Goal: Information Seeking & Learning: Learn about a topic

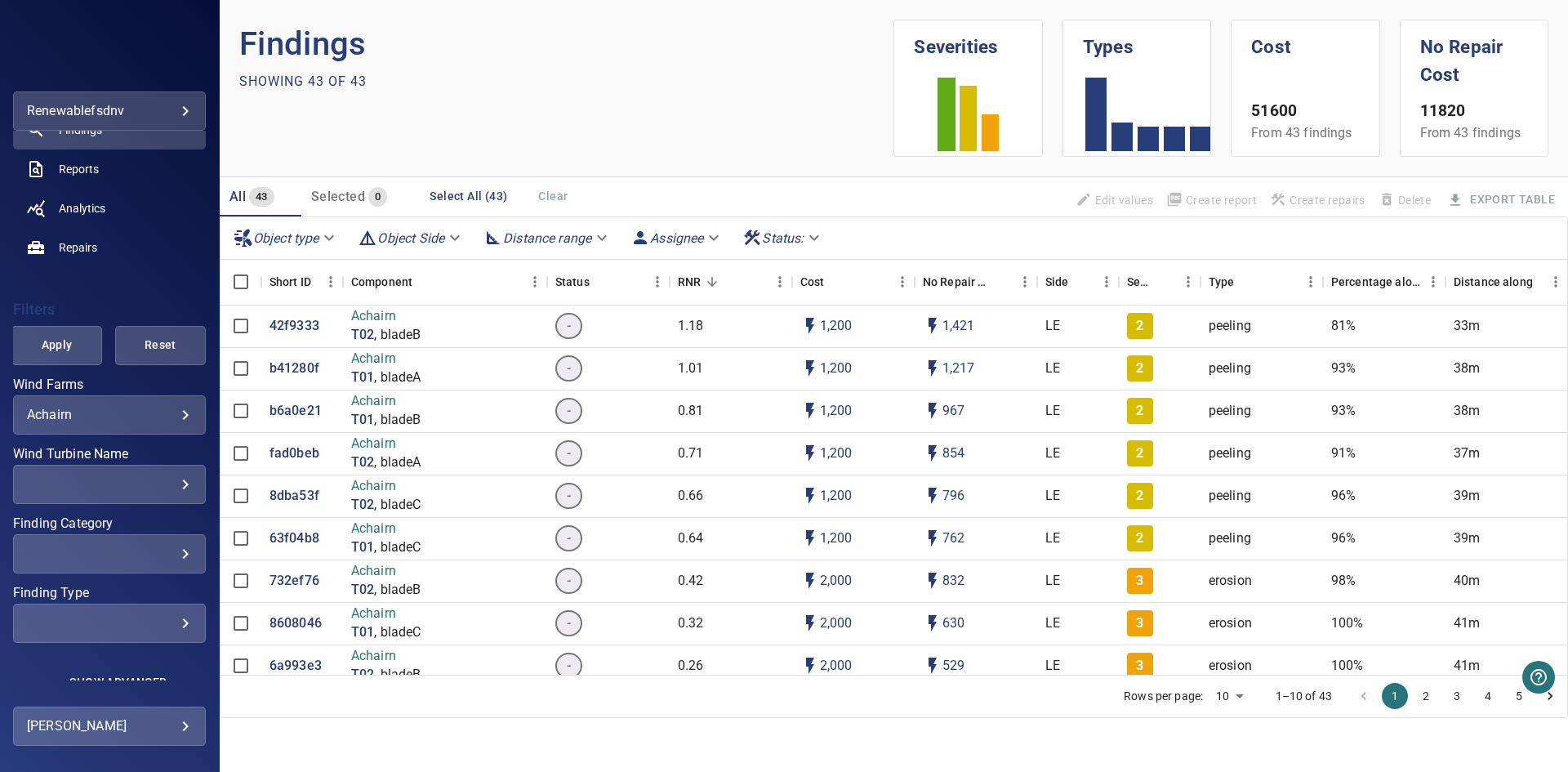
scroll to position [210, 0]
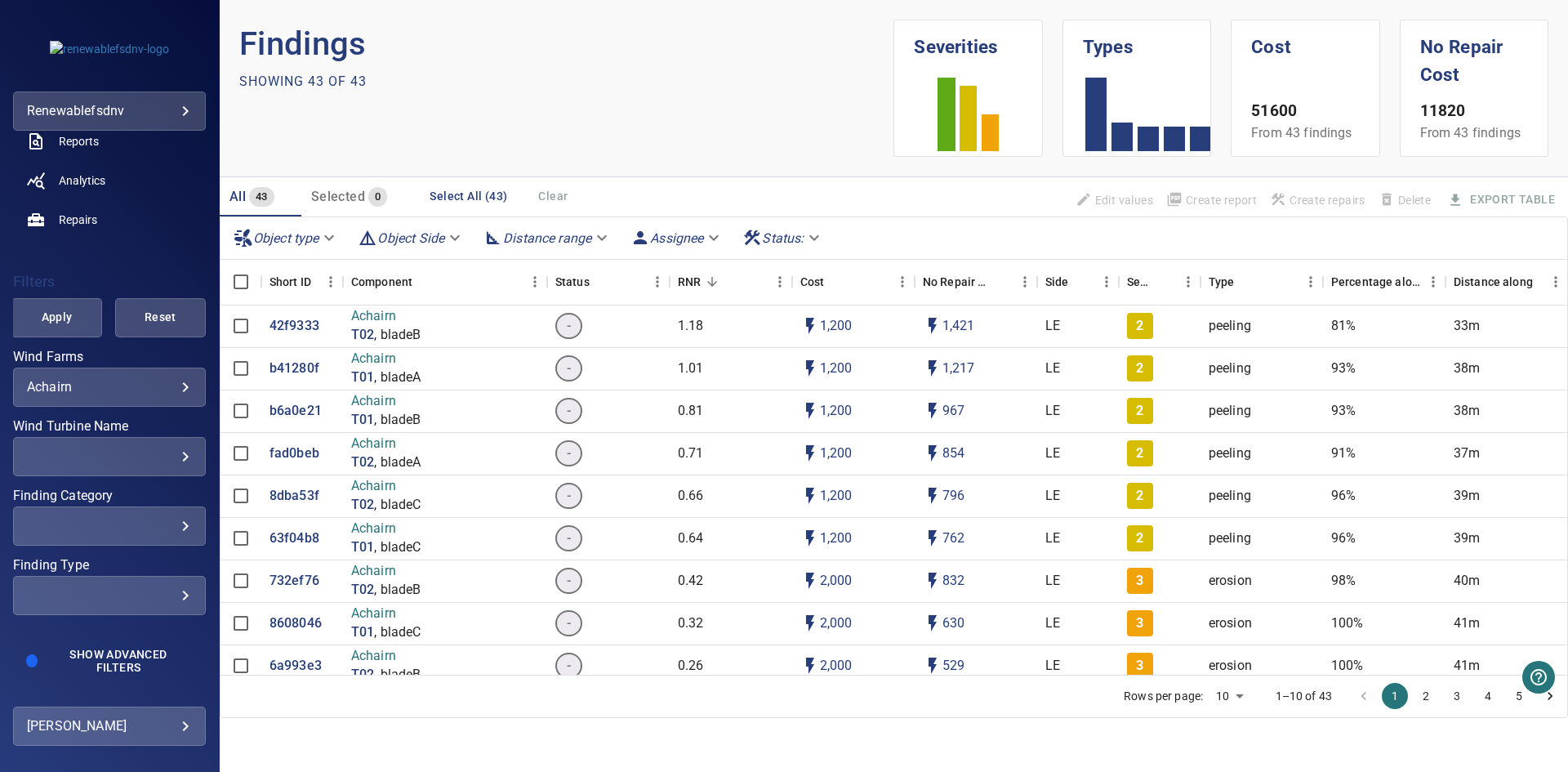
click at [114, 595] on body "**********" at bounding box center [784, 386] width 1568 height 772
click at [336, 595] on link "Upload" at bounding box center [318, 708] width 165 height 30
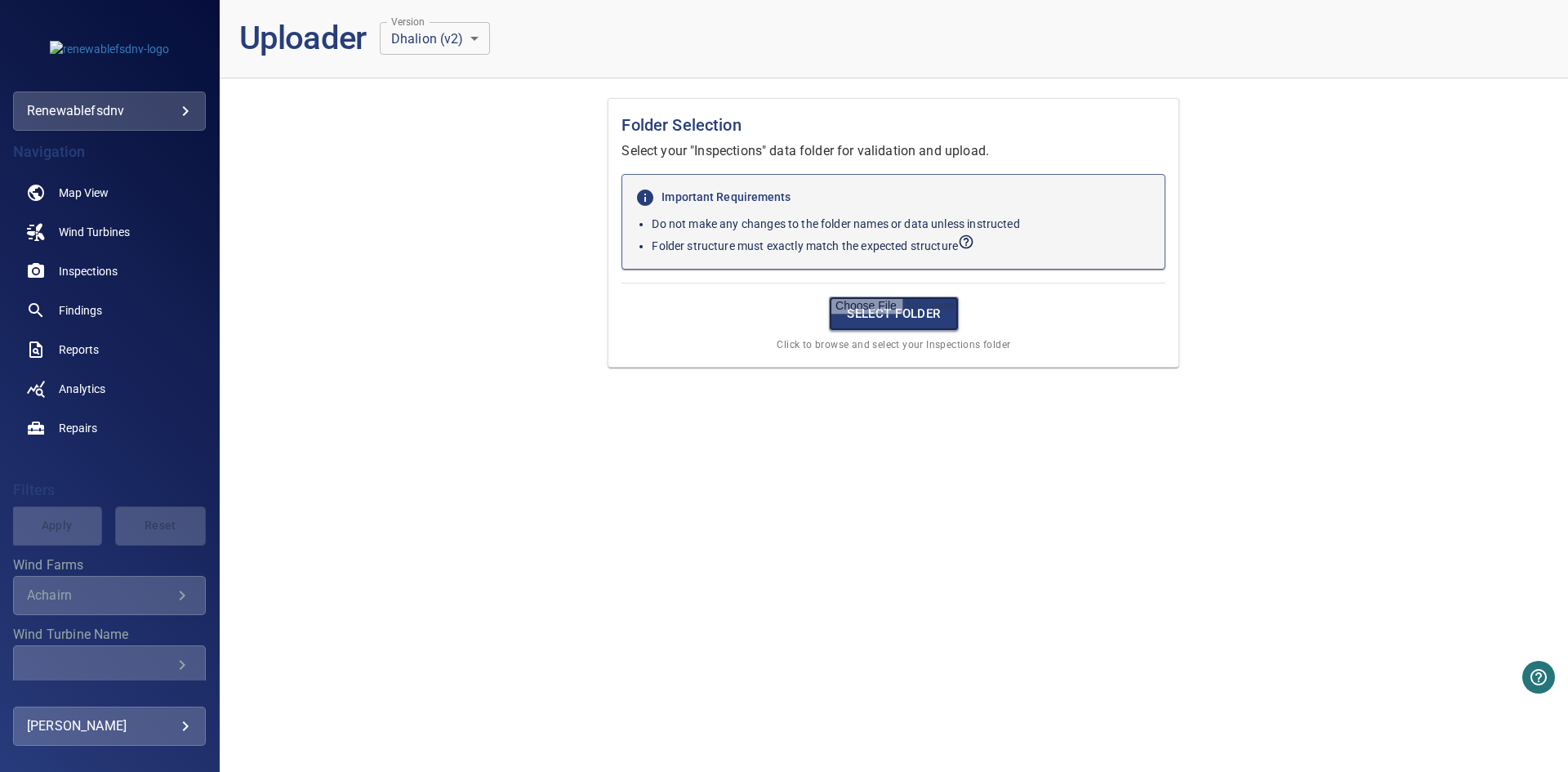
click at [911, 320] on input "file" at bounding box center [894, 313] width 130 height 34
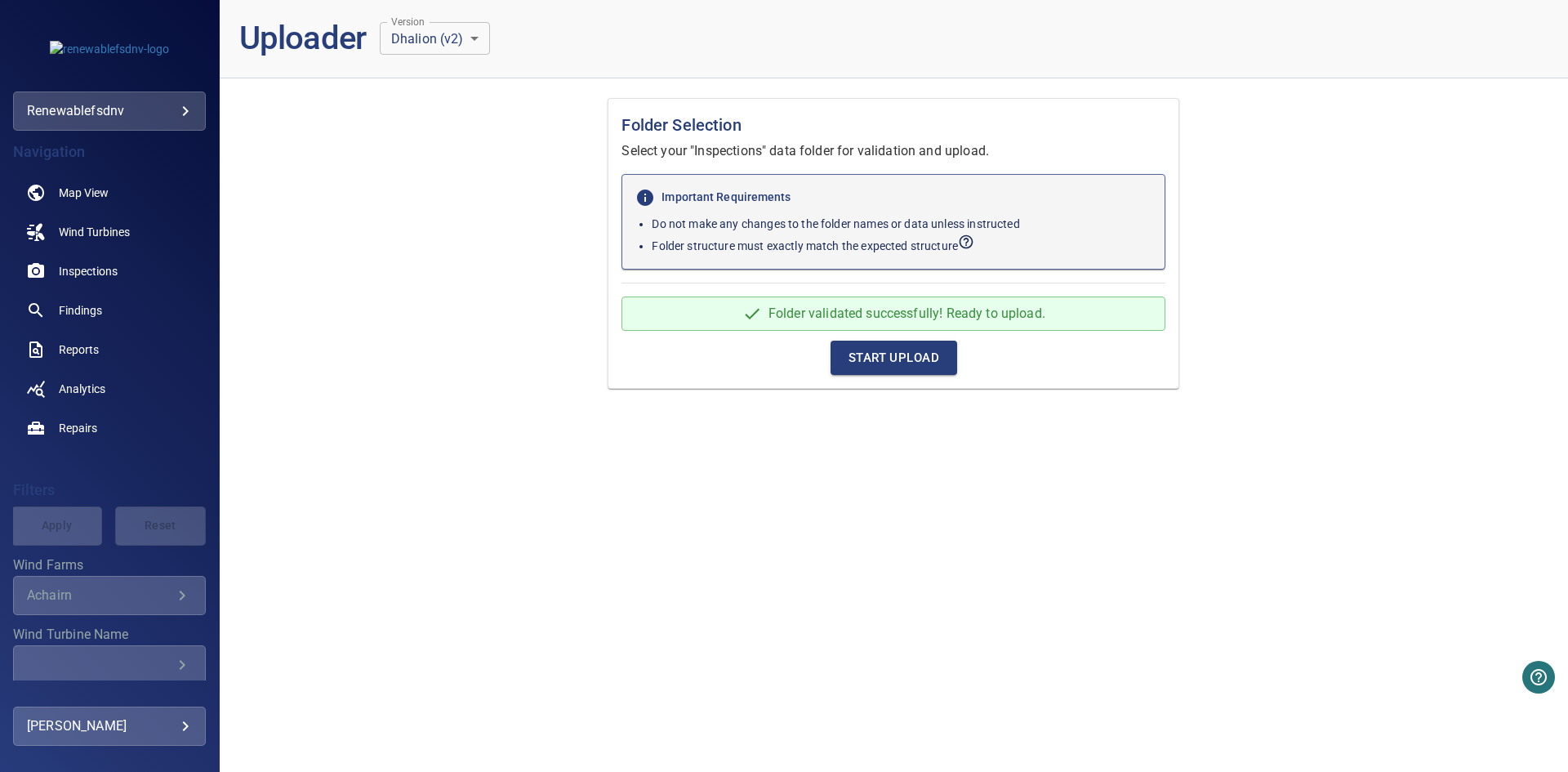
click at [904, 353] on span "Start Upload" at bounding box center [893, 358] width 90 height 21
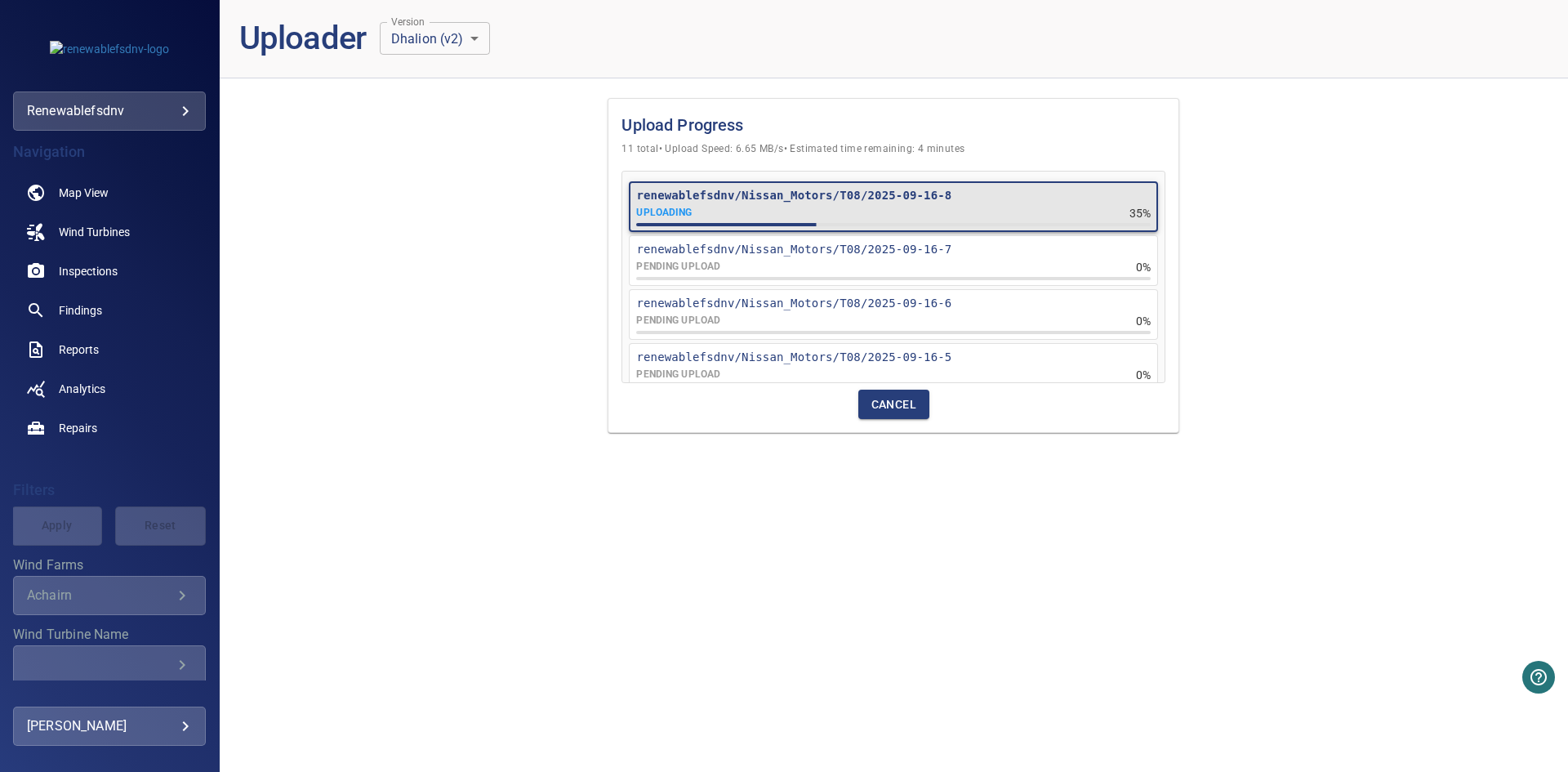
click at [1045, 595] on div "Upload Progress 11 total • Upload Speed: 6.65 MB/s • Estimated time remaining: …" at bounding box center [893, 432] width 1348 height 681
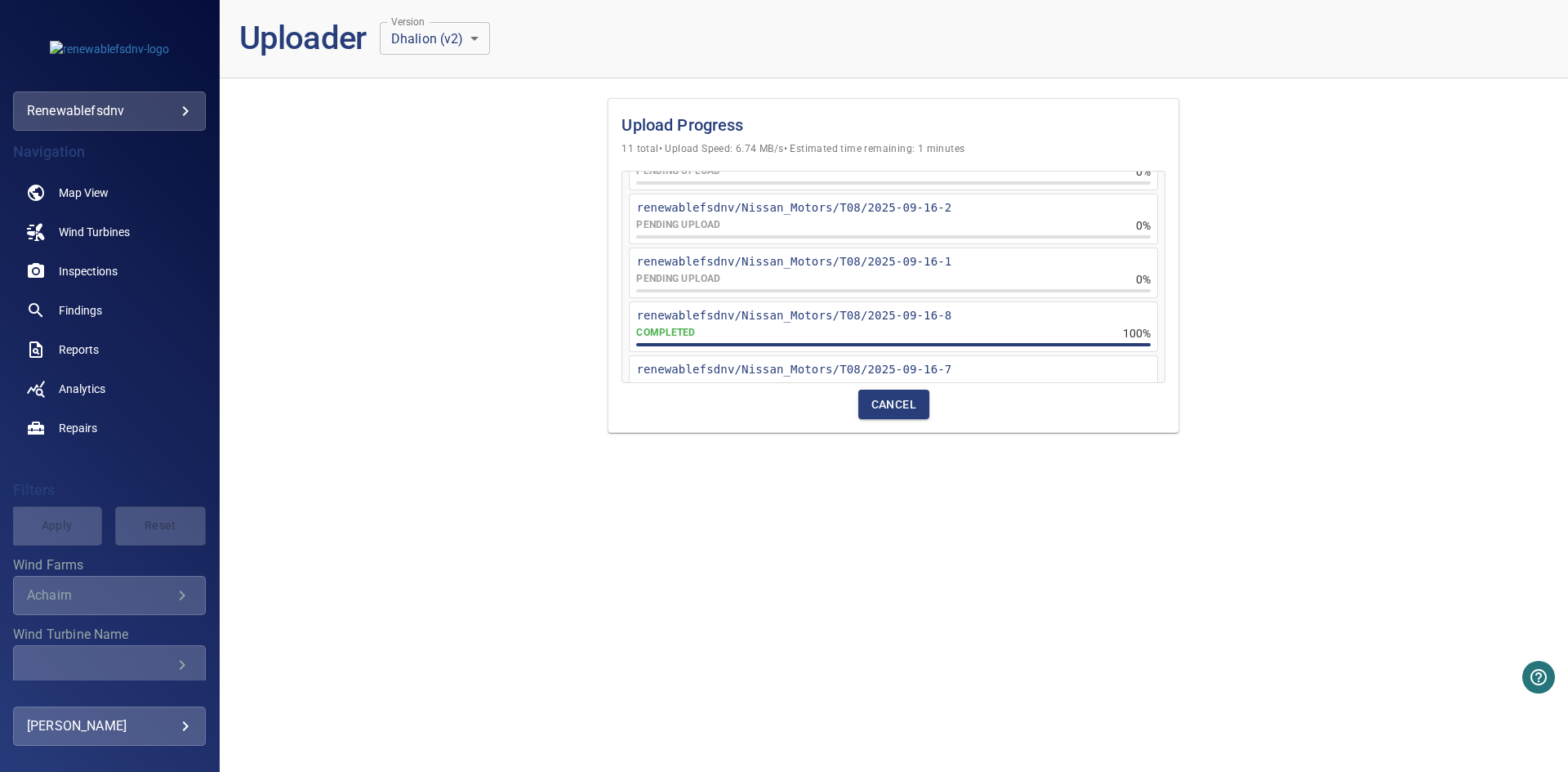
scroll to position [146, 0]
click at [910, 405] on span "Cancel" at bounding box center [894, 404] width 45 height 21
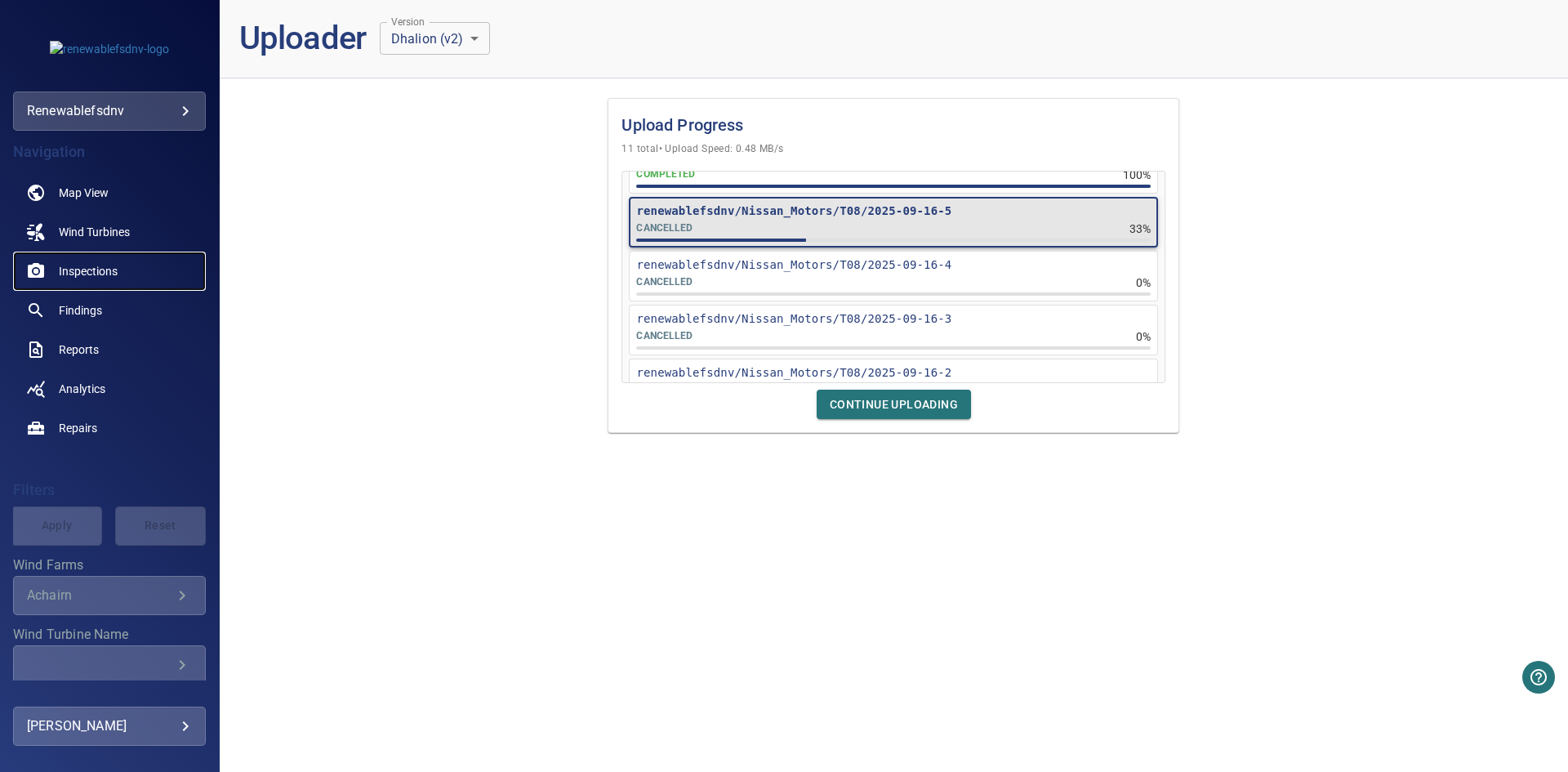
click at [103, 262] on link "Inspections" at bounding box center [109, 271] width 193 height 39
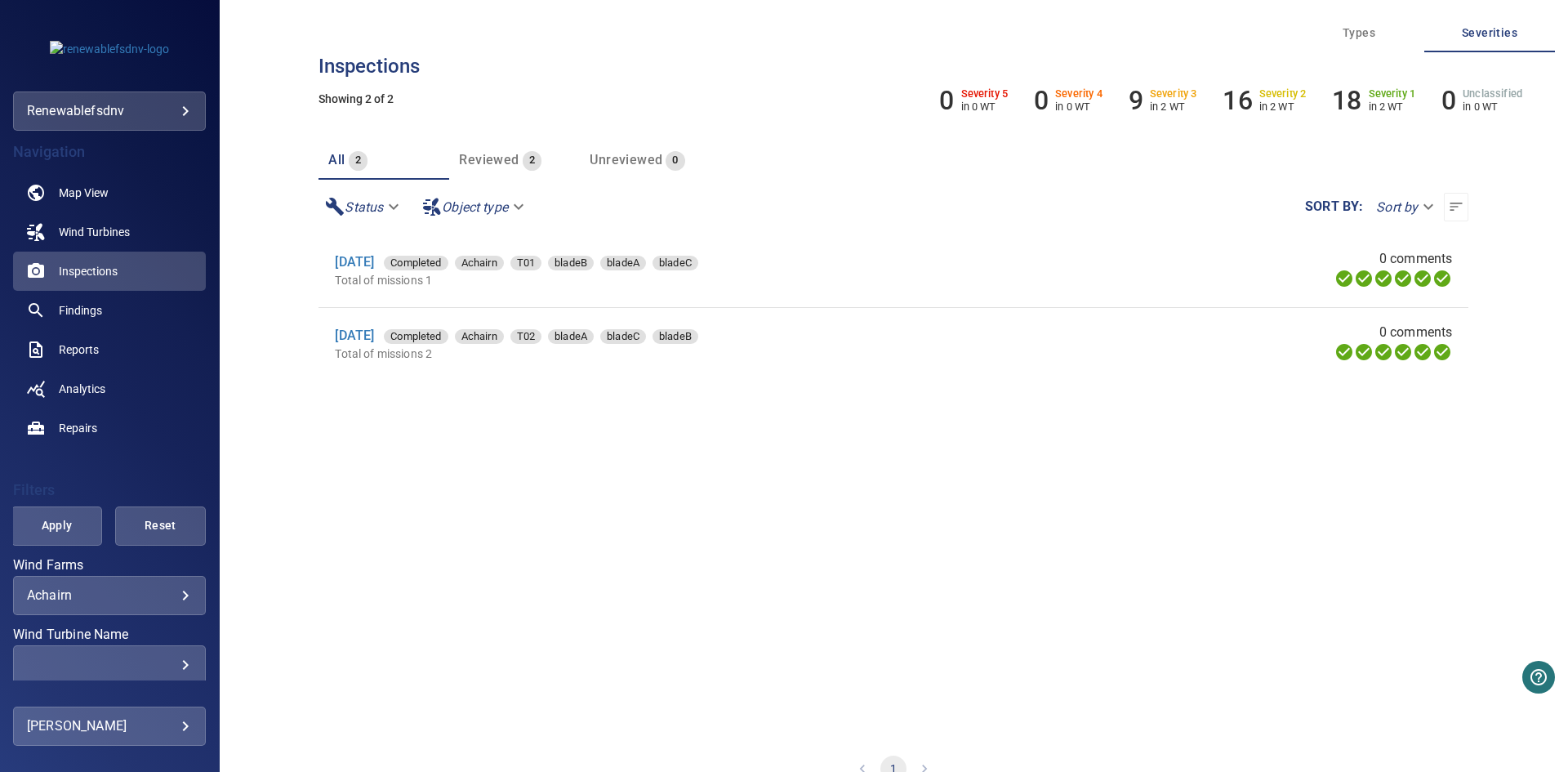
click at [146, 595] on body "**********" at bounding box center [784, 386] width 1568 height 772
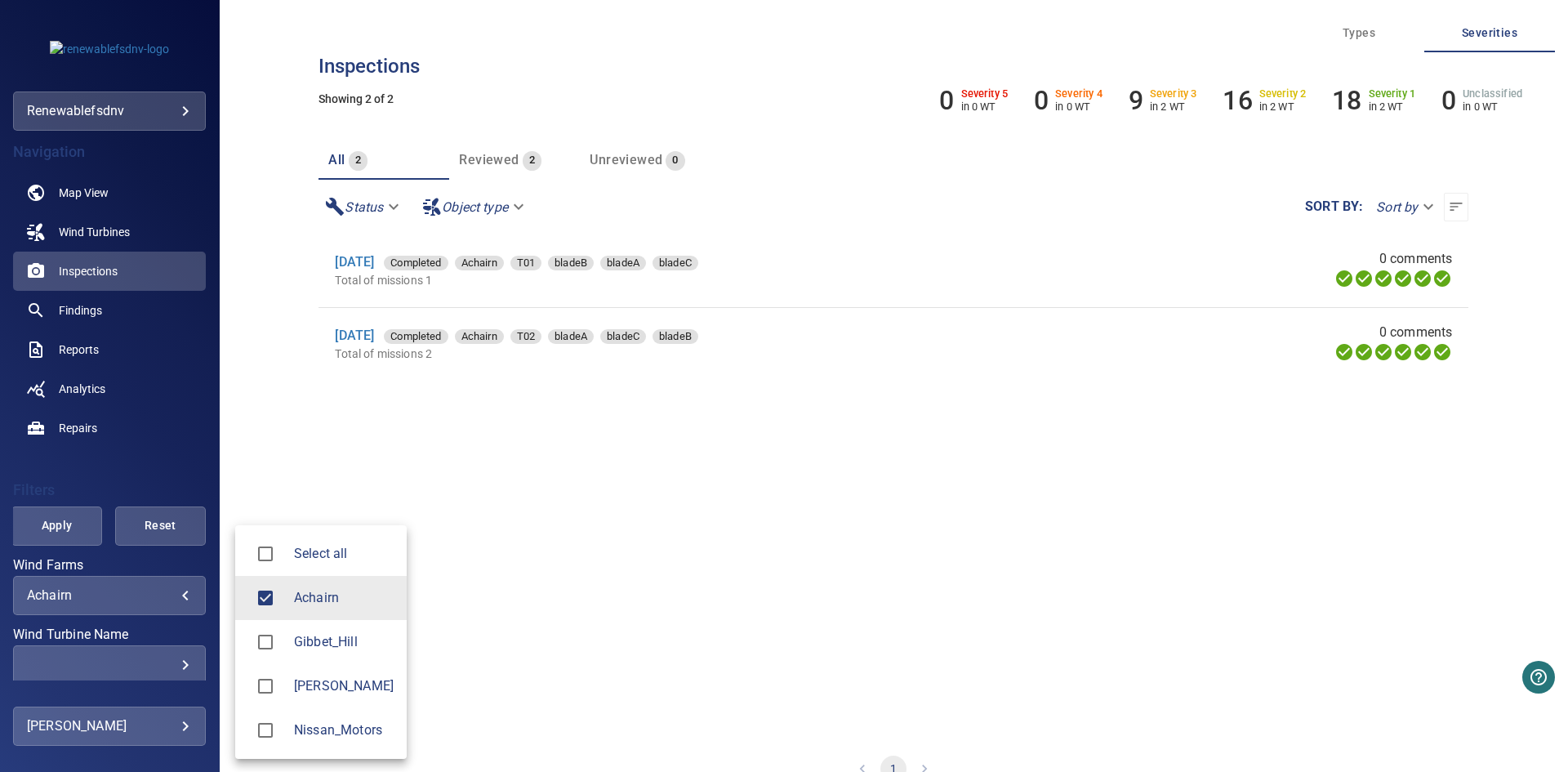
click at [336, 595] on span "Nissan_Motors" at bounding box center [343, 730] width 99 height 20
type input "**********"
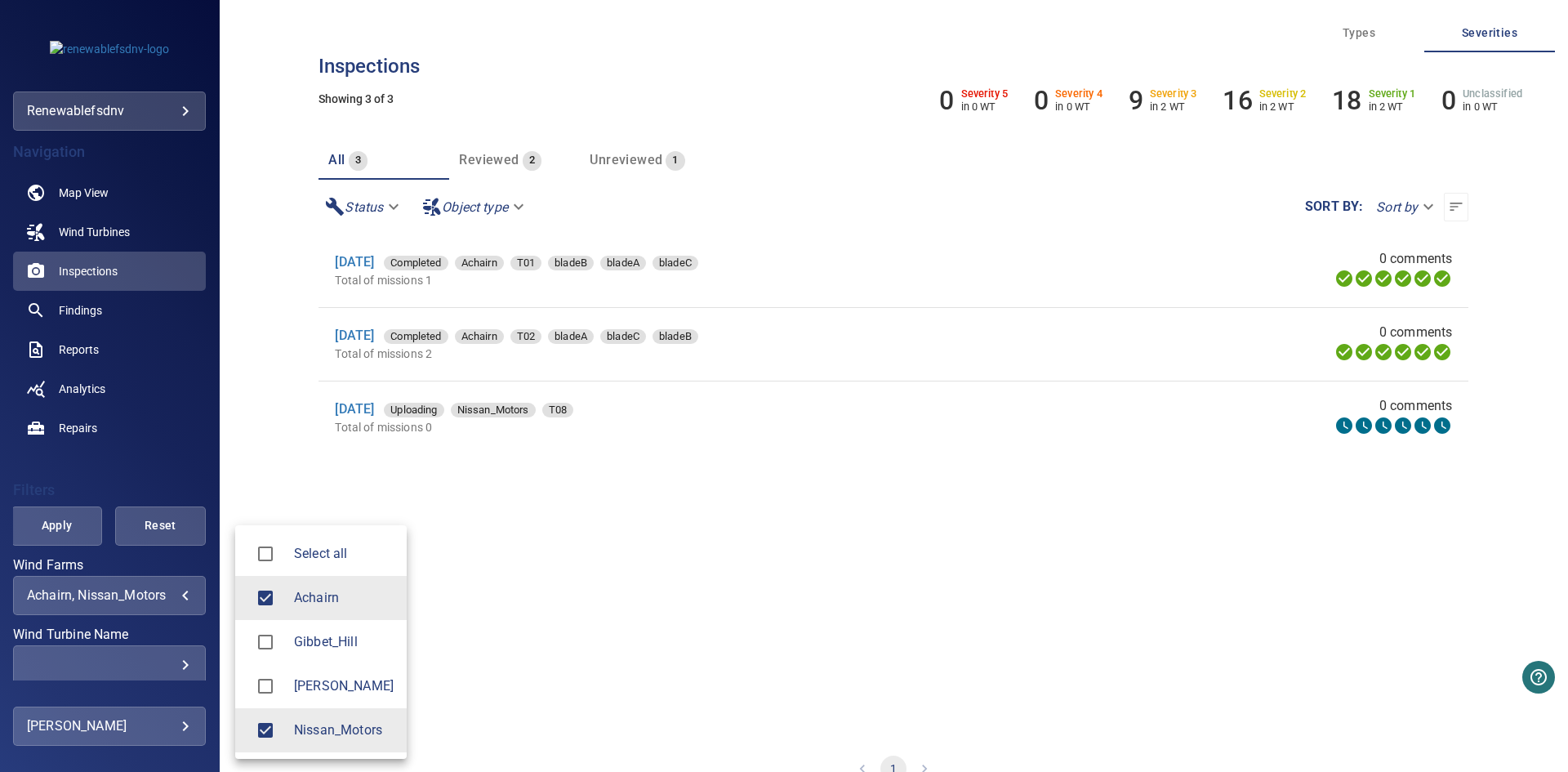
click at [705, 550] on div at bounding box center [784, 386] width 1568 height 772
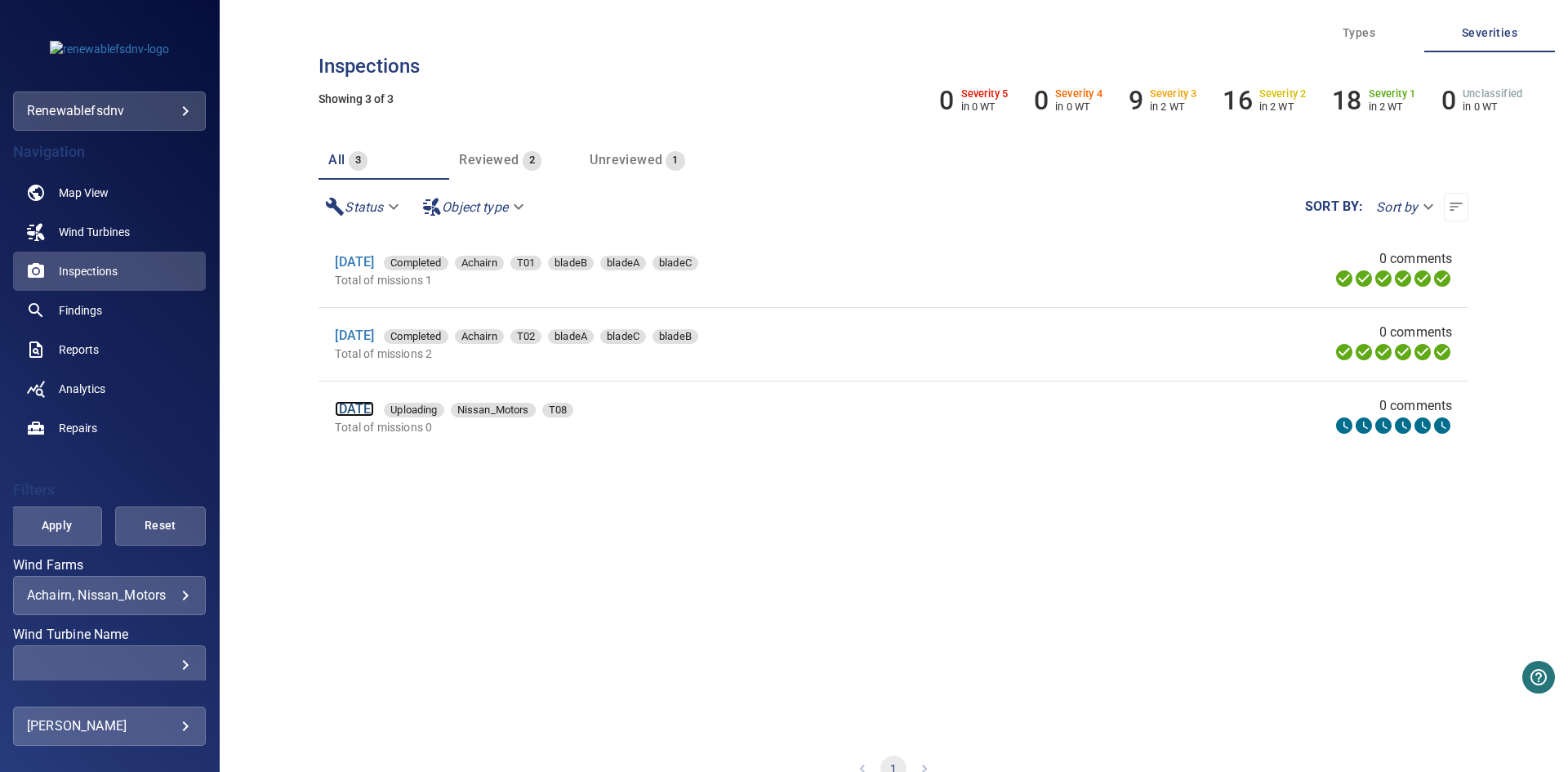
click at [374, 413] on link "[DATE]" at bounding box center [355, 408] width 39 height 15
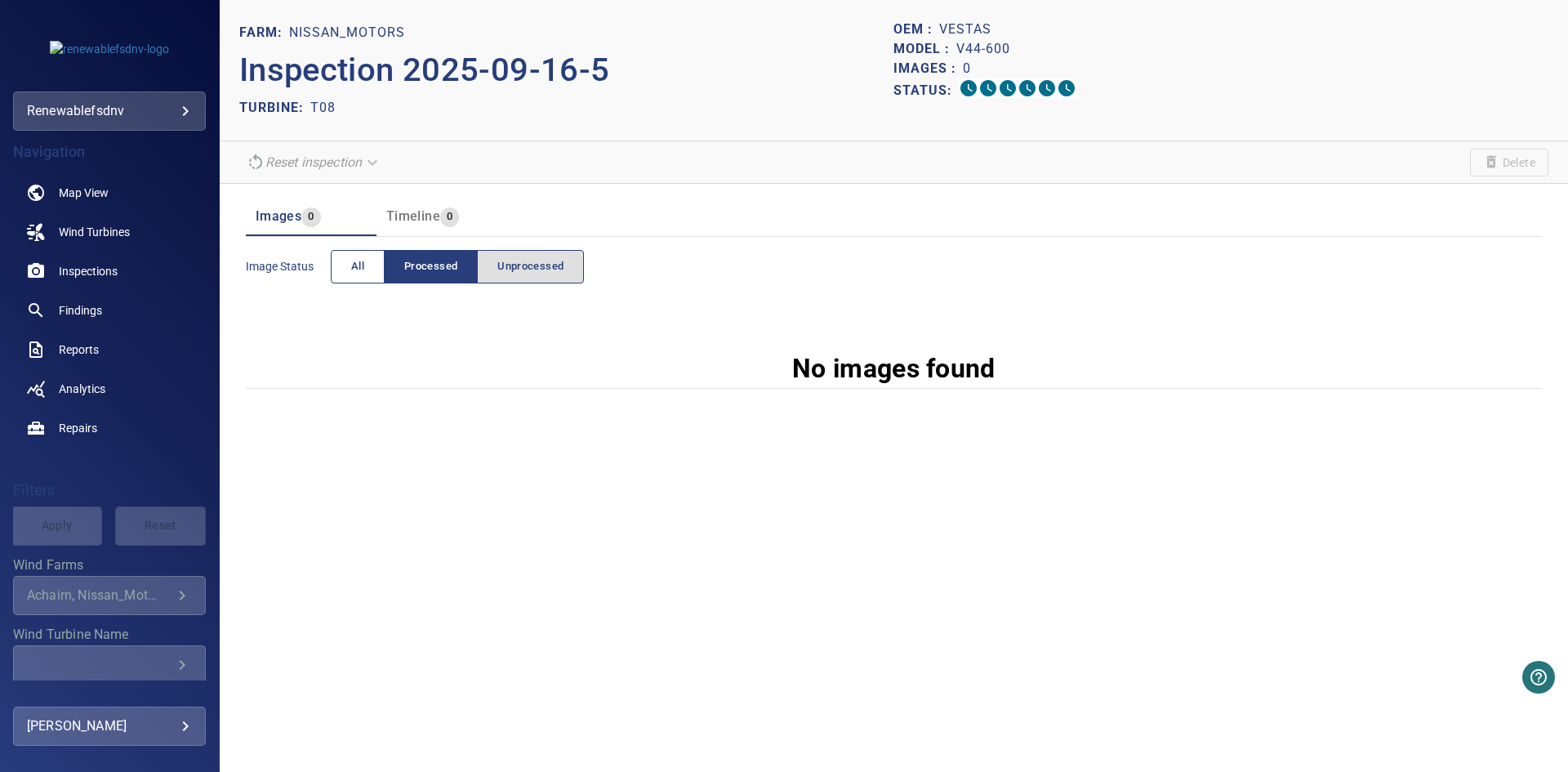
click at [355, 260] on span "All" at bounding box center [357, 266] width 13 height 19
click at [557, 269] on span "Unprocessed" at bounding box center [530, 266] width 66 height 19
click at [347, 268] on button "All" at bounding box center [357, 266] width 54 height 33
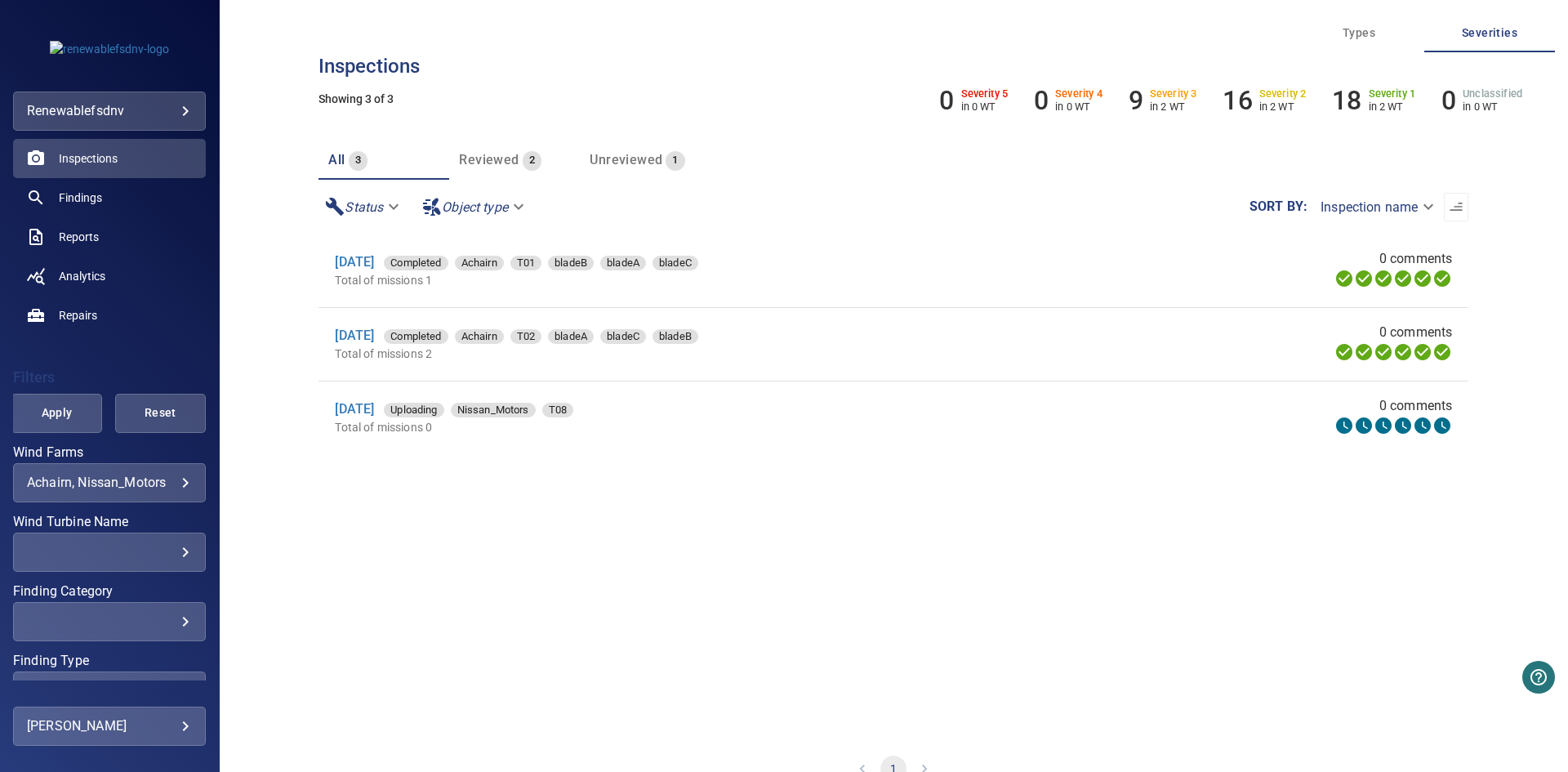
scroll to position [210, 0]
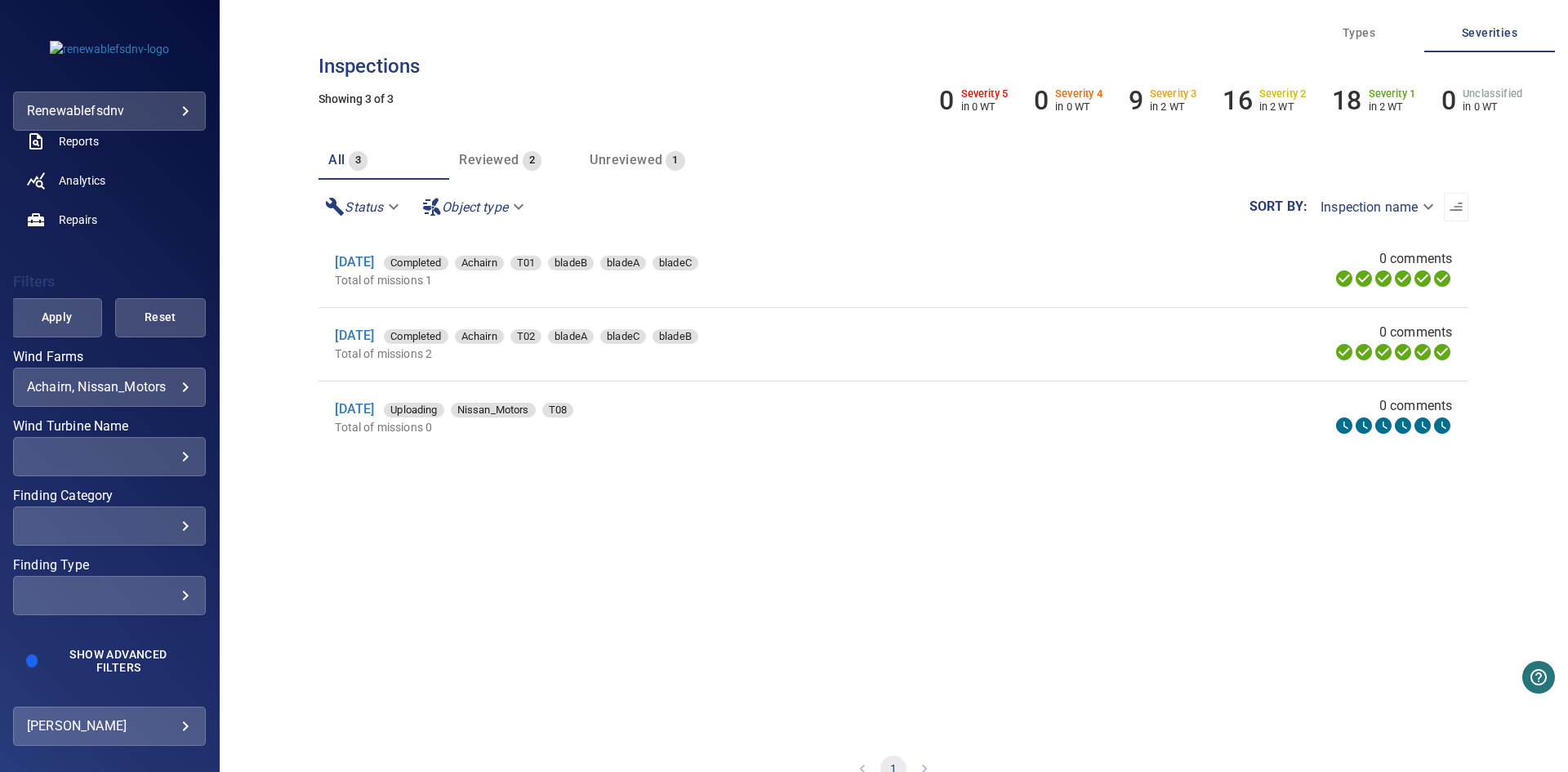
click at [132, 595] on body "**********" at bounding box center [784, 386] width 1568 height 772
click at [334, 595] on link "Upload" at bounding box center [318, 708] width 165 height 30
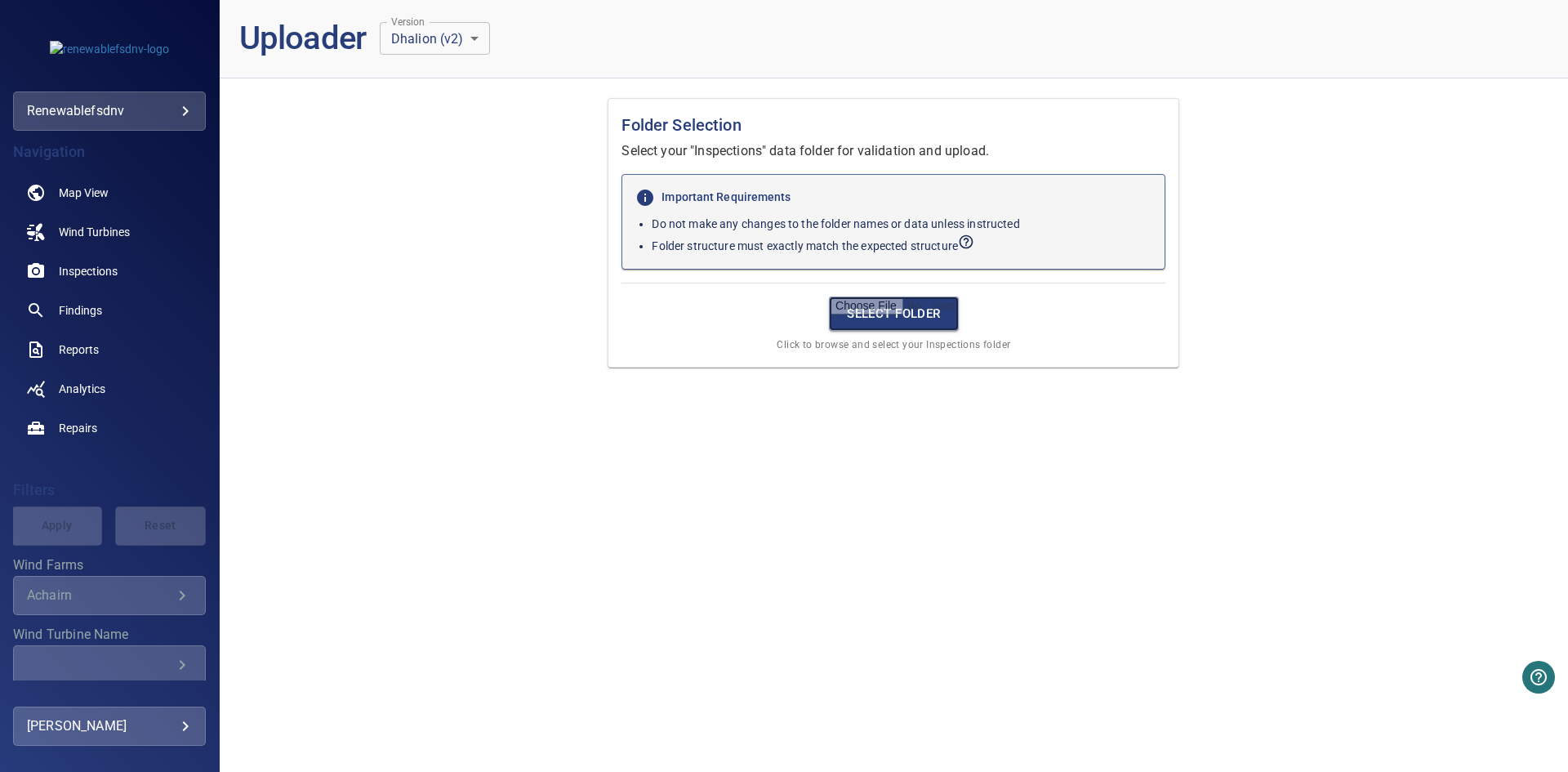
click at [875, 307] on input "file" at bounding box center [894, 313] width 130 height 34
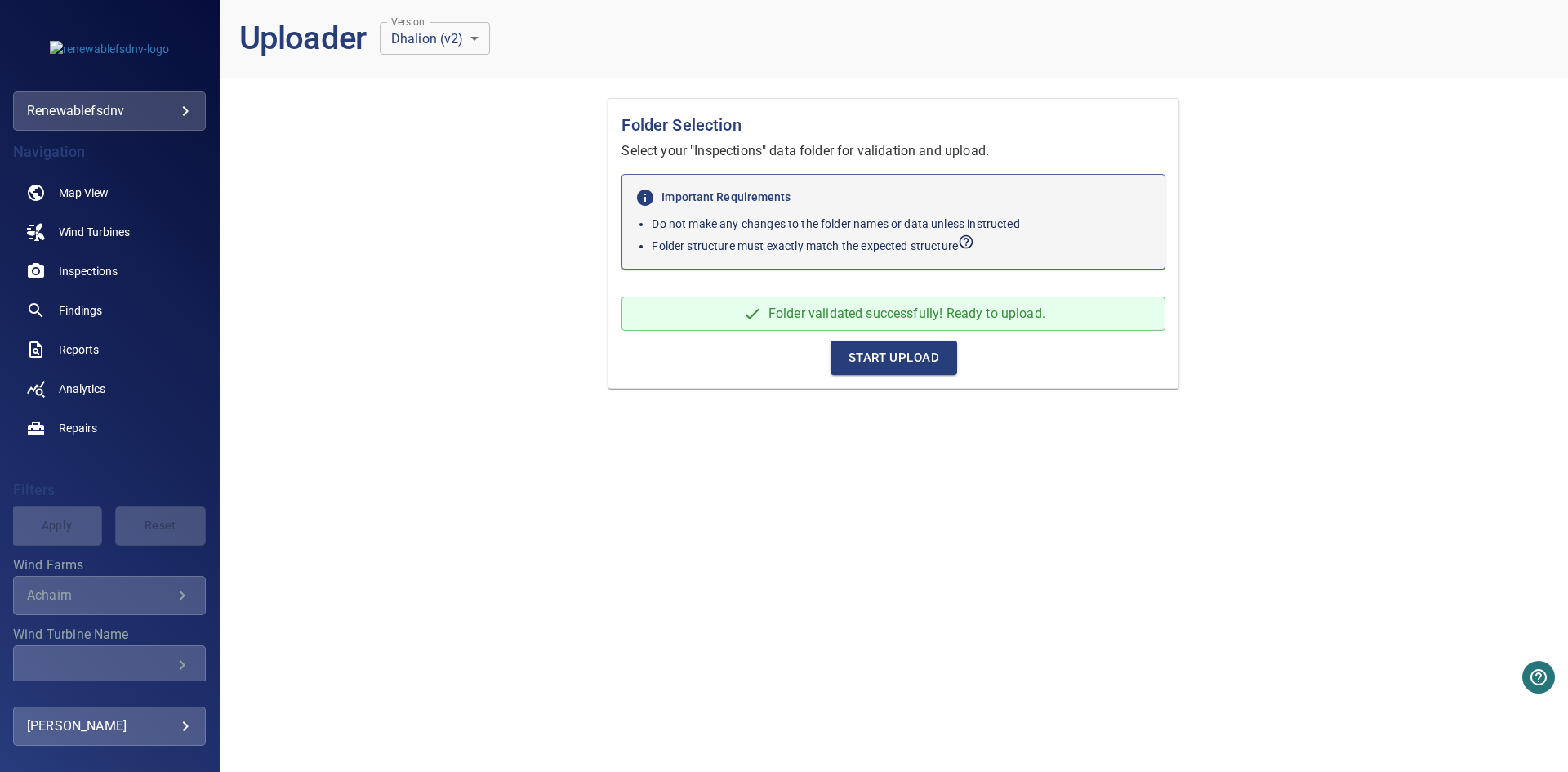
click at [913, 364] on span "Start Upload" at bounding box center [893, 358] width 90 height 21
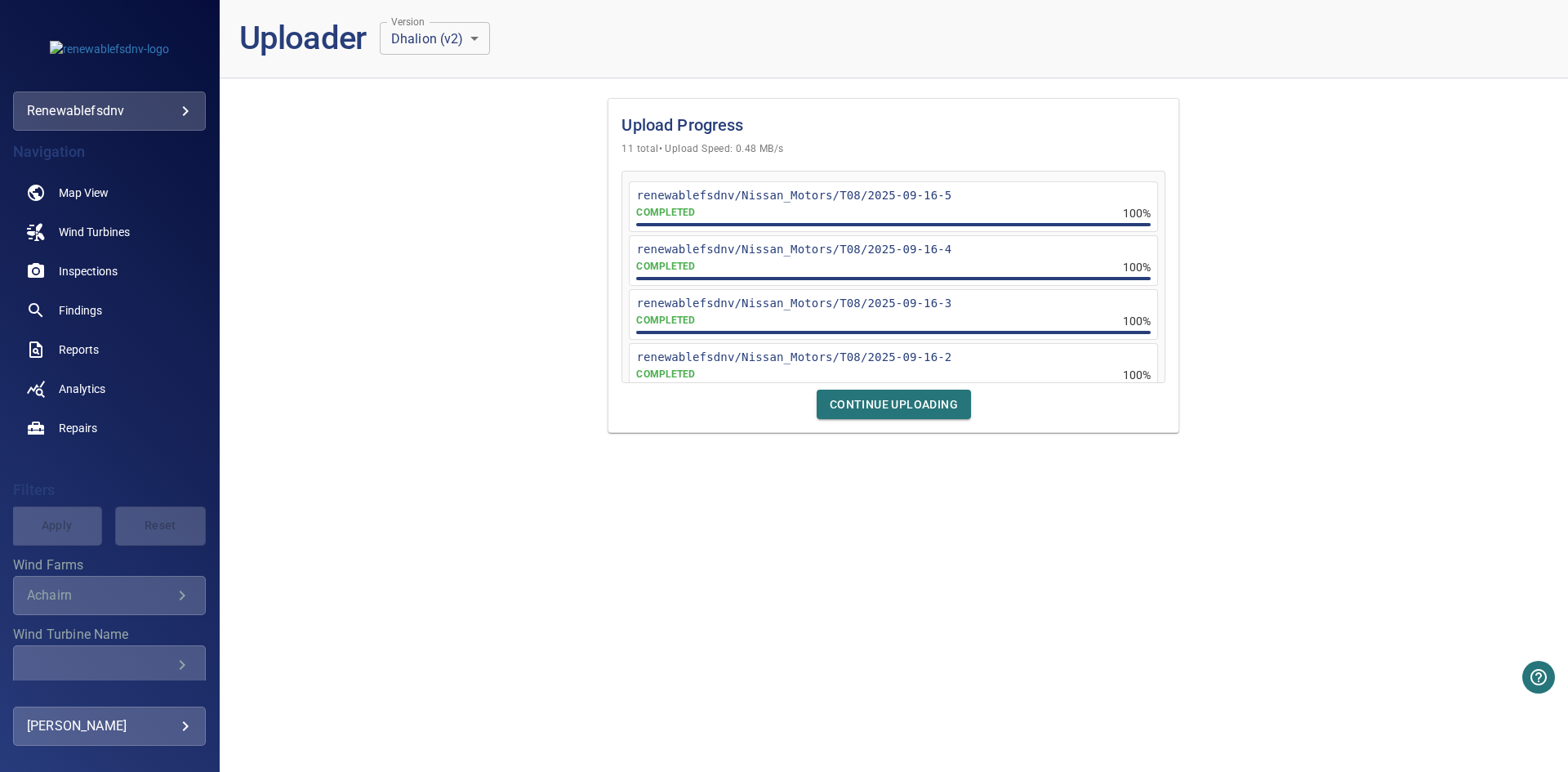
click at [809, 493] on div "Upload Progress 11 total • Upload Speed: 0.48 MB/s renewablefsdnv/Nissan_Motors…" at bounding box center [893, 432] width 1348 height 681
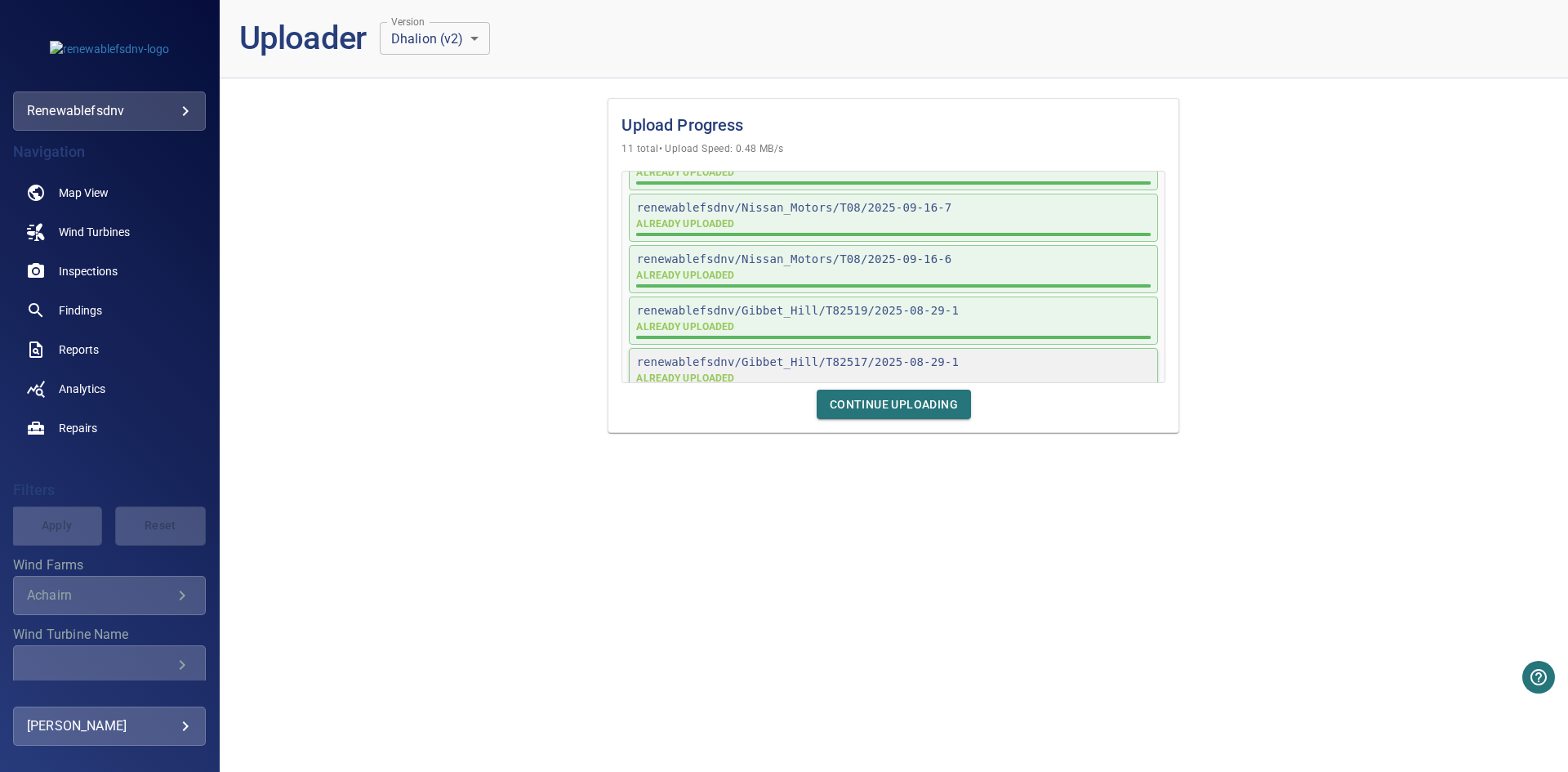
scroll to position [384, 0]
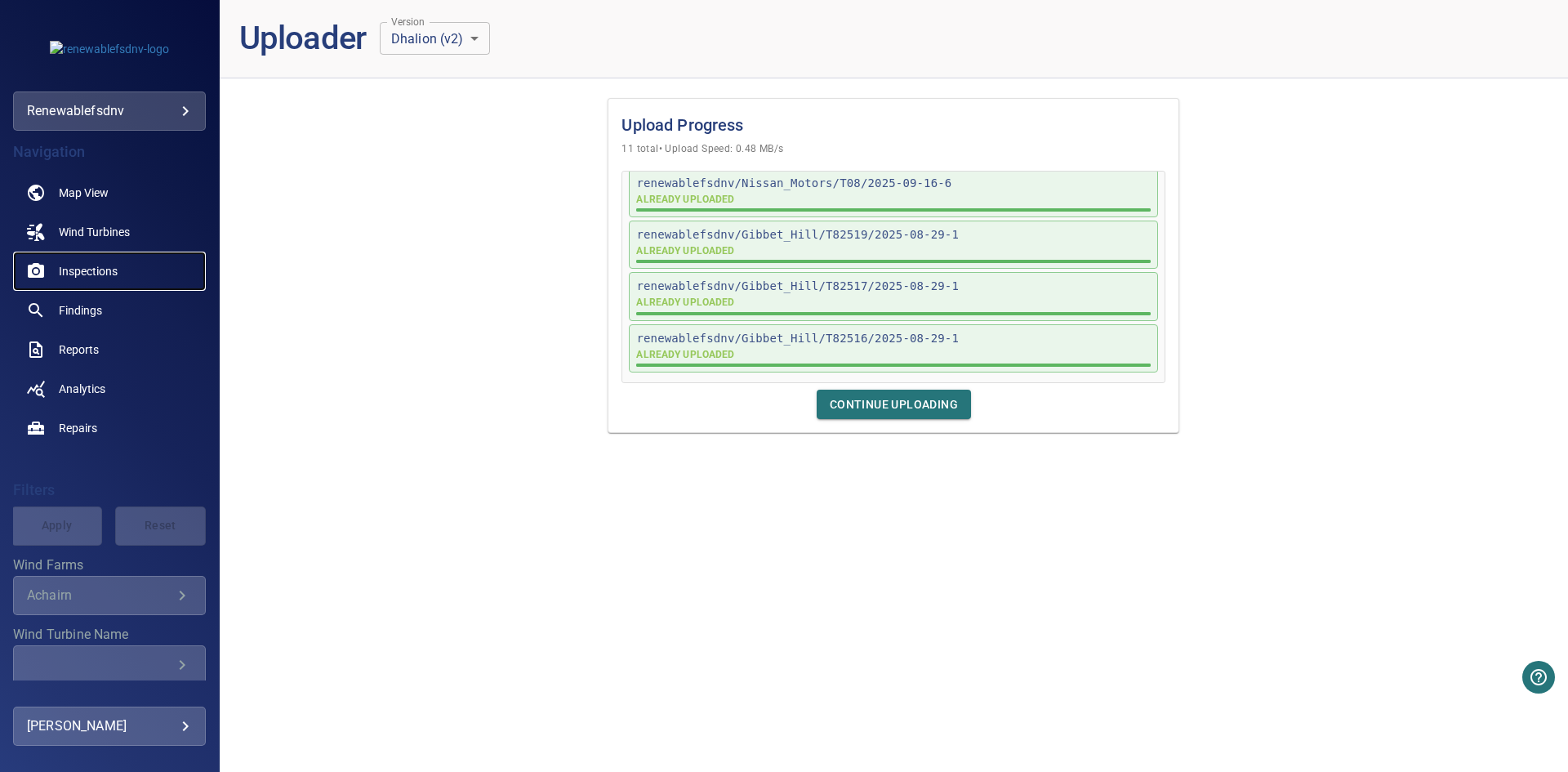
click at [96, 270] on span "Inspections" at bounding box center [89, 271] width 59 height 16
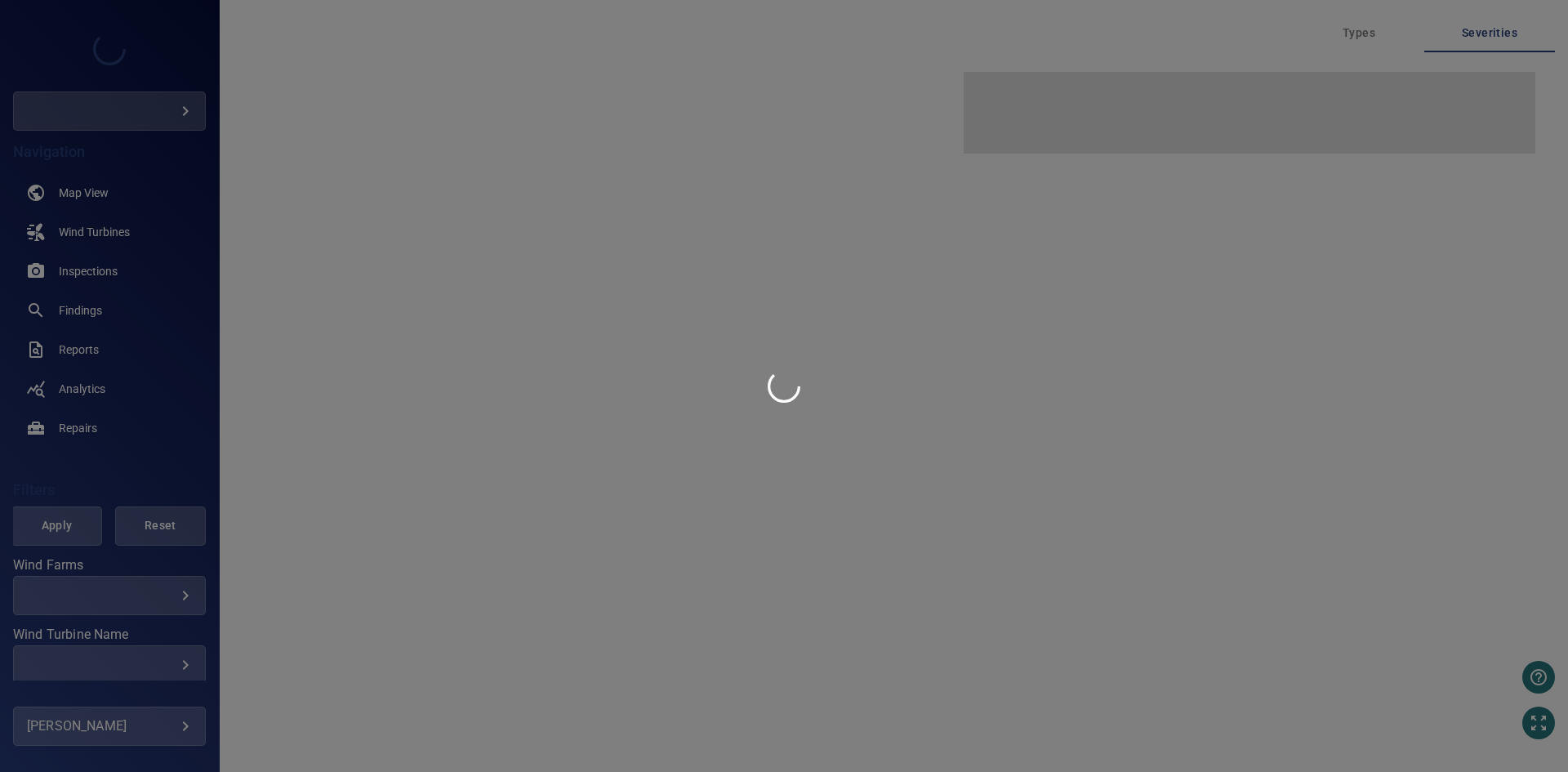
type input "**********"
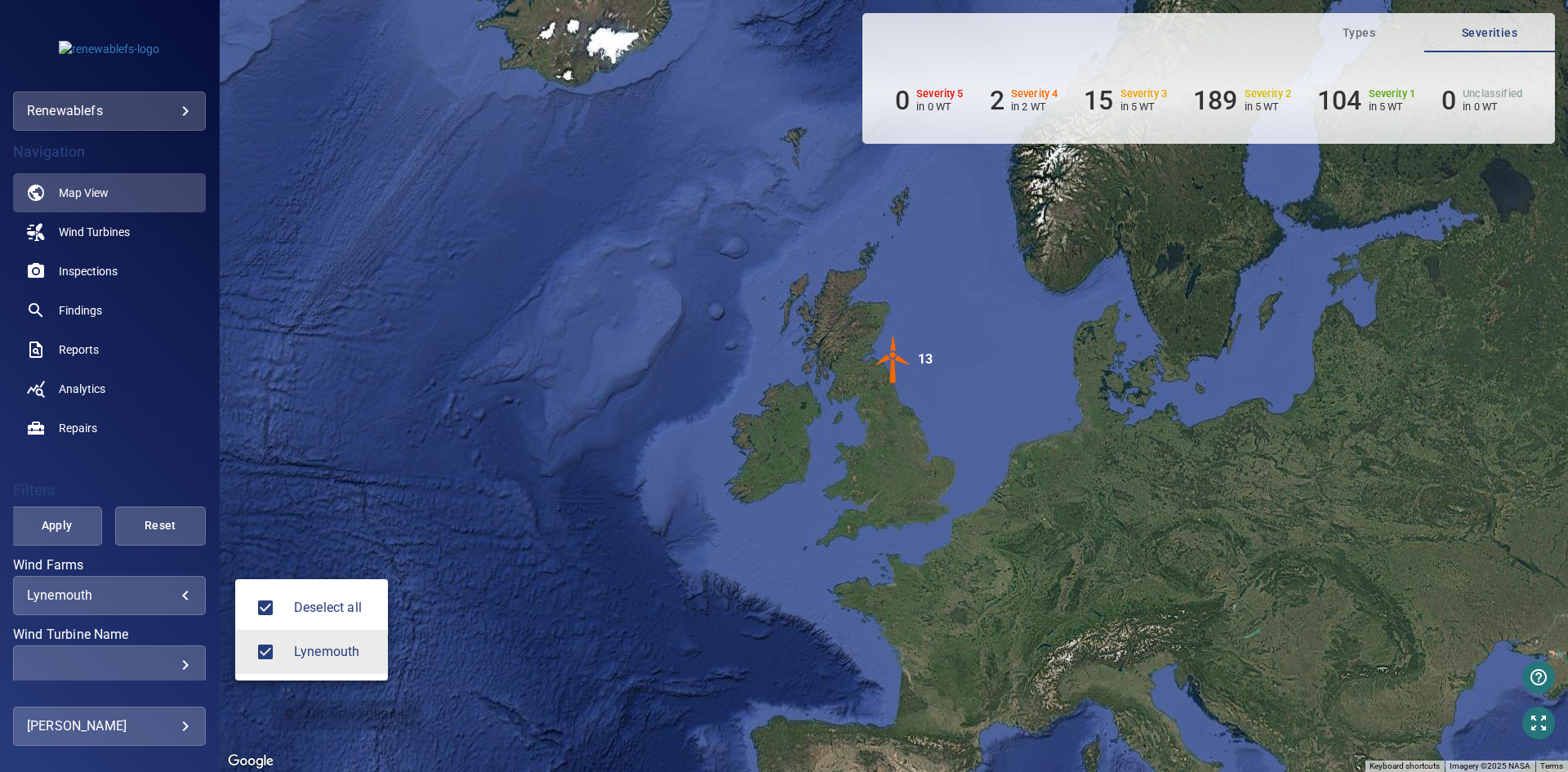
click at [145, 596] on body "**********" at bounding box center [784, 386] width 1568 height 772
click at [161, 107] on div at bounding box center [784, 386] width 1568 height 772
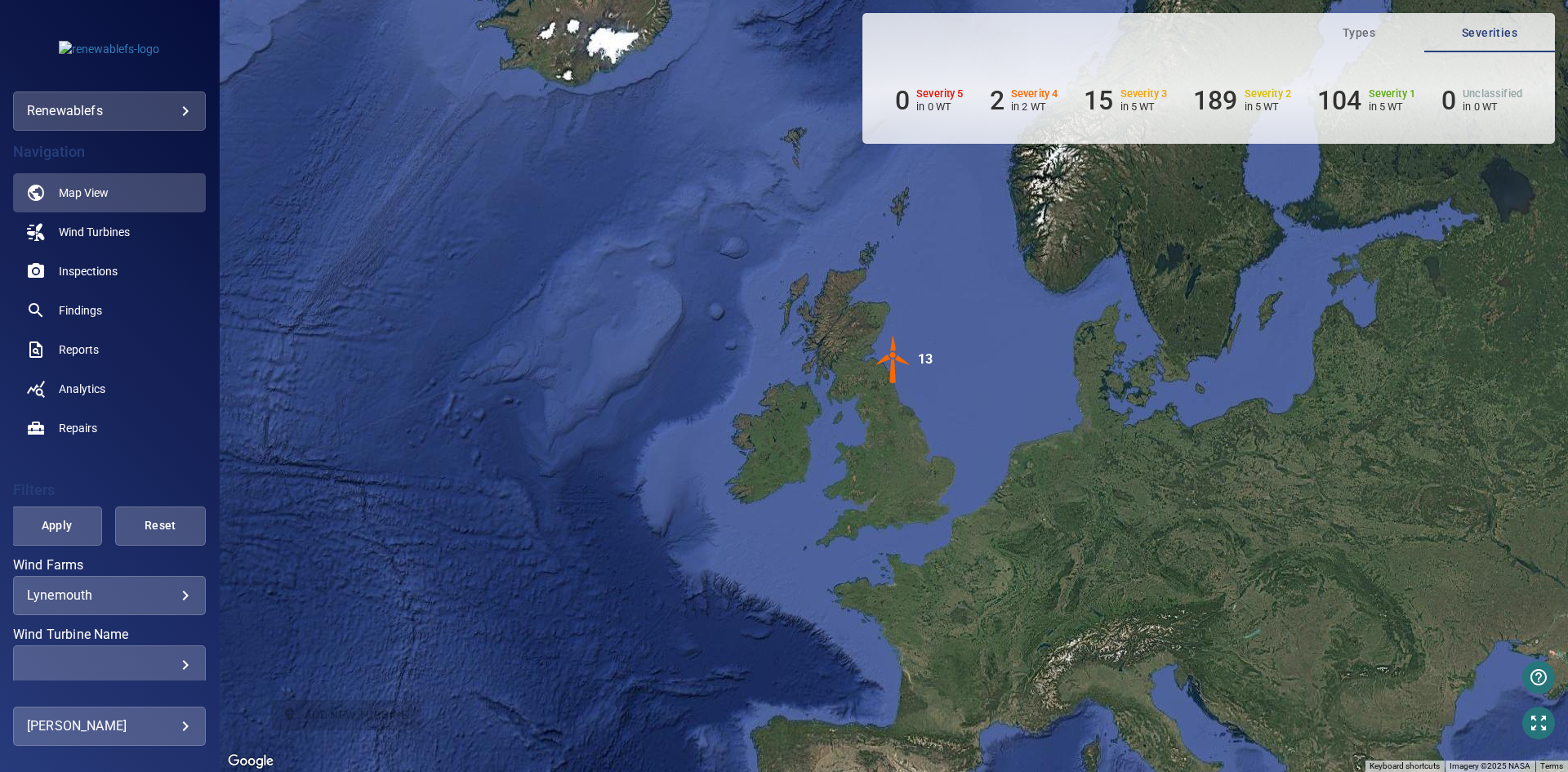
click at [188, 112] on body "**********" at bounding box center [784, 386] width 1568 height 772
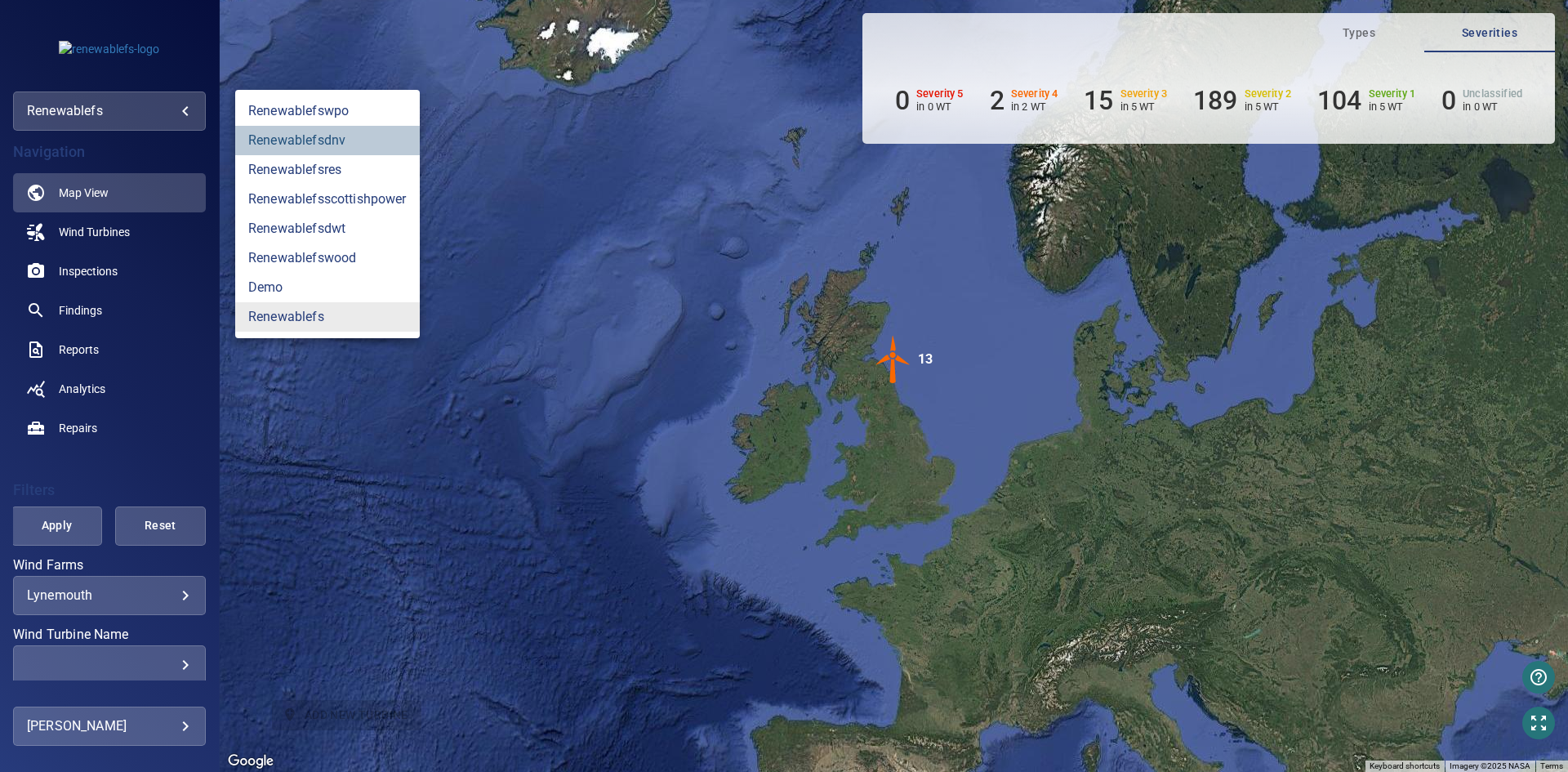
click at [373, 143] on link "renewablefsdnv" at bounding box center [328, 140] width 184 height 30
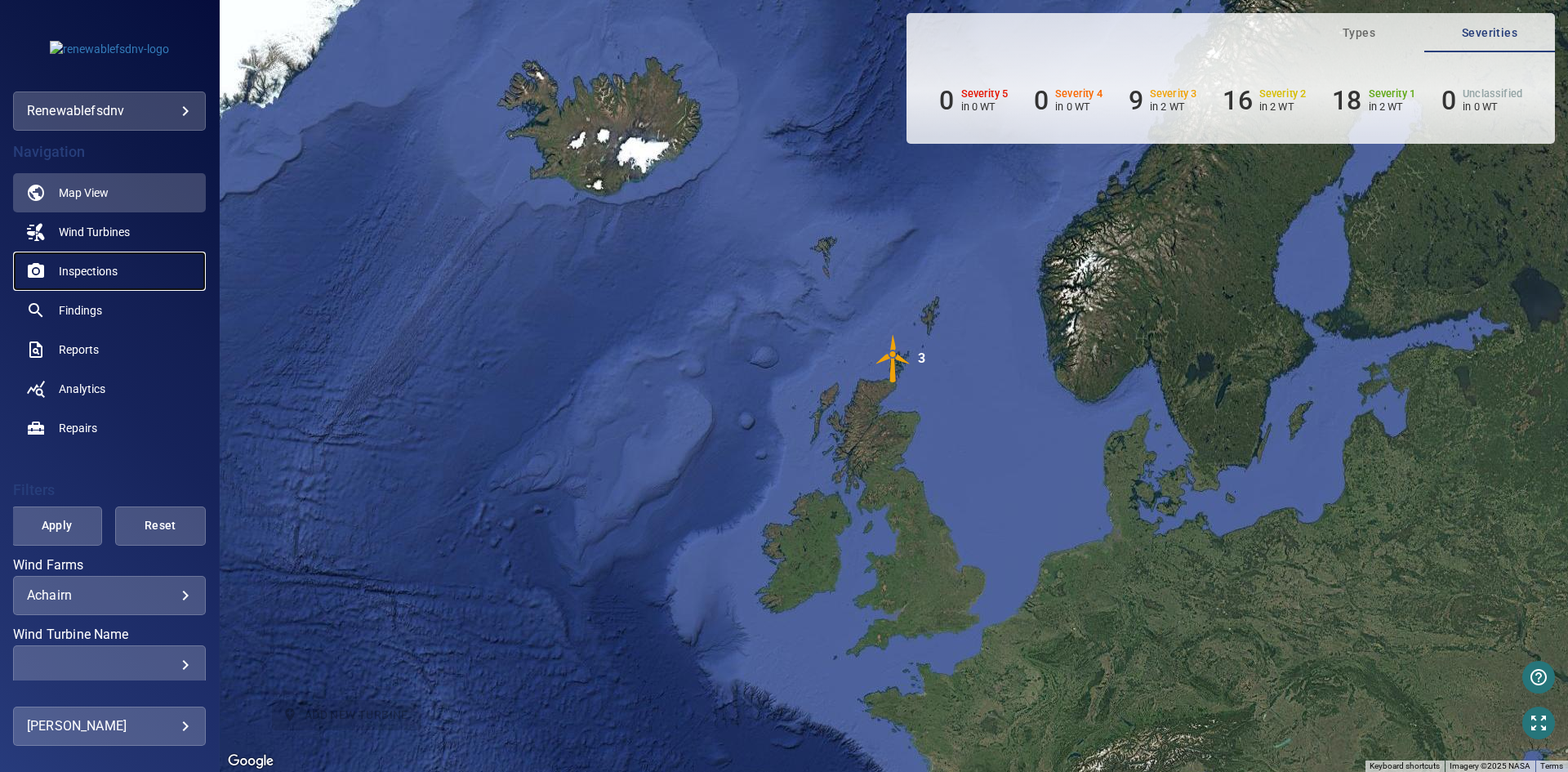
click at [90, 273] on span "Inspections" at bounding box center [89, 271] width 59 height 16
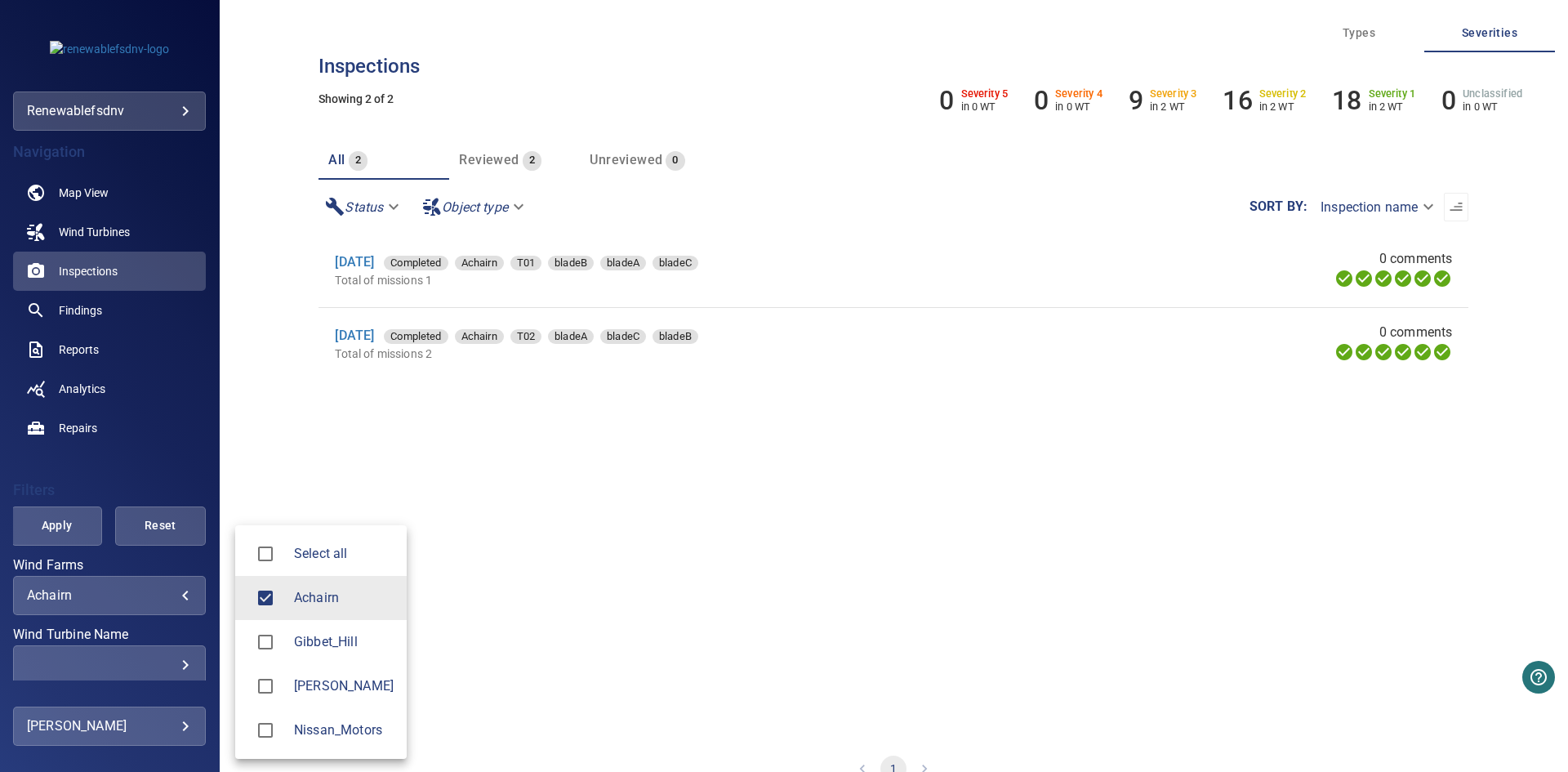
click at [144, 600] on body "**********" at bounding box center [784, 386] width 1568 height 772
click at [311, 736] on span "Nissan_Motors" at bounding box center [343, 730] width 99 height 20
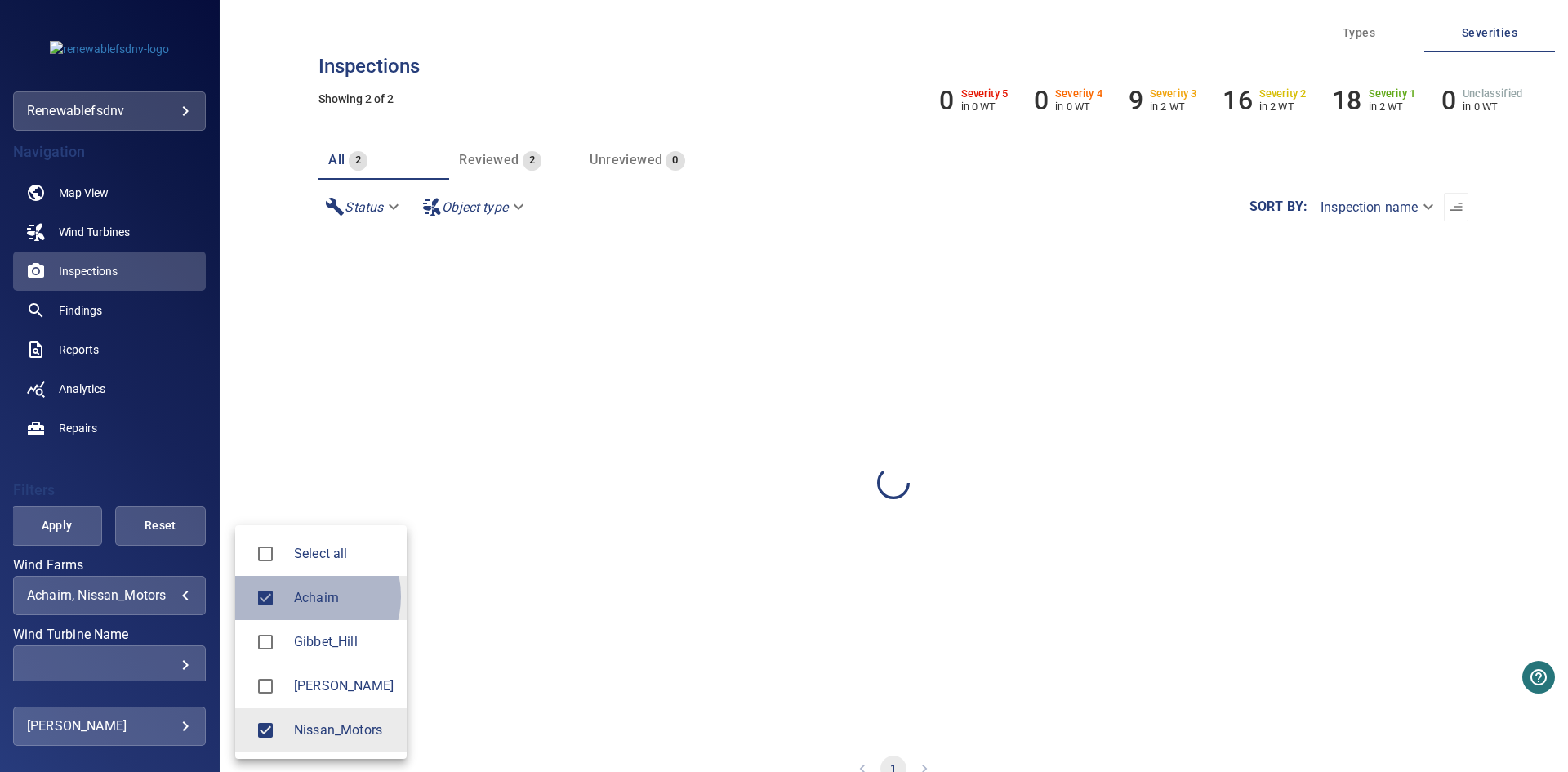
click at [301, 596] on span "Achairn" at bounding box center [343, 598] width 99 height 20
type input "**********"
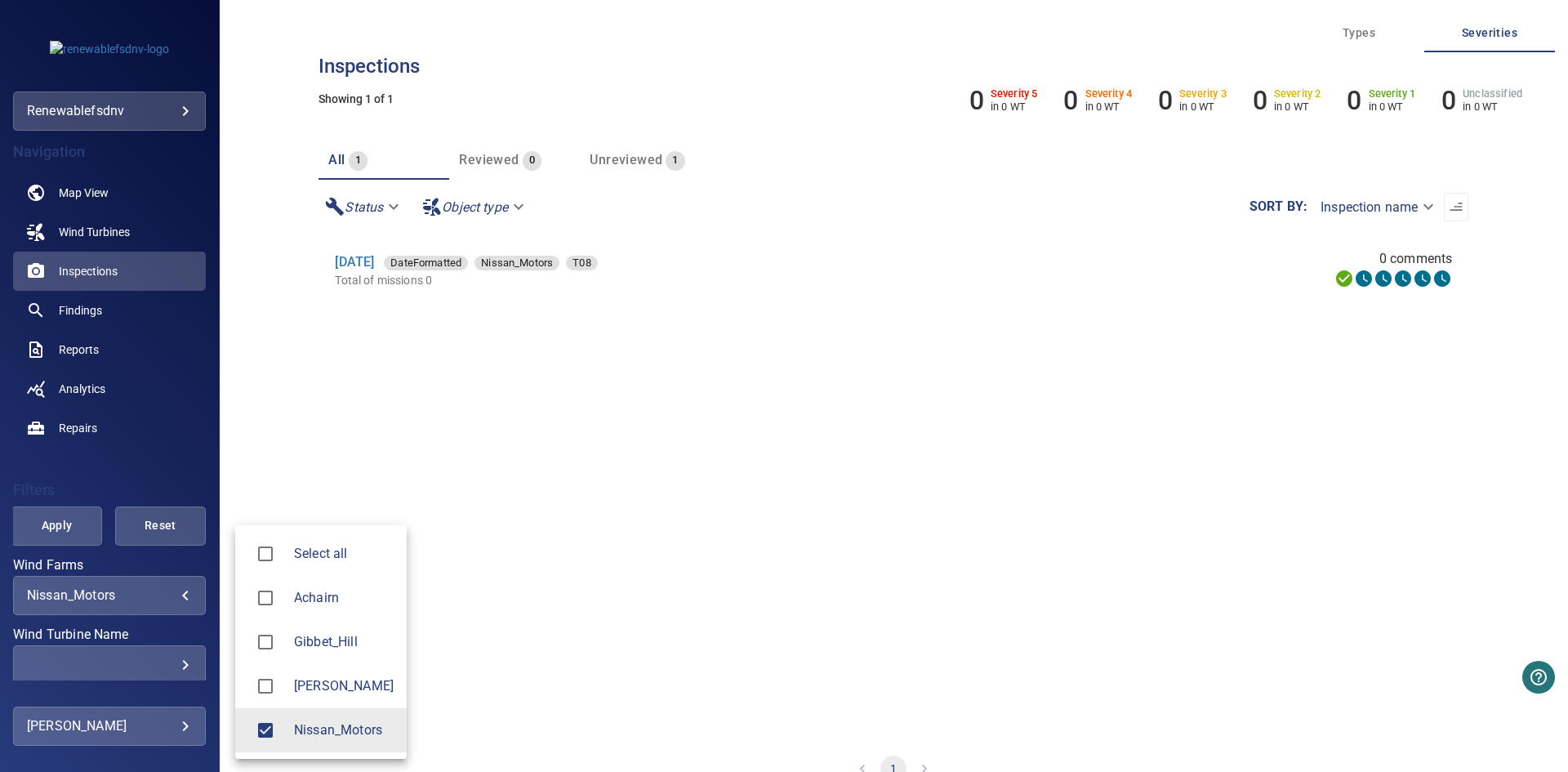
click at [64, 527] on div at bounding box center [784, 386] width 1568 height 772
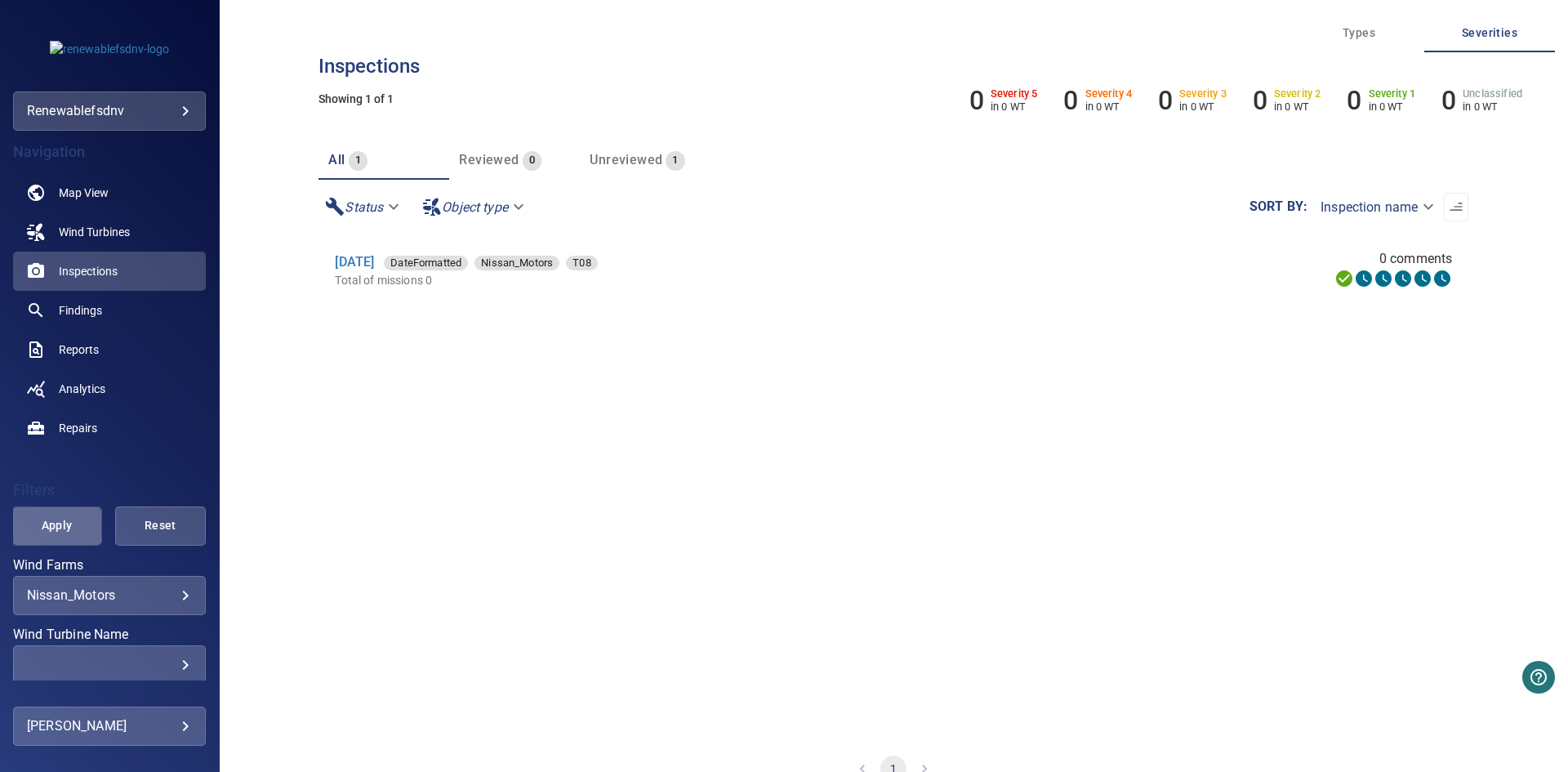
click at [59, 523] on span "Apply" at bounding box center [57, 525] width 50 height 21
click at [357, 260] on link "[DATE]" at bounding box center [355, 262] width 39 height 15
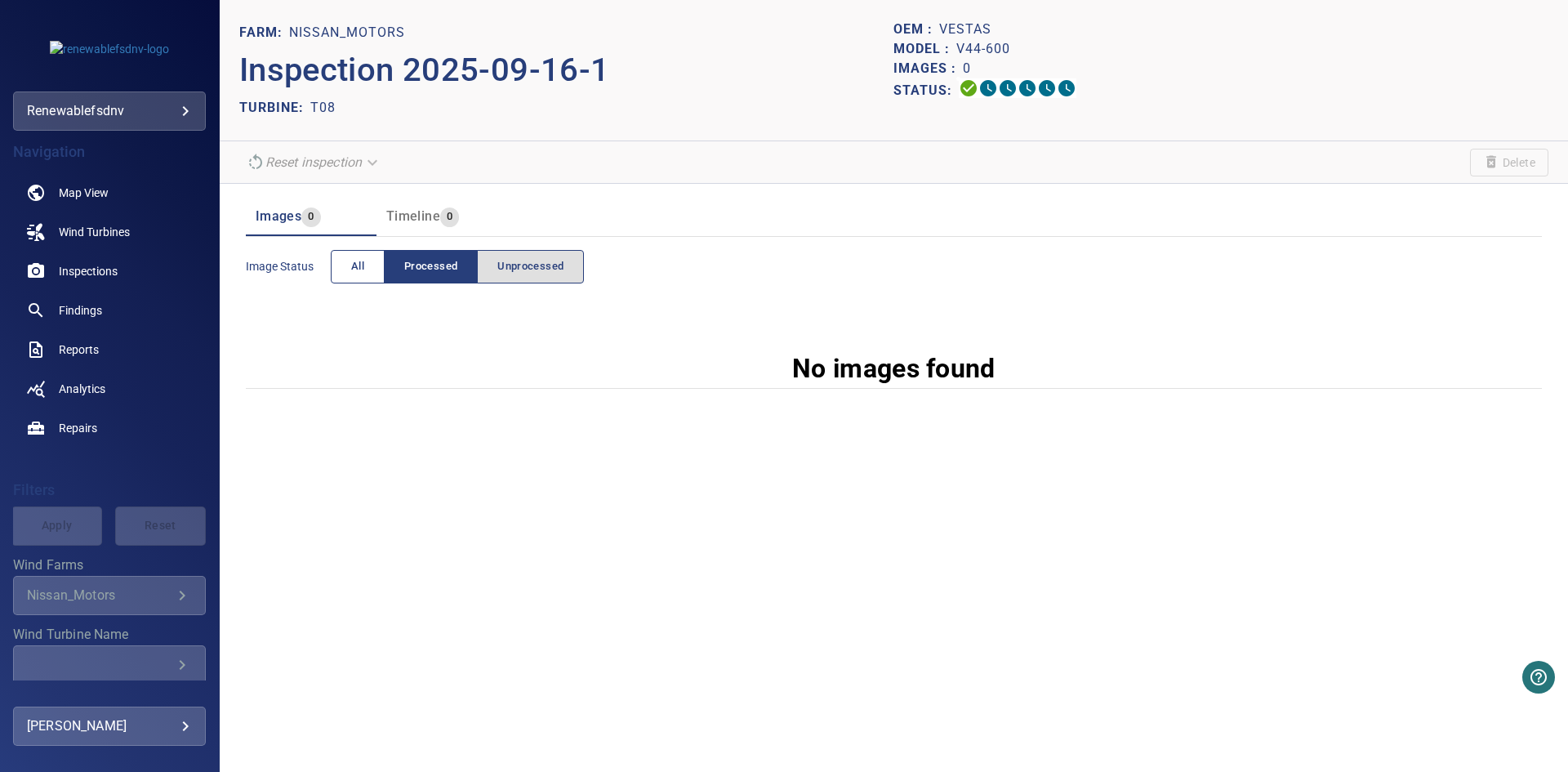
click at [364, 274] on span "All" at bounding box center [357, 266] width 13 height 19
click at [426, 267] on span "Processed" at bounding box center [430, 266] width 53 height 19
click at [536, 266] on span "Unprocessed" at bounding box center [530, 266] width 66 height 19
click at [357, 274] on span "All" at bounding box center [357, 266] width 13 height 19
click at [777, 365] on div "No images found" at bounding box center [893, 368] width 1296 height 39
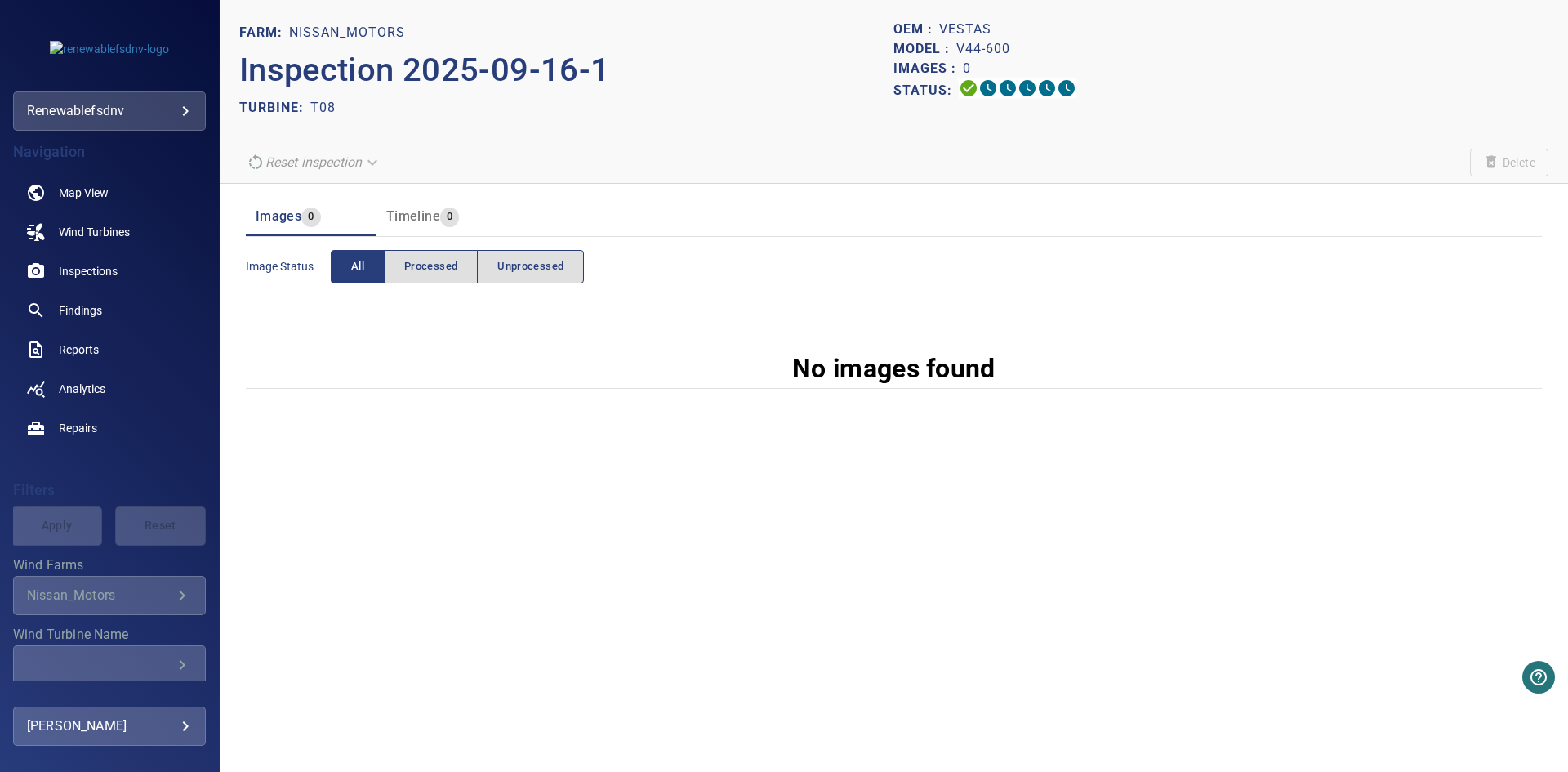
click at [718, 447] on div "FARM: Nissan_Motors Inspection 2025-09-16-1 TURBINE: T08 OEM : Vestas Model : V…" at bounding box center [893, 386] width 1348 height 772
click at [553, 266] on span "Unprocessed" at bounding box center [530, 266] width 66 height 19
click at [505, 264] on span "Unprocessed" at bounding box center [530, 266] width 66 height 19
click at [125, 227] on span "Wind Turbines" at bounding box center [94, 232] width 71 height 16
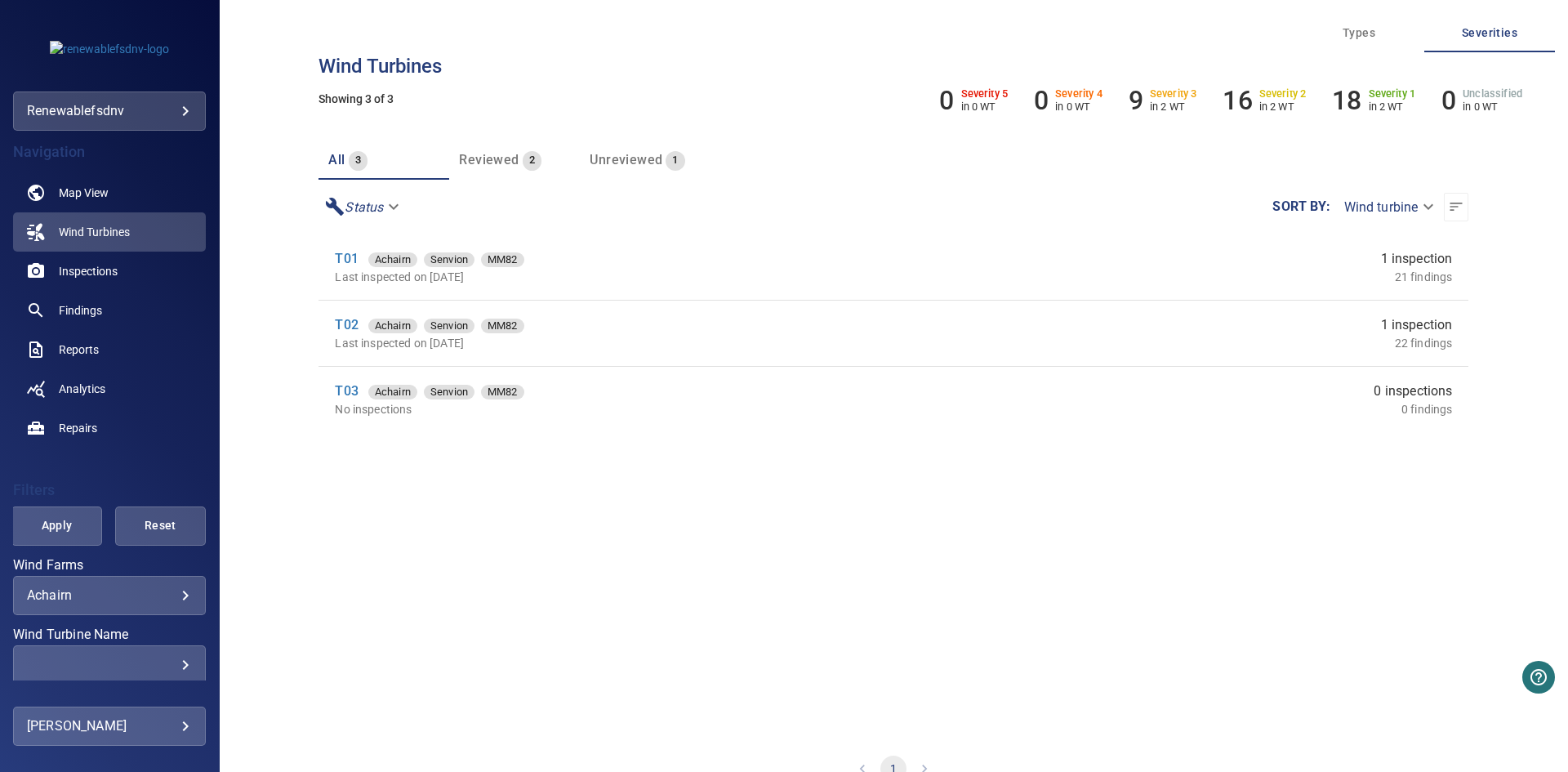
click at [679, 552] on section "T01 Achairn Senvion MM82 Last inspected on 21 Jan 2025 1 inspection 21 findings…" at bounding box center [894, 485] width 1150 height 502
click at [129, 603] on body "**********" at bounding box center [784, 386] width 1568 height 772
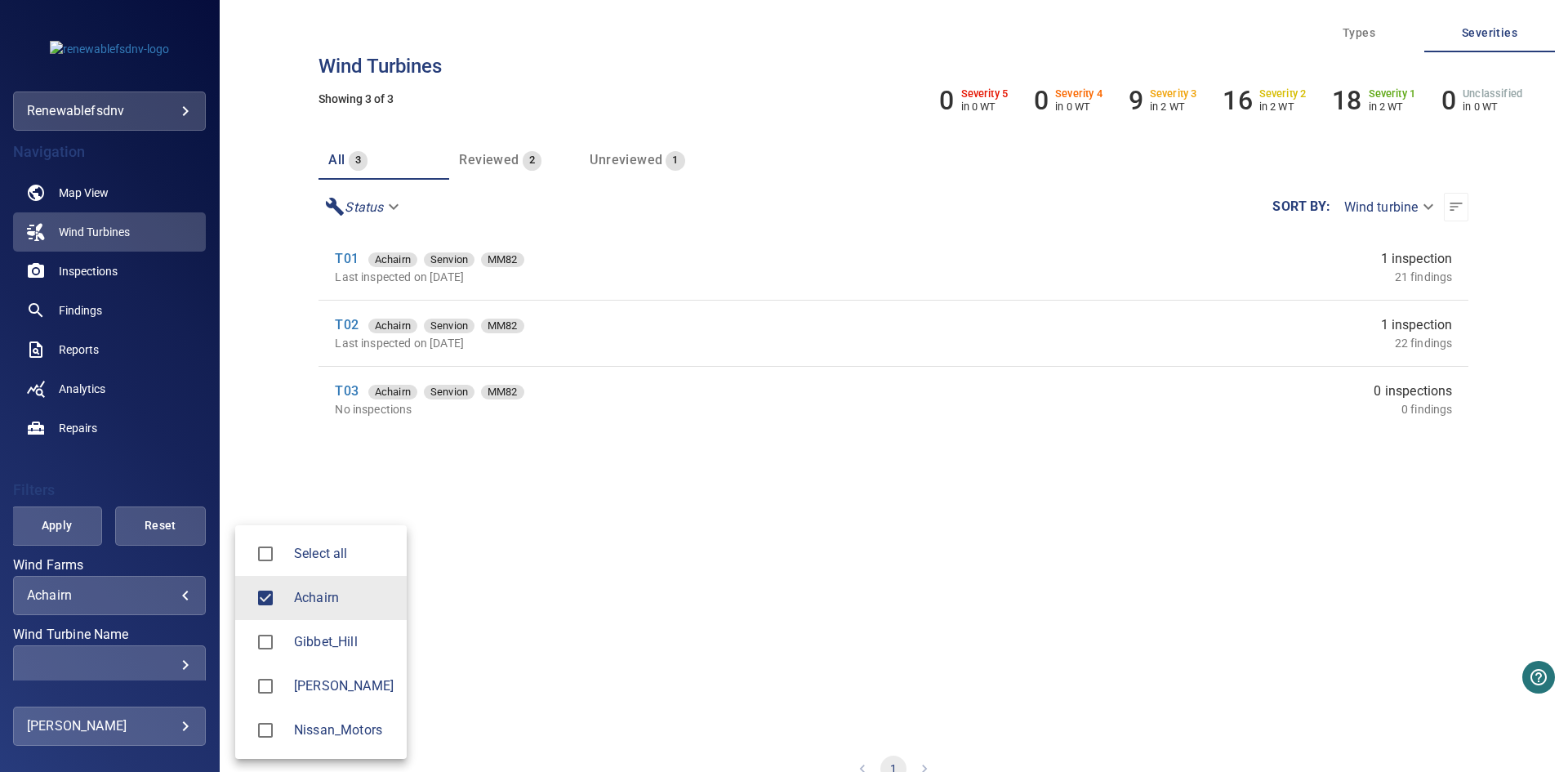
click at [325, 721] on span "Nissan_Motors" at bounding box center [343, 730] width 99 height 20
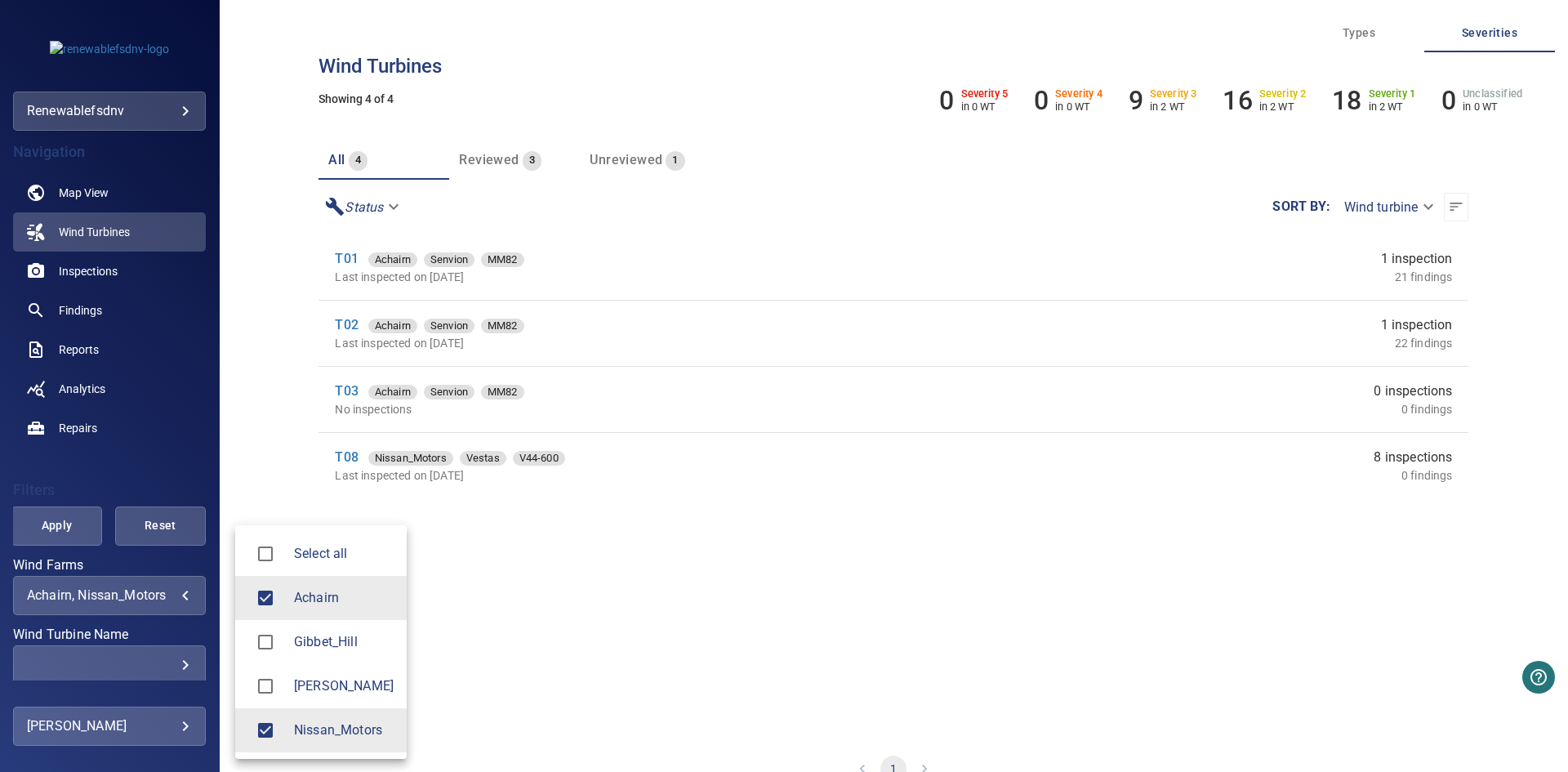
click at [320, 603] on span "Achairn" at bounding box center [343, 598] width 99 height 20
type input "**********"
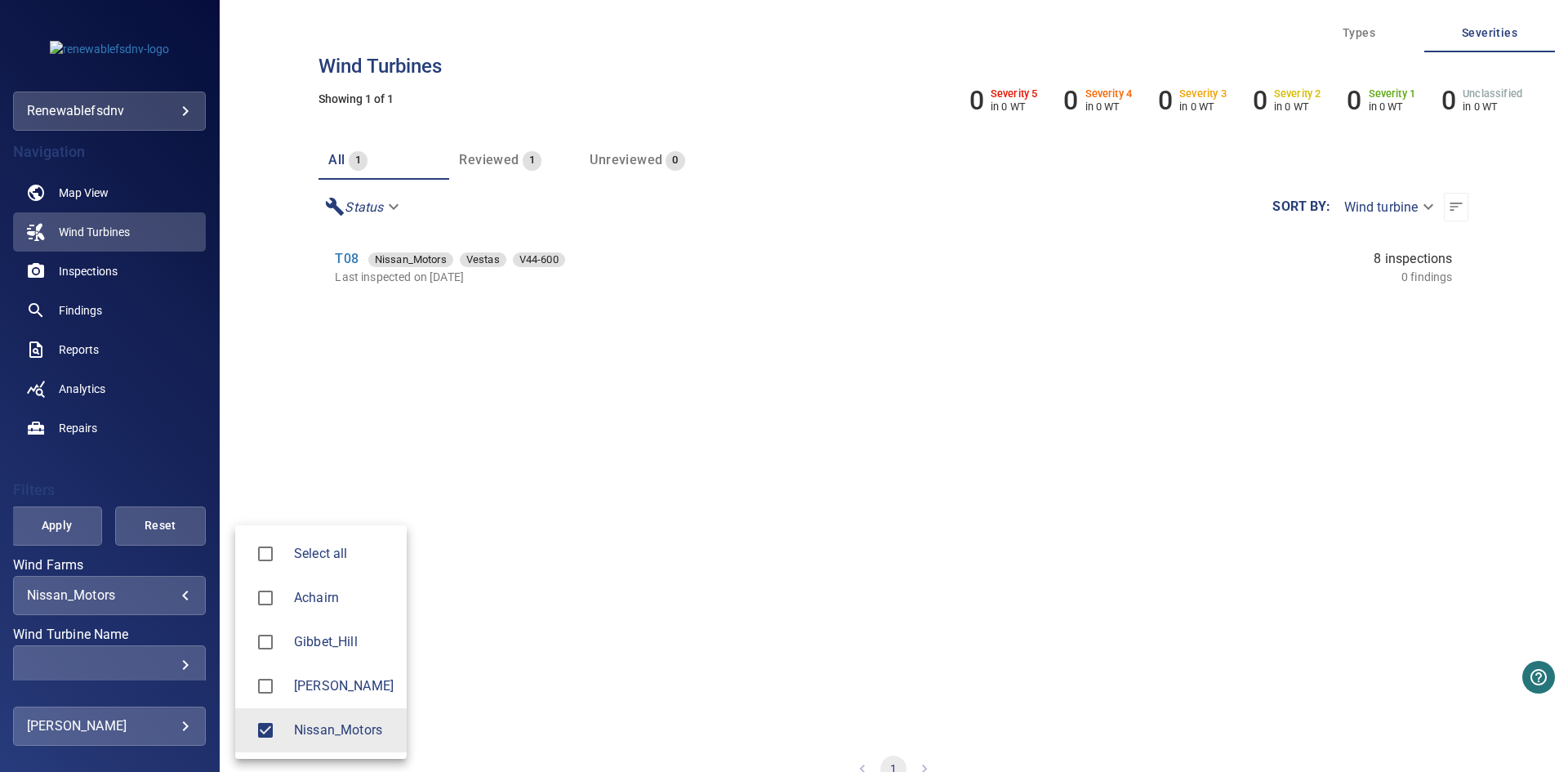
click at [70, 528] on div at bounding box center [784, 386] width 1568 height 772
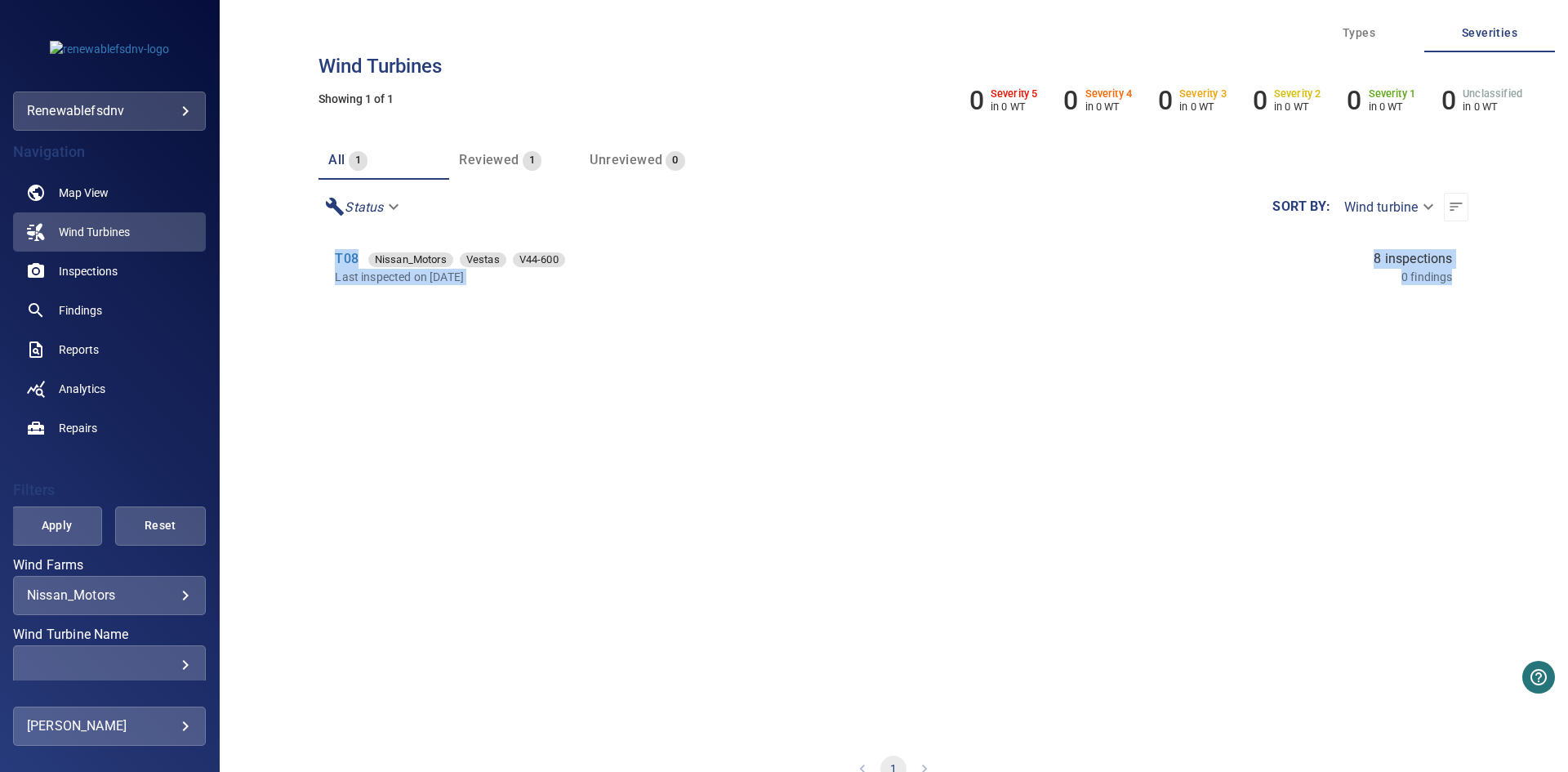
click at [70, 528] on div "Select all Achairn Gibbet_Hill [PERSON_NAME] Nissan_Motors" at bounding box center [784, 386] width 1568 height 772
click at [74, 526] on span "Apply" at bounding box center [57, 525] width 50 height 21
click at [341, 254] on link "T08" at bounding box center [347, 258] width 23 height 15
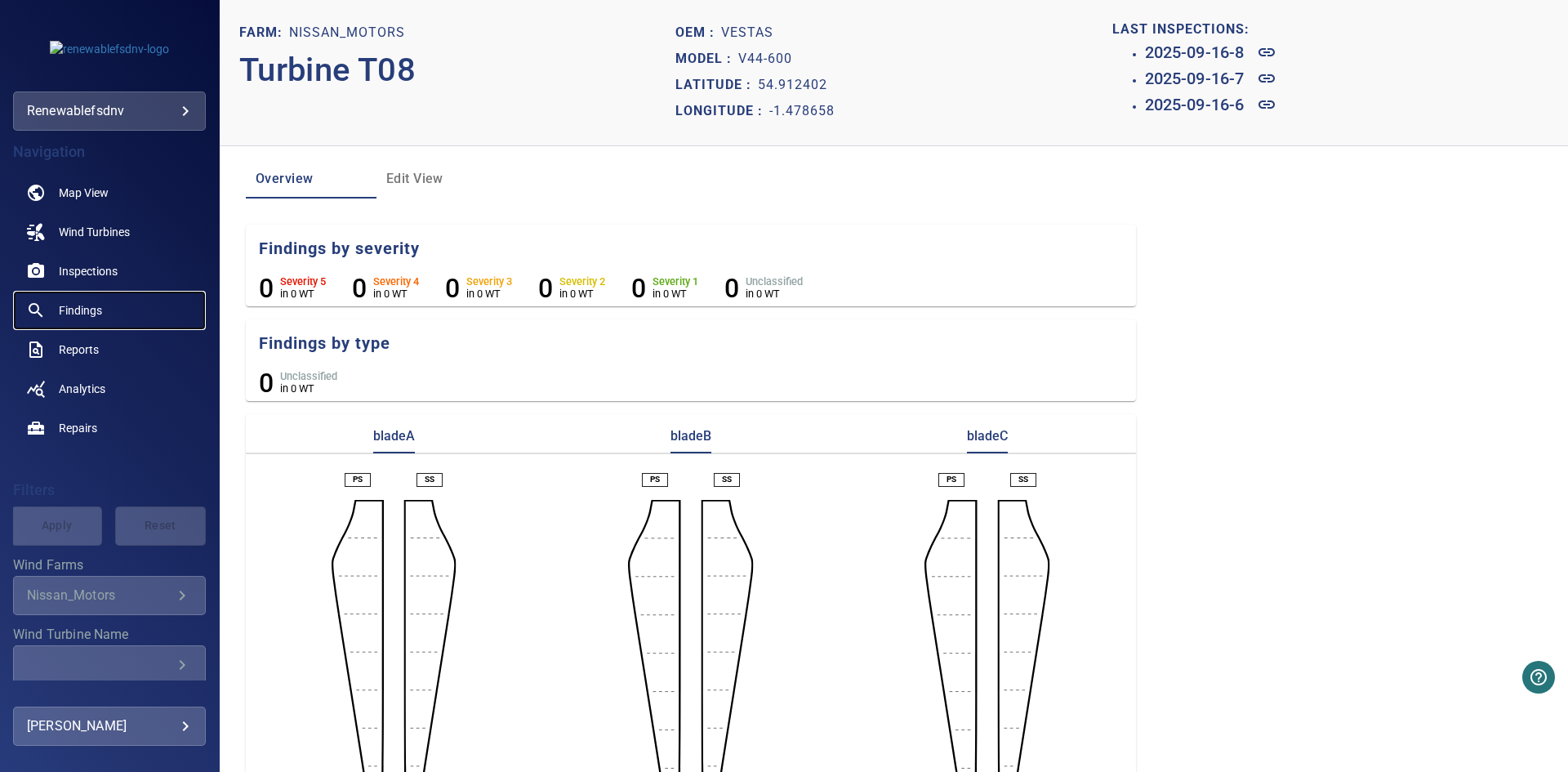
click at [84, 300] on link "Findings" at bounding box center [109, 311] width 193 height 39
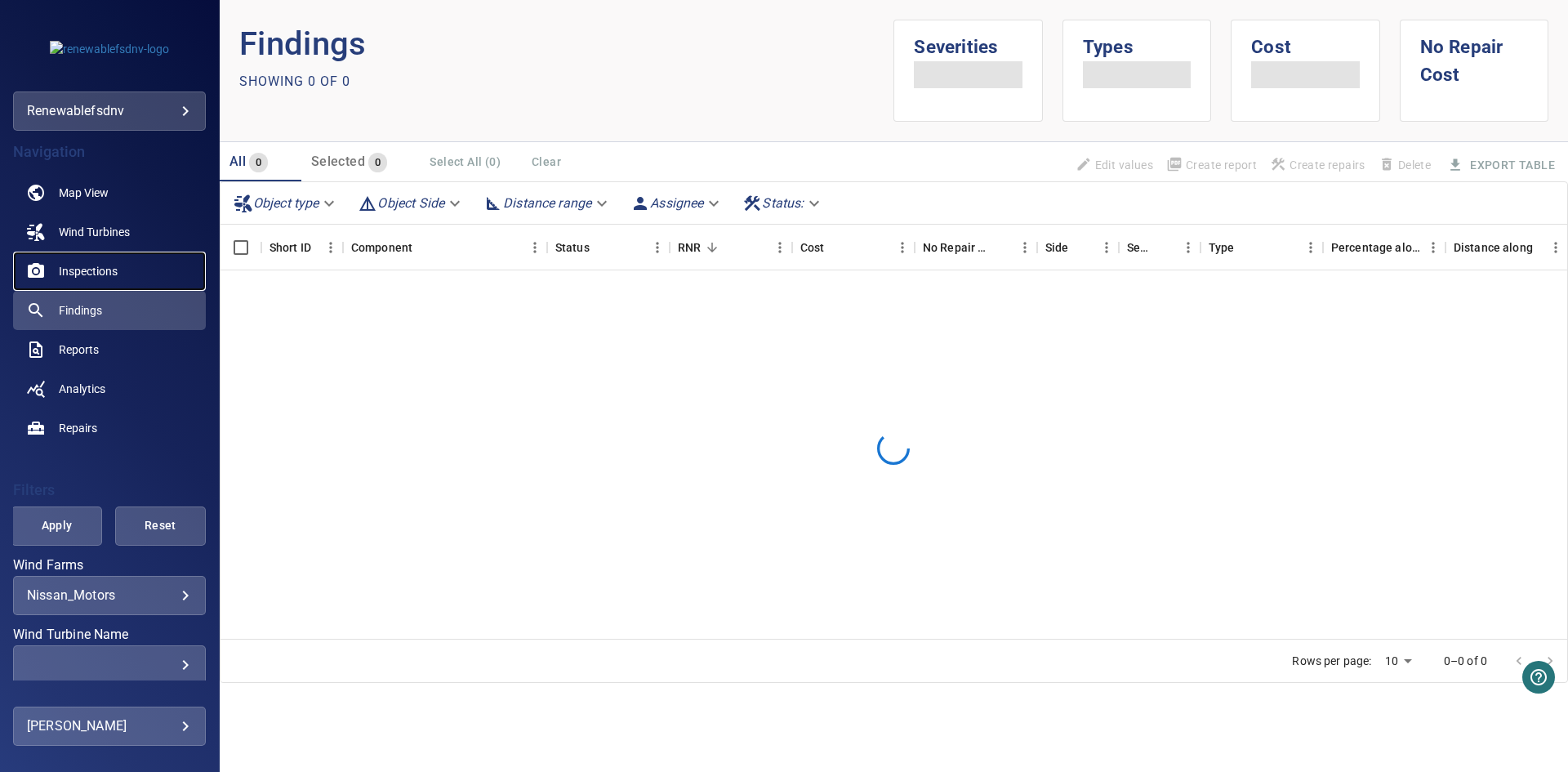
click at [92, 264] on span "Inspections" at bounding box center [89, 271] width 59 height 16
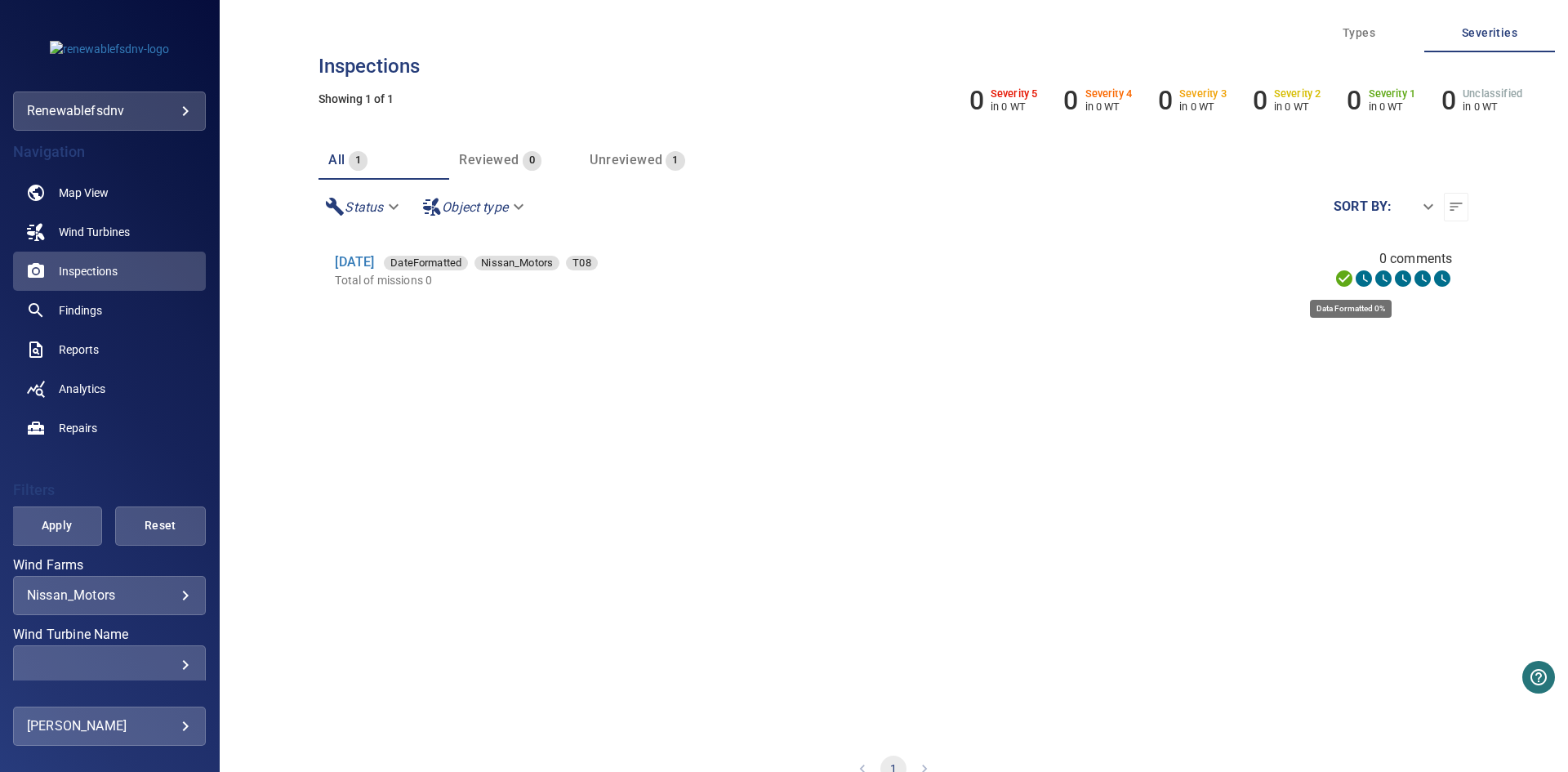
click at [1356, 279] on icon at bounding box center [1364, 279] width 16 height 16
click at [639, 150] on div "Unreviewed 1" at bounding box center [637, 160] width 95 height 23
click at [356, 265] on link "[DATE]" at bounding box center [355, 262] width 39 height 15
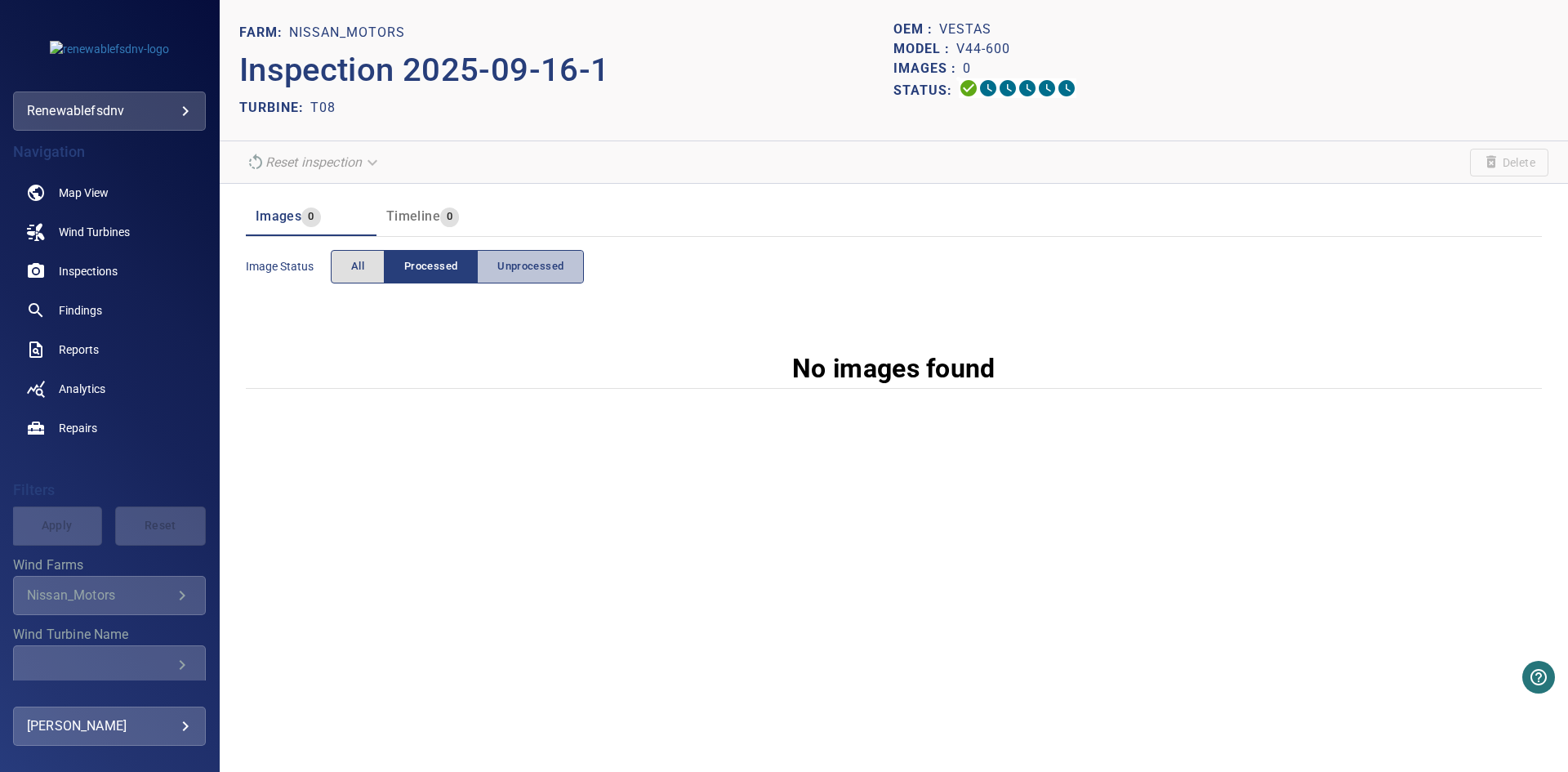
click at [548, 259] on span "Unprocessed" at bounding box center [530, 266] width 66 height 19
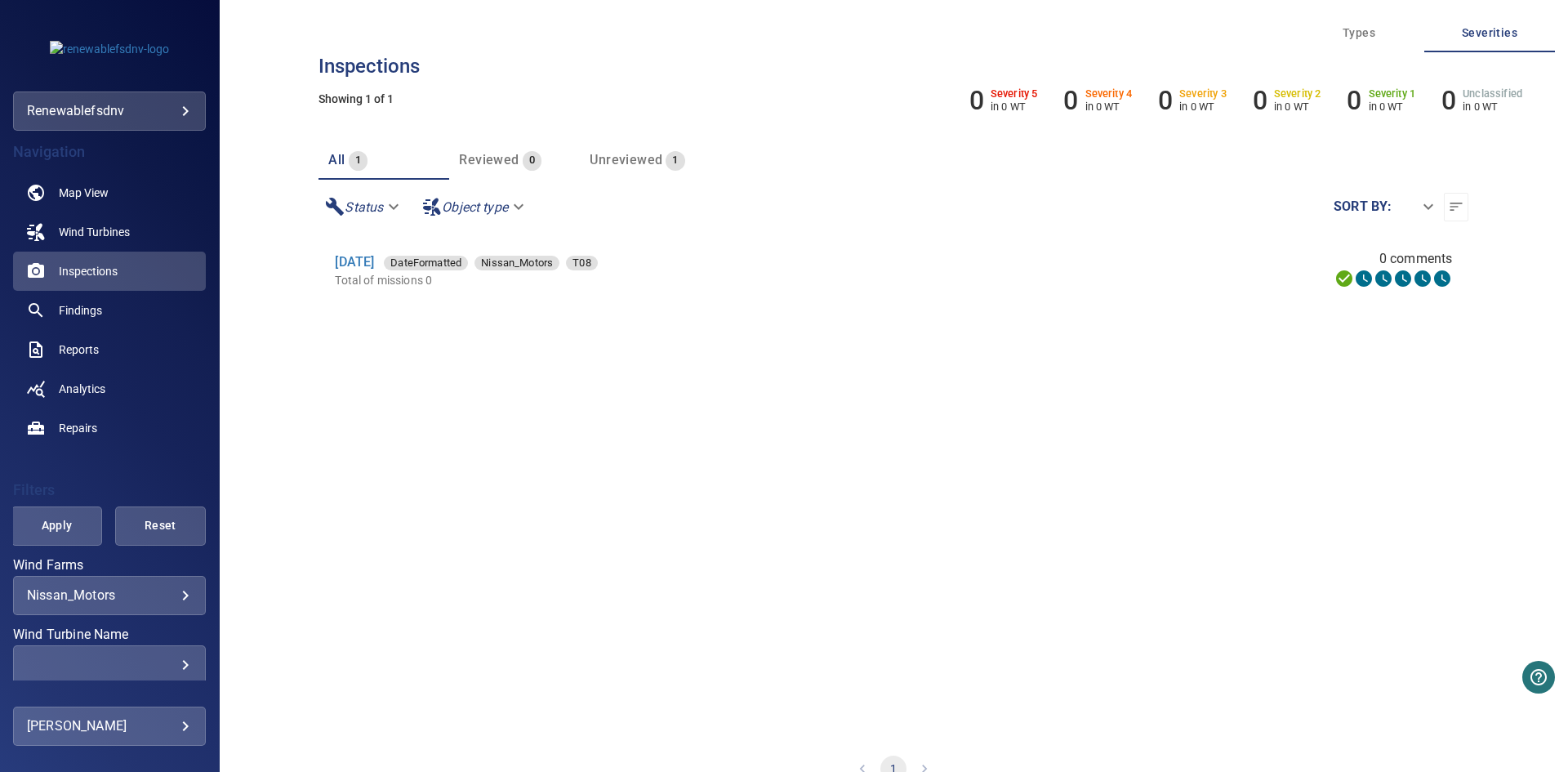
click at [1084, 613] on section "[DATE] DateFormatted Nissan_Motors T08 Total of missions 0 0 comments" at bounding box center [894, 485] width 1150 height 502
drag, startPoint x: 796, startPoint y: 473, endPoint x: 227, endPoint y: 712, distance: 617.2
click at [796, 473] on section "[DATE] DateFormatted Nissan_Motors T08 Total of missions 0 0 comments" at bounding box center [894, 485] width 1150 height 502
click at [166, 728] on body "**********" at bounding box center [784, 386] width 1568 height 772
click at [349, 701] on link "Upload" at bounding box center [318, 708] width 165 height 30
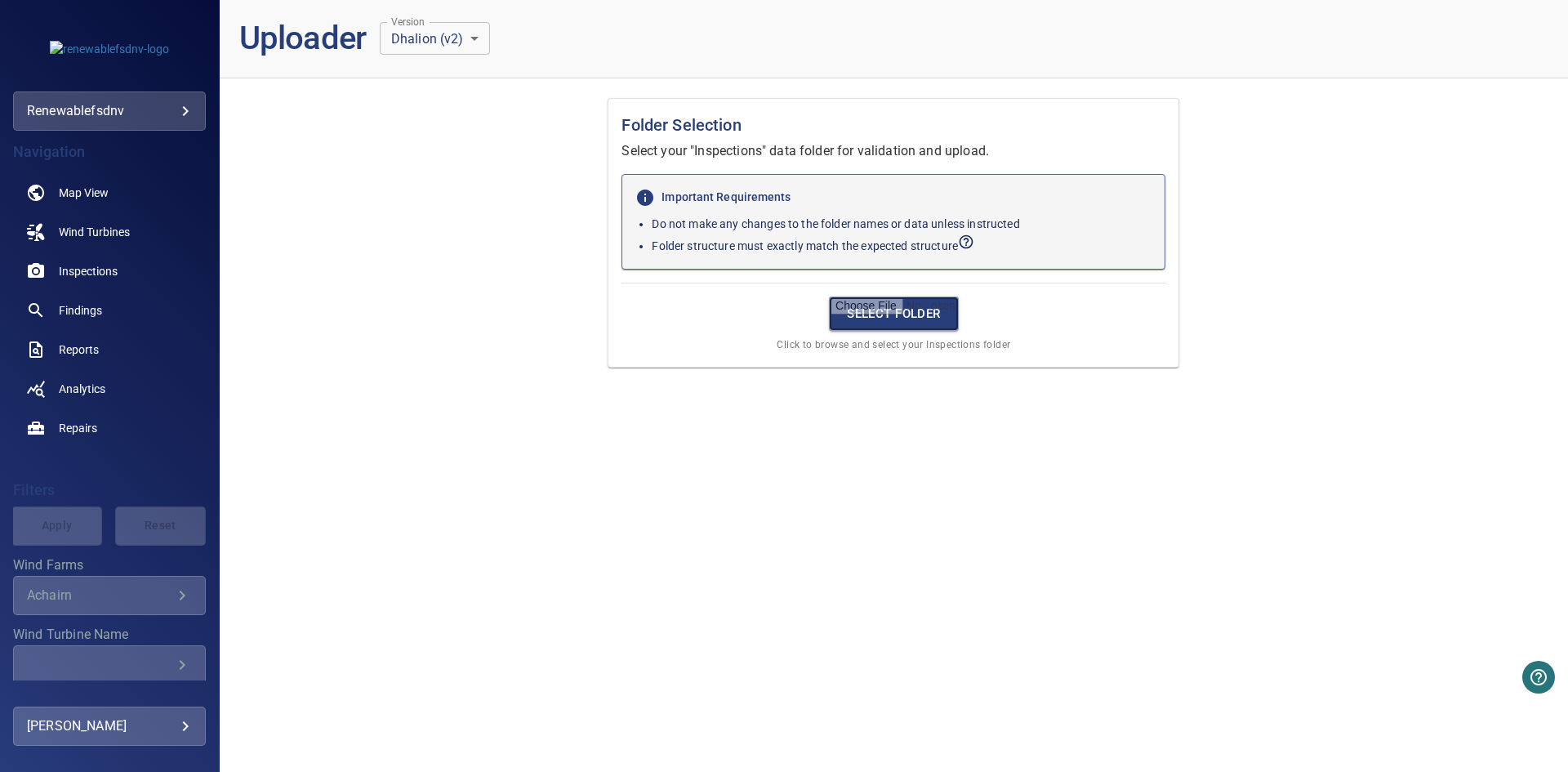
click at [884, 315] on input "file" at bounding box center [894, 313] width 130 height 34
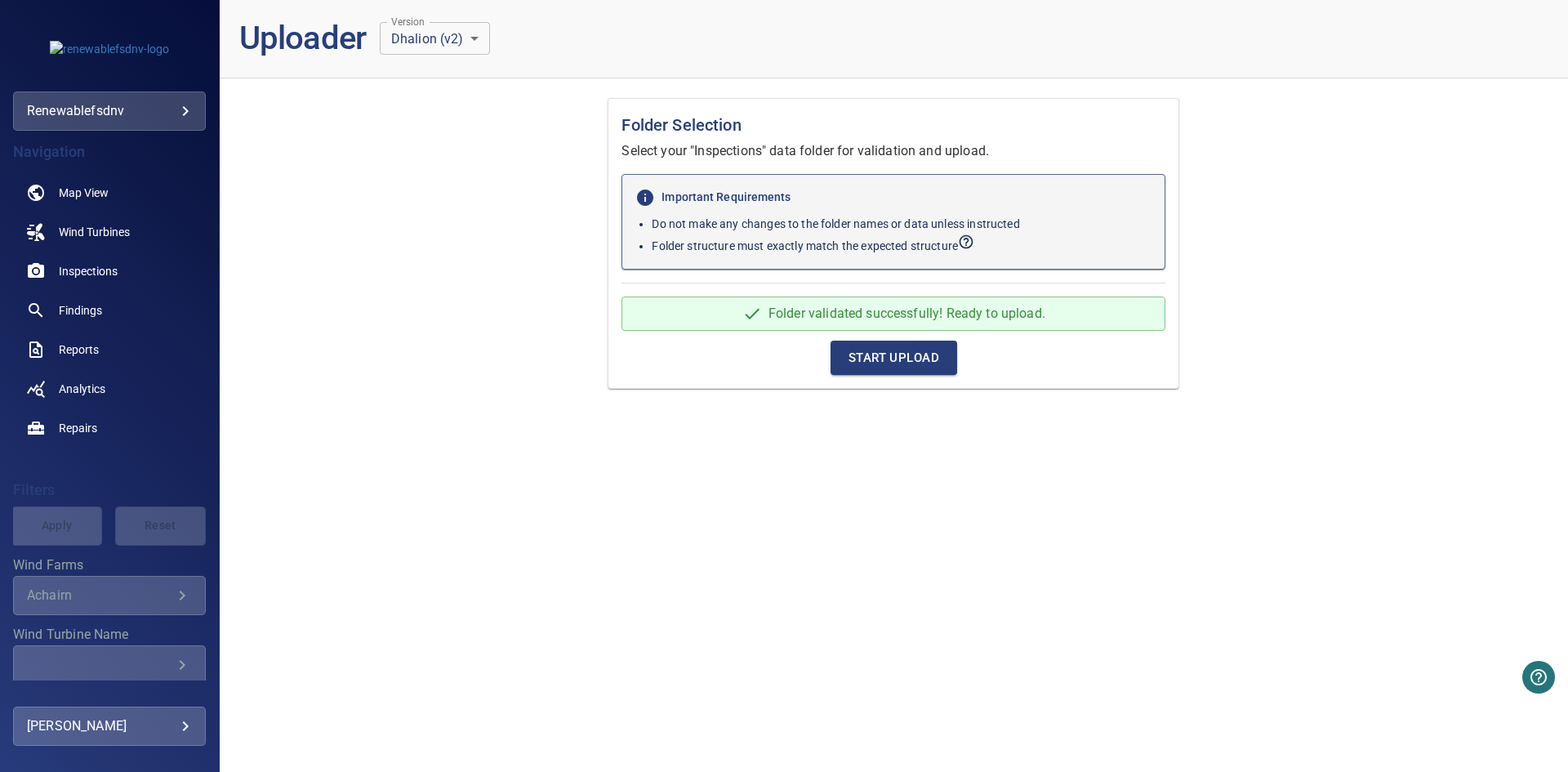
click at [913, 350] on span "Start Upload" at bounding box center [893, 358] width 90 height 21
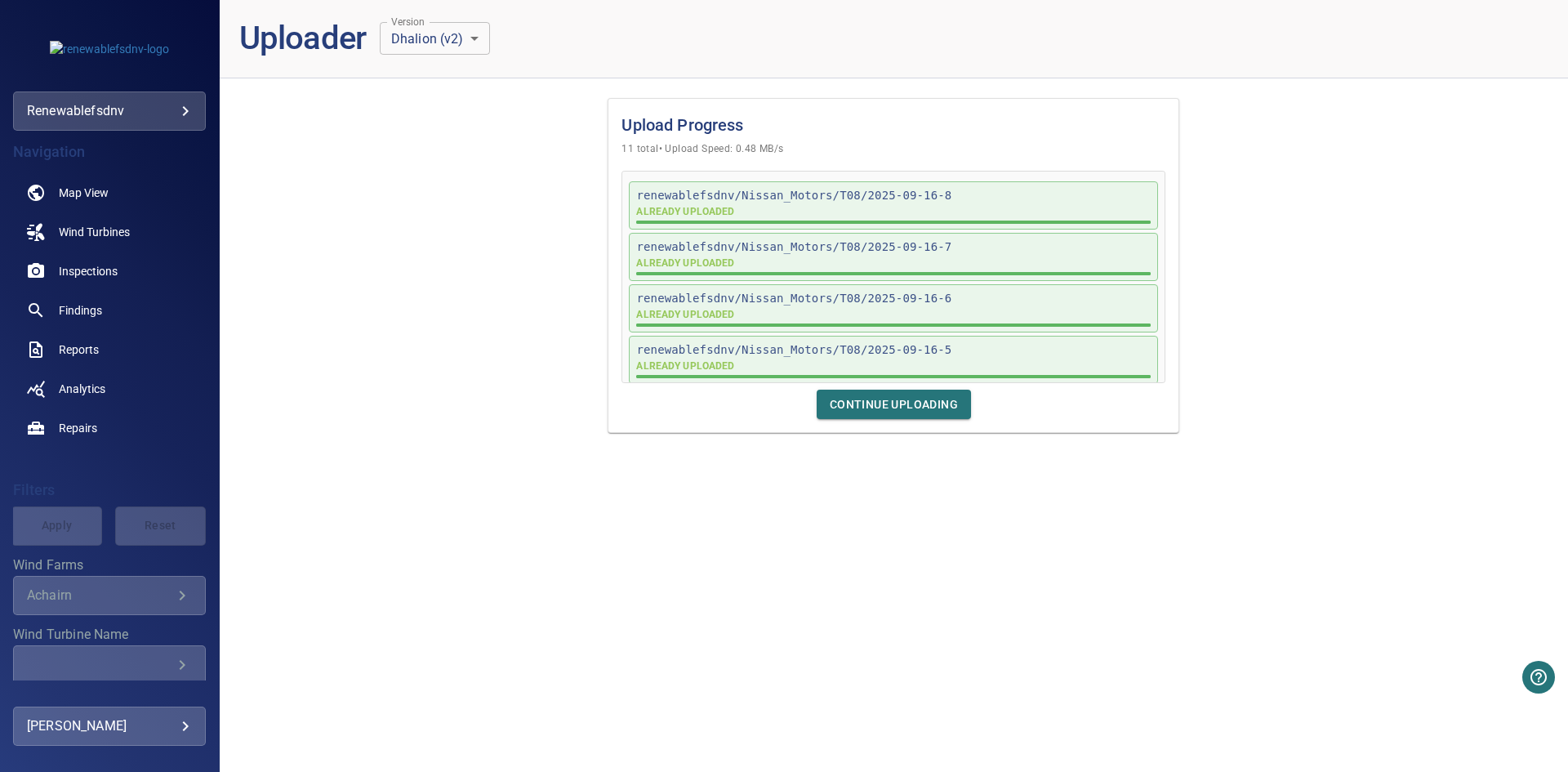
click at [959, 578] on div "Upload Progress 11 total • Upload Speed: 0.48 MB/s renewablefsdnv/Nissan_Motors…" at bounding box center [893, 432] width 1348 height 681
click at [110, 245] on link "Wind Turbines" at bounding box center [109, 232] width 193 height 39
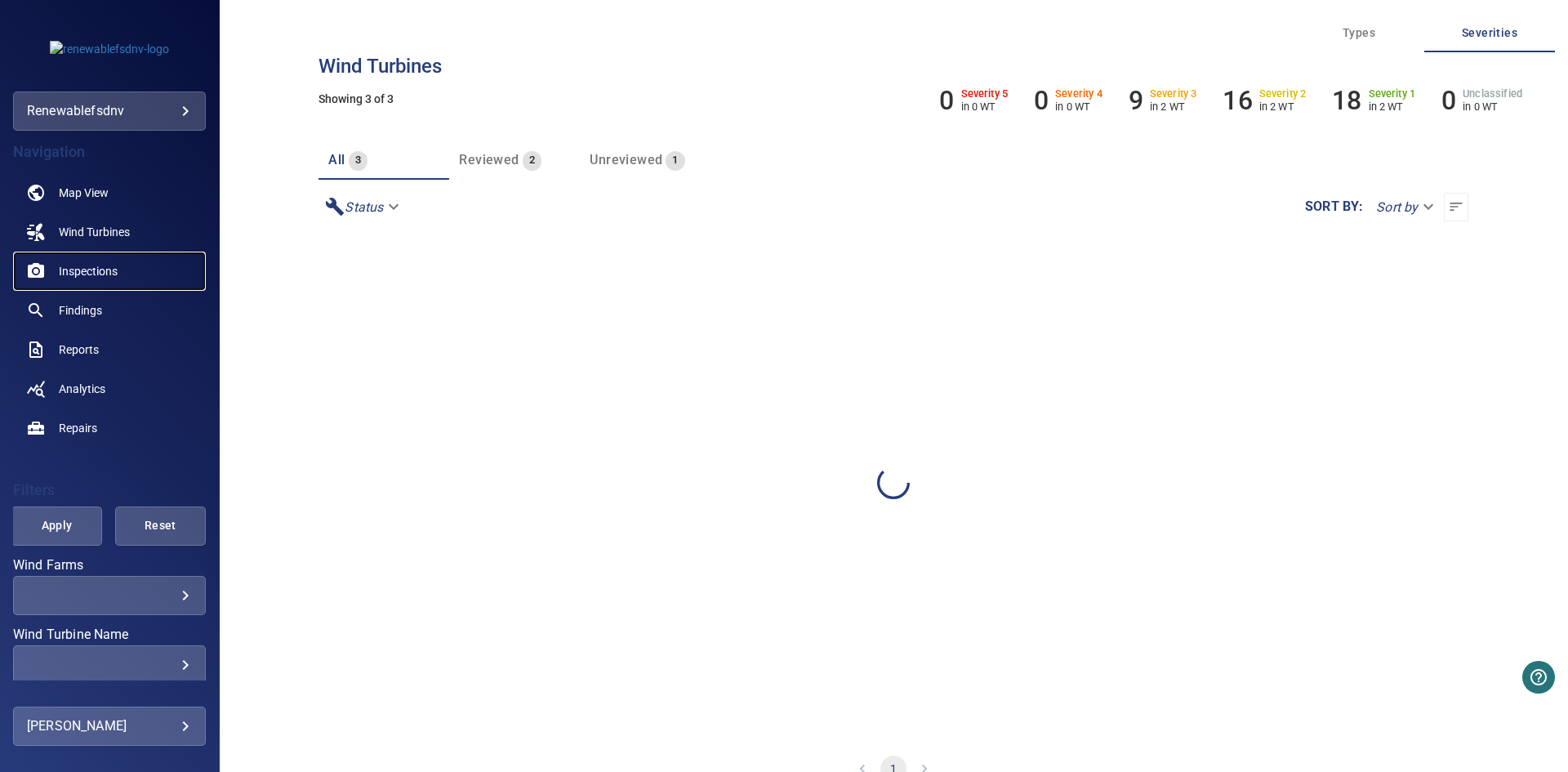
click at [107, 277] on span "Inspections" at bounding box center [89, 271] width 59 height 16
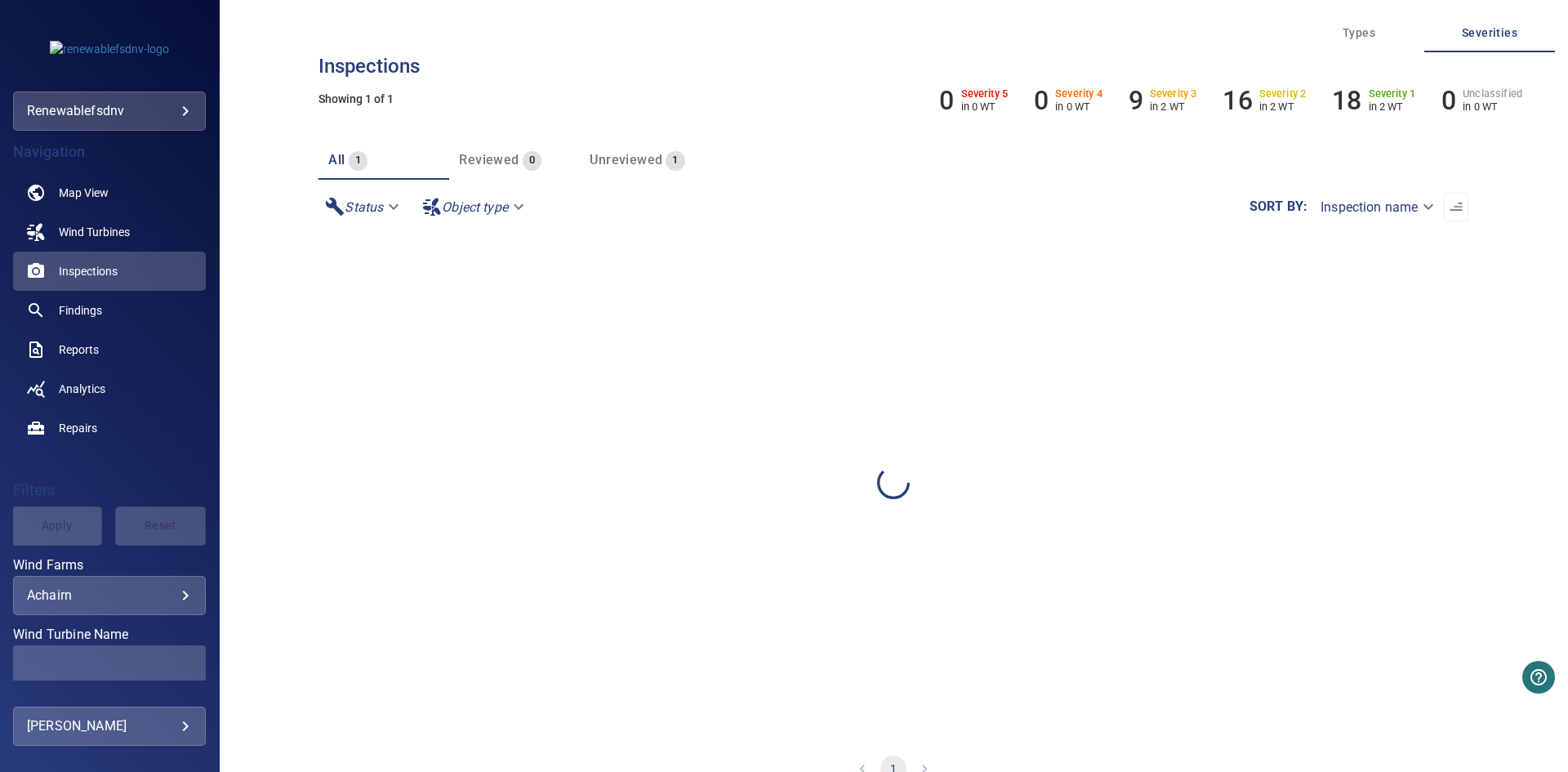
click at [158, 594] on body "**********" at bounding box center [784, 386] width 1568 height 772
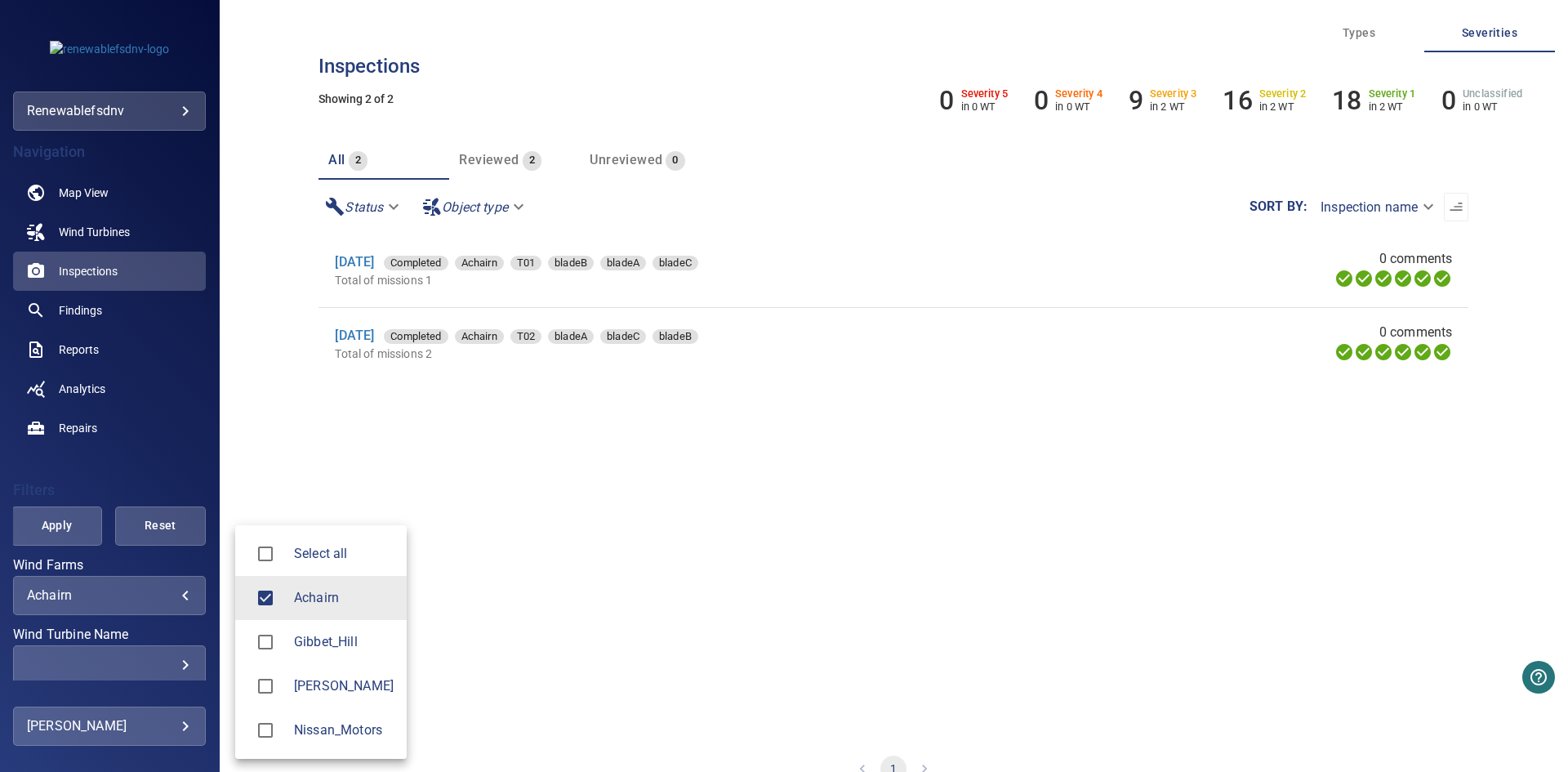
click at [306, 733] on span "Nissan_Motors" at bounding box center [343, 730] width 99 height 20
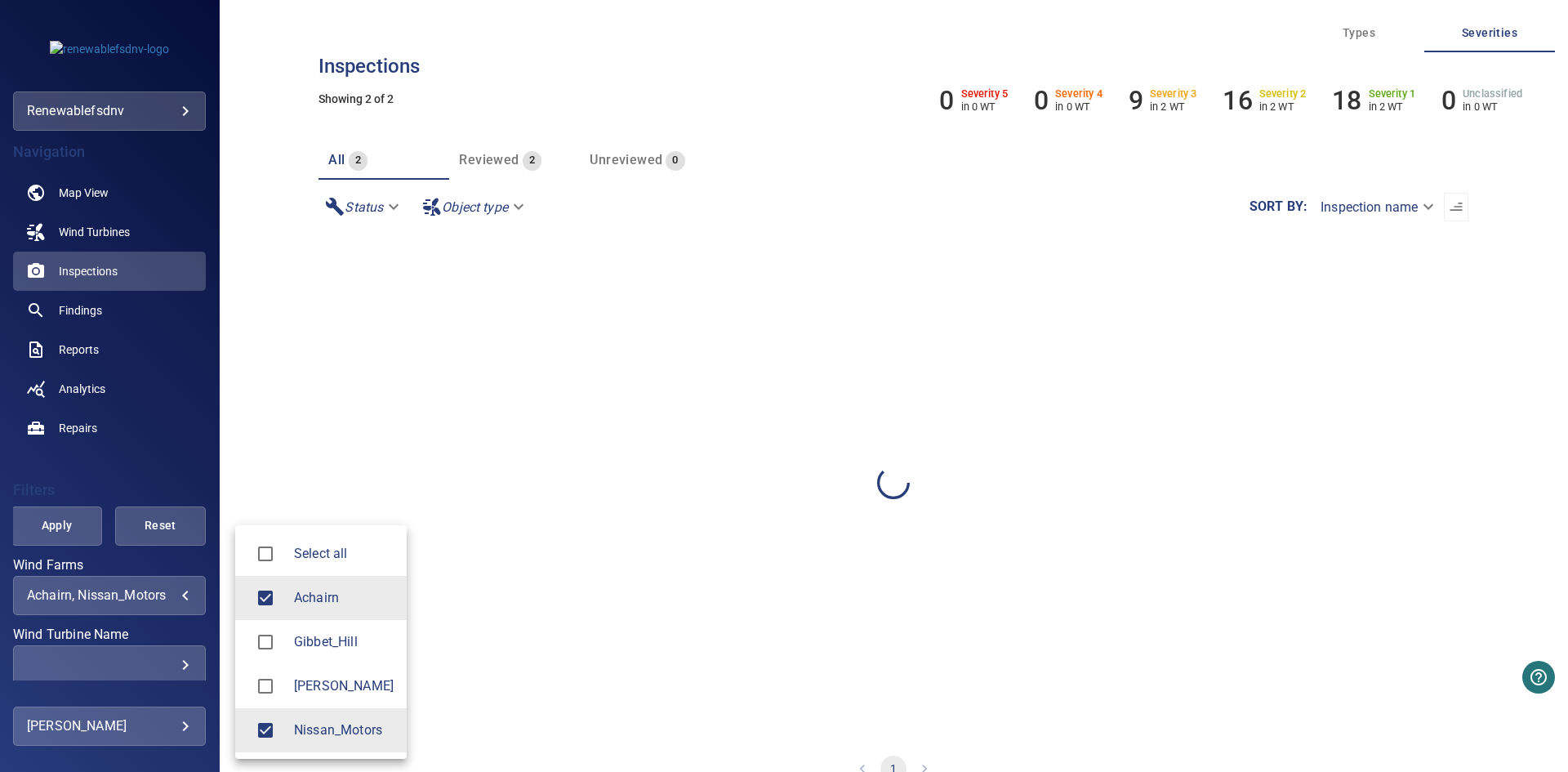
click at [317, 596] on span "Achairn" at bounding box center [343, 598] width 99 height 20
type input "**********"
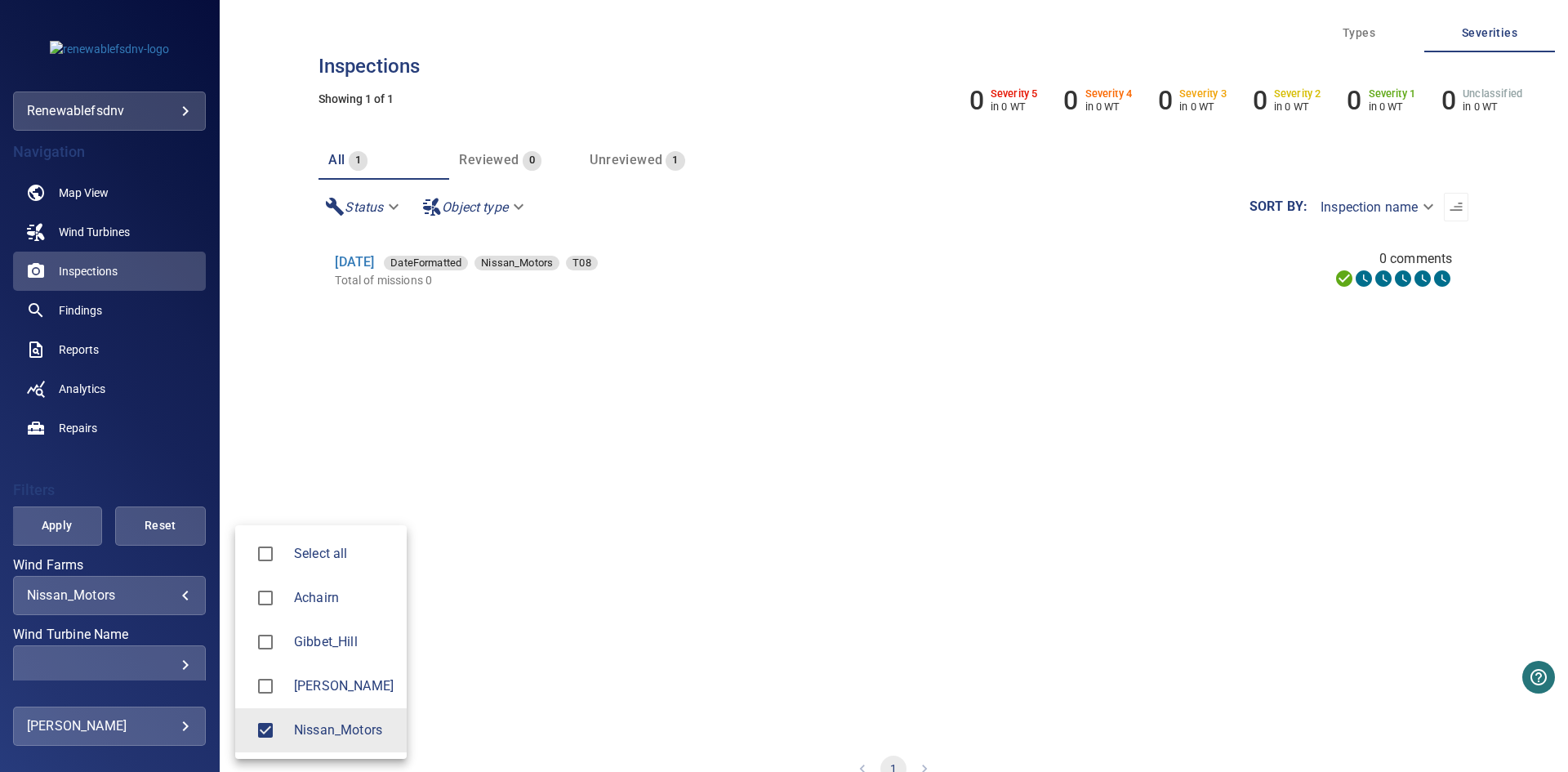
click at [55, 535] on div at bounding box center [784, 386] width 1568 height 772
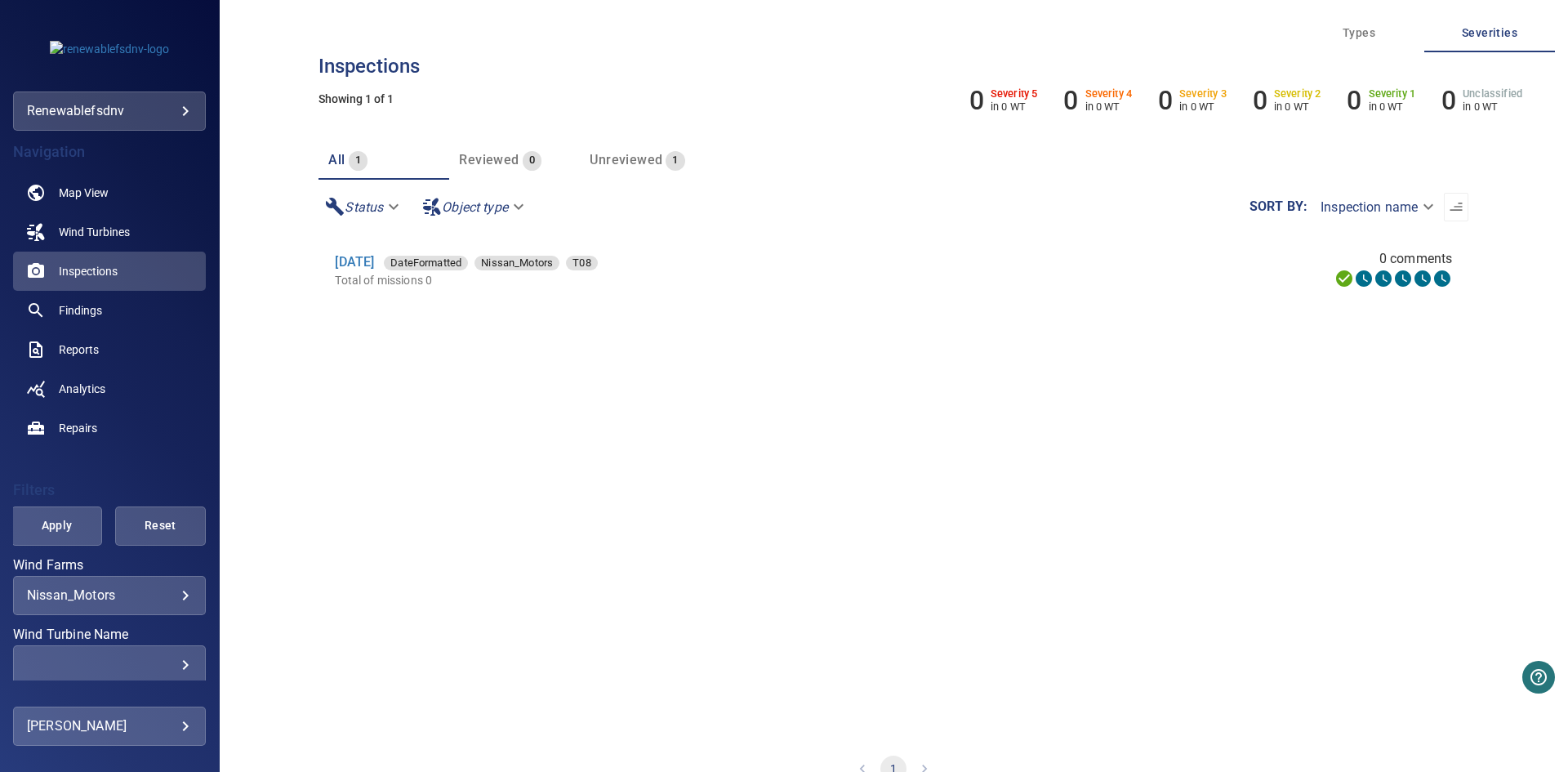
click at [60, 523] on span "Apply" at bounding box center [57, 525] width 50 height 21
drag, startPoint x: 1078, startPoint y: 505, endPoint x: 1072, endPoint y: 493, distance: 13.4
click at [1079, 505] on section "16 Sep 2025 DateFormatted Nissan_Motors T08 Total of missions 0 0 comments" at bounding box center [894, 485] width 1150 height 502
click at [562, 485] on section "16 Sep 2025 DateFormatted Nissan_Motors T08 Total of missions 0 0 comments" at bounding box center [894, 485] width 1150 height 502
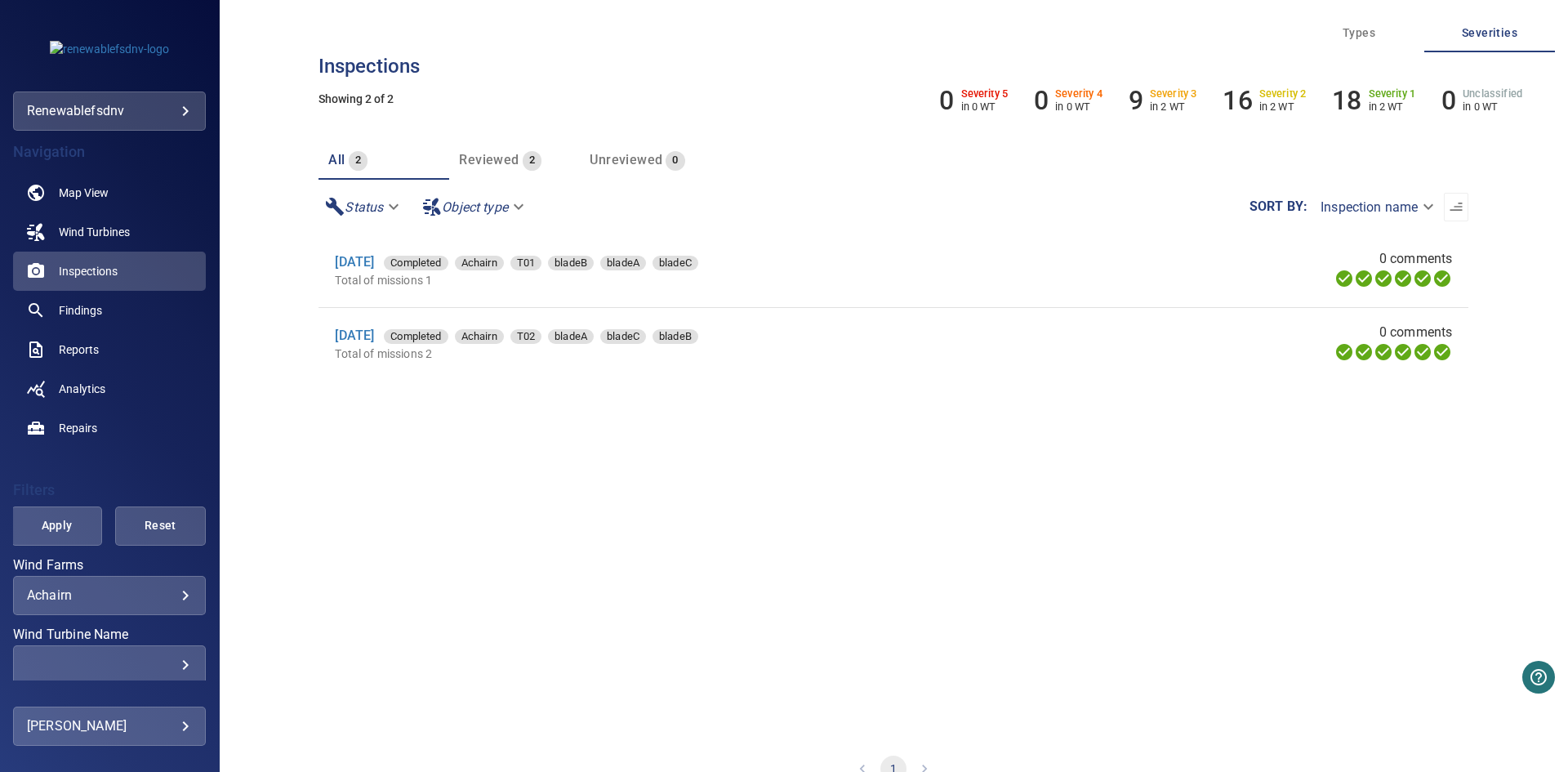
click at [652, 567] on section "[DATE] Completed Achairn T01 bladeB bladeA bladeC Total of missions 1 0 comment…" at bounding box center [894, 485] width 1150 height 502
click at [161, 595] on body "**********" at bounding box center [784, 386] width 1568 height 772
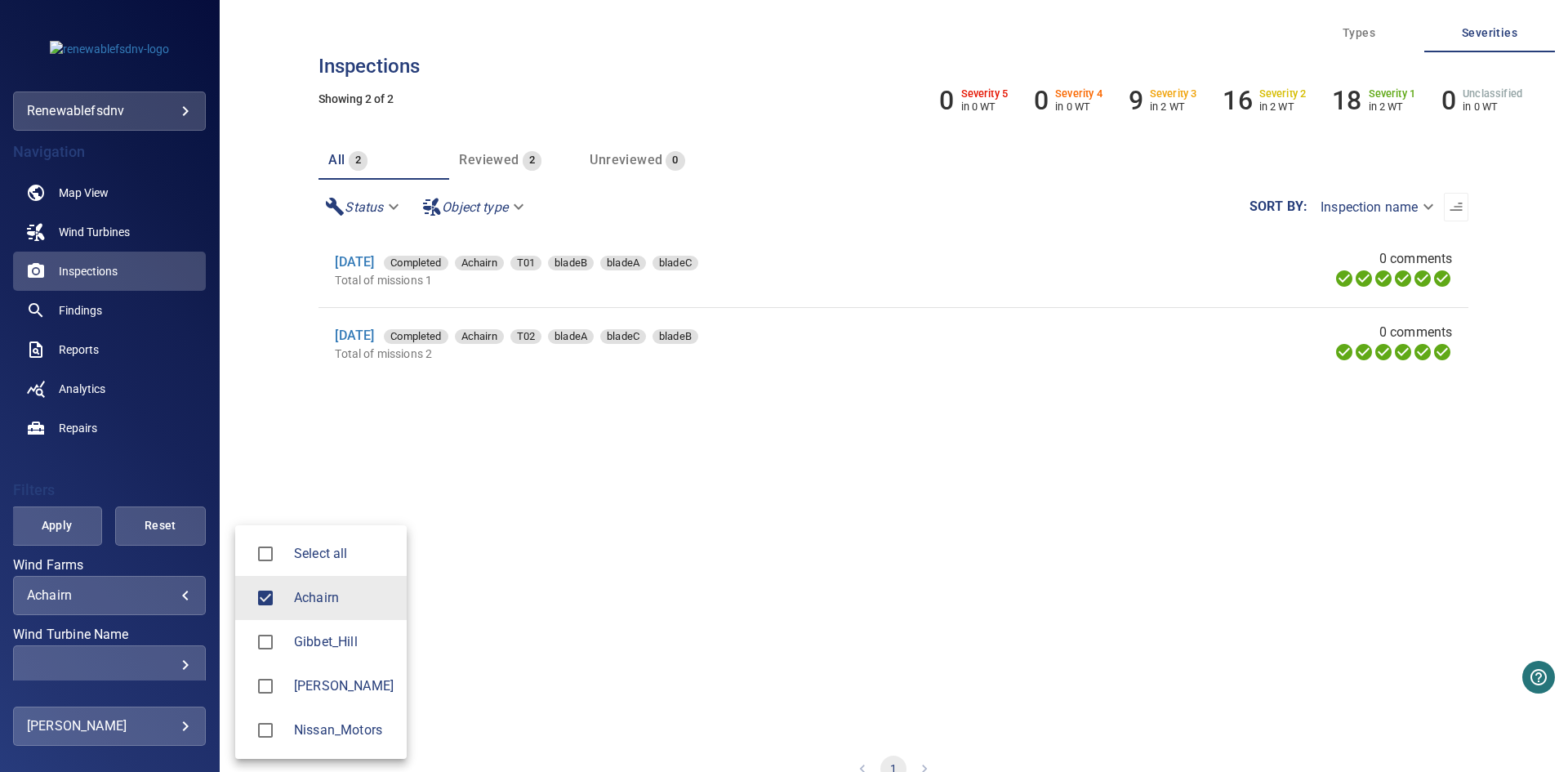
click at [321, 733] on span "Nissan_Motors" at bounding box center [343, 730] width 99 height 20
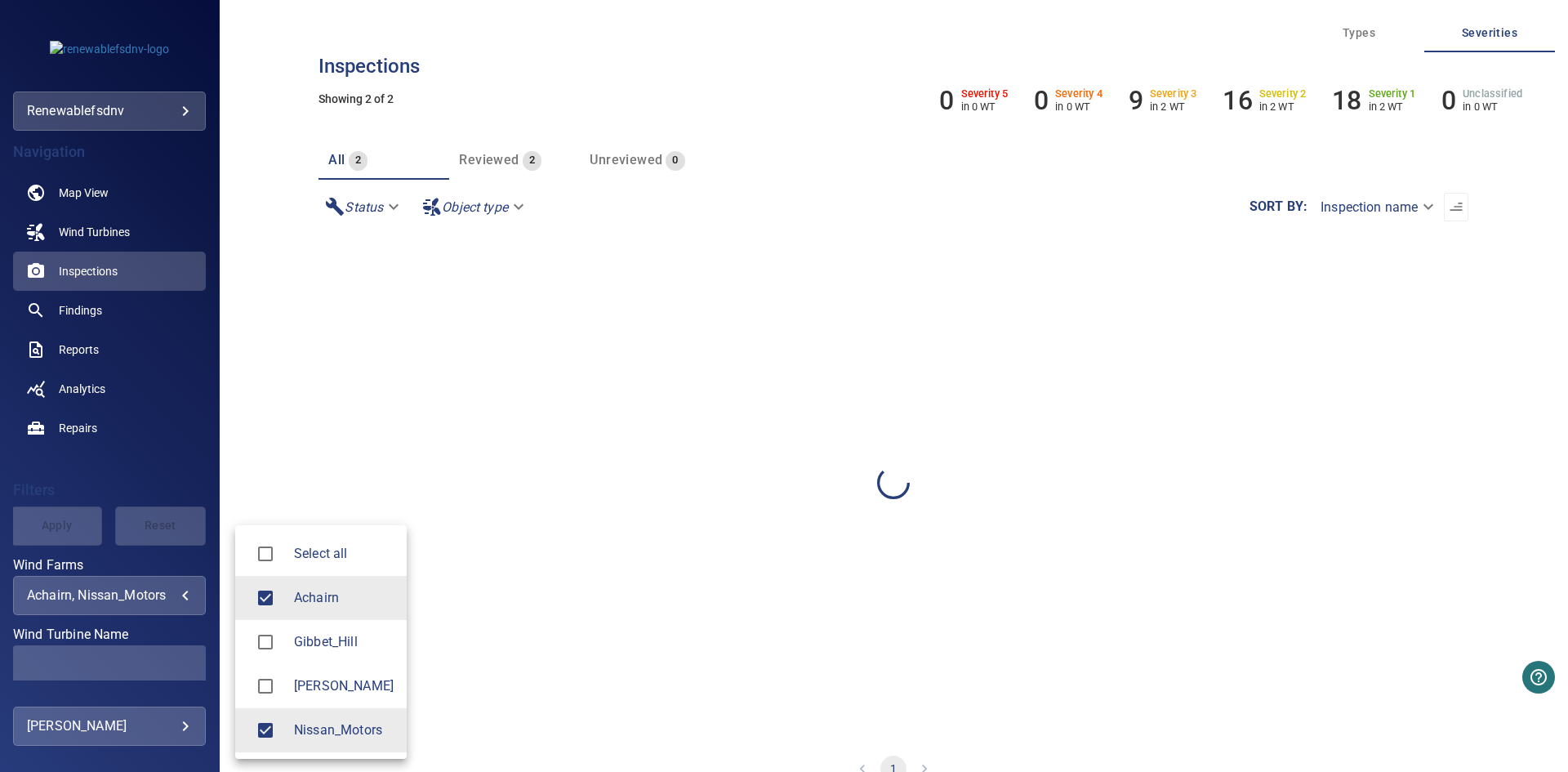
click at [325, 591] on span "Achairn" at bounding box center [343, 598] width 99 height 20
type input "**********"
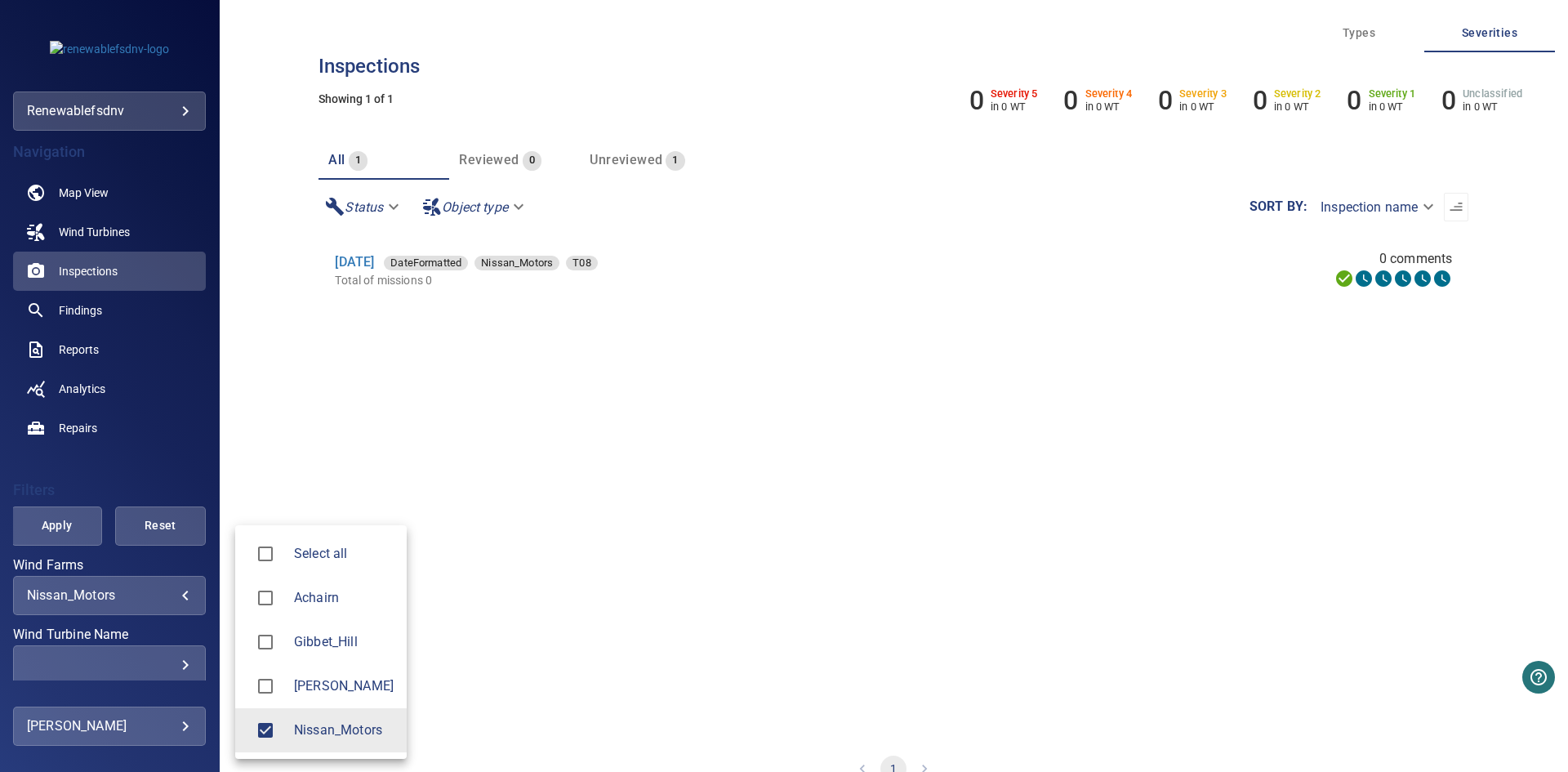
click at [740, 501] on div at bounding box center [784, 386] width 1568 height 772
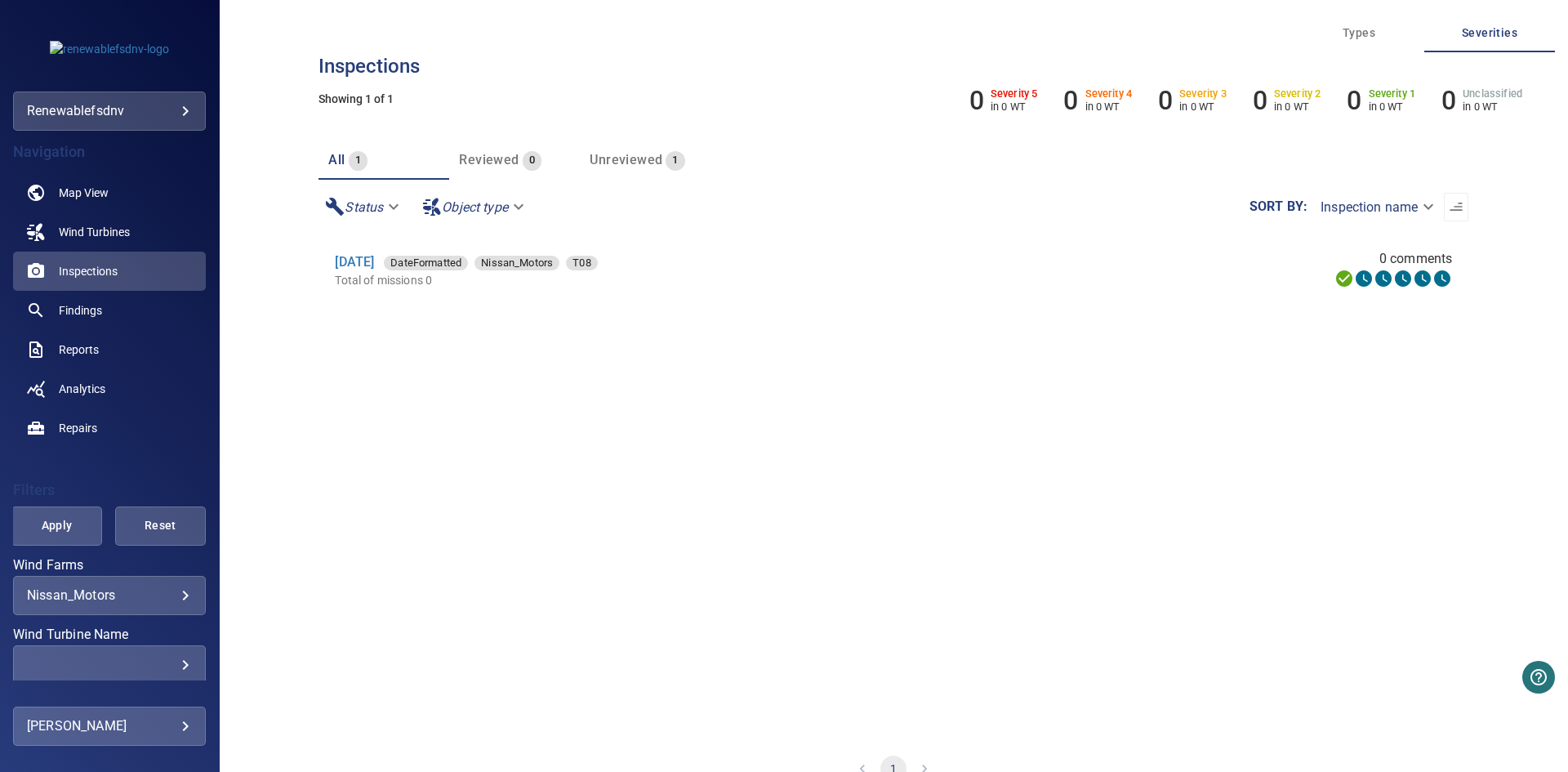
click at [673, 485] on section "16 Sep 2025 DateFormatted Nissan_Motors T08 Total of missions 0 0 comments" at bounding box center [894, 485] width 1150 height 502
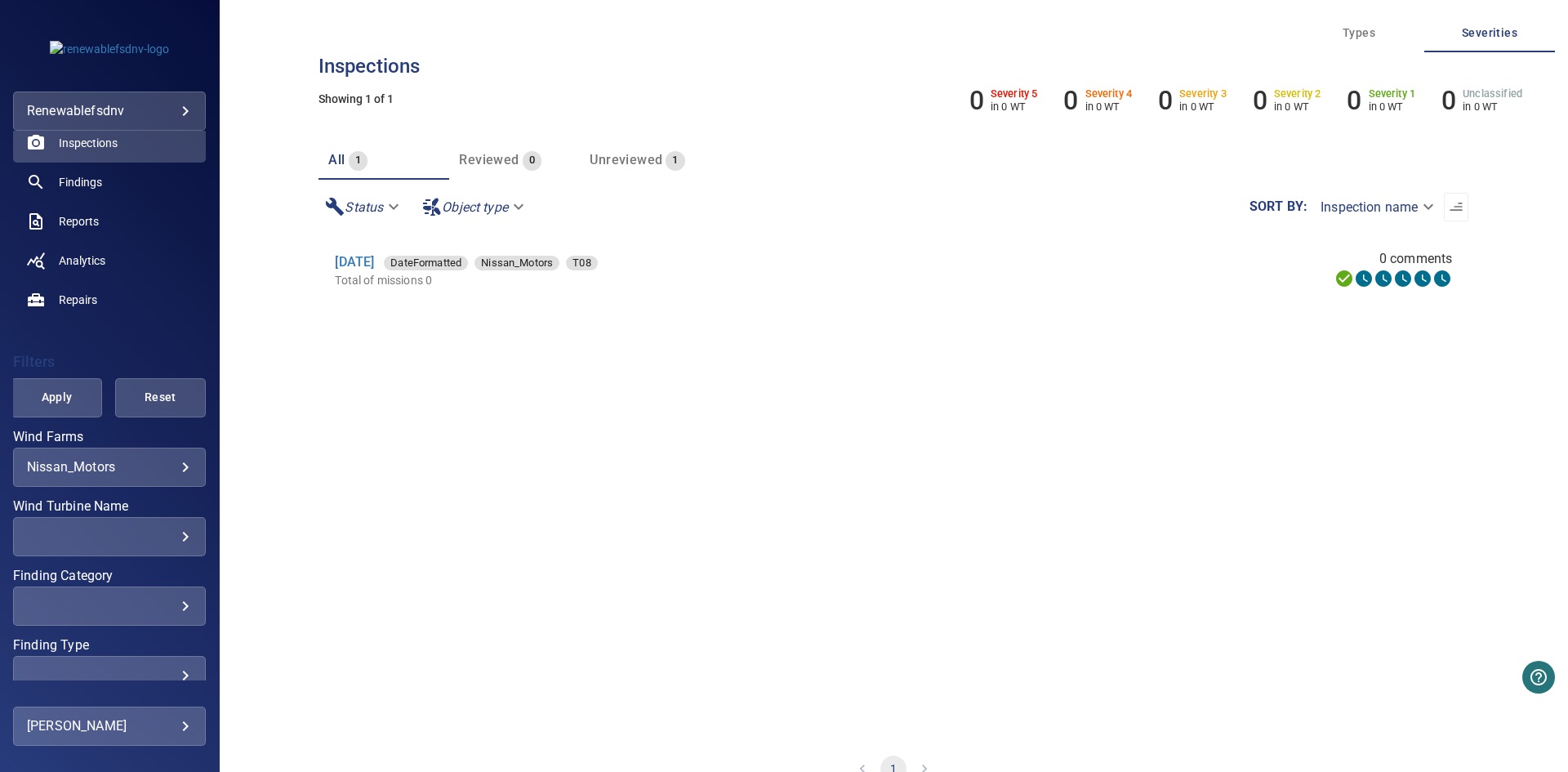
scroll to position [210, 0]
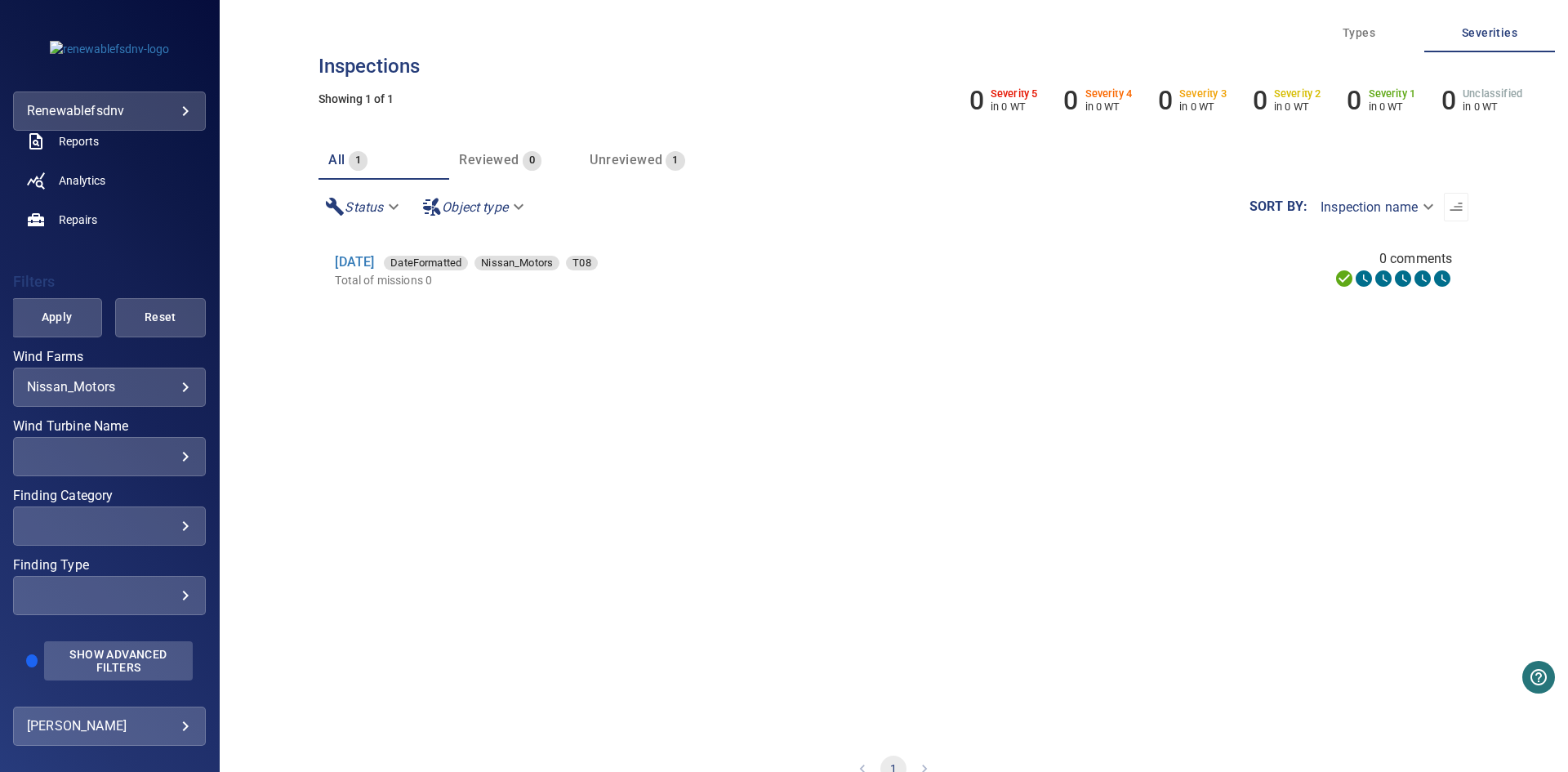
click at [159, 653] on span "Show Advanced Filters" at bounding box center [118, 660] width 129 height 26
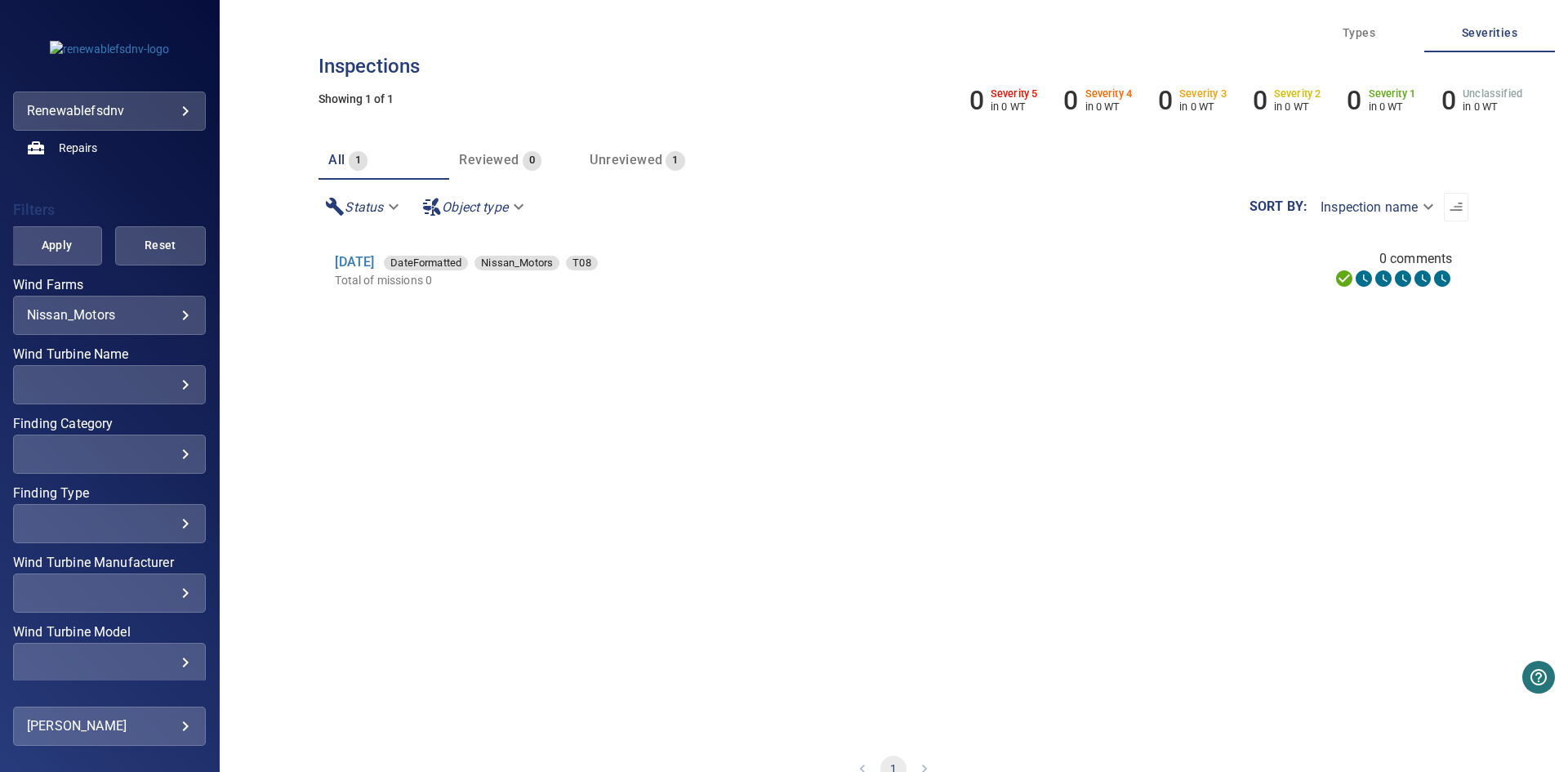
scroll to position [431, 0]
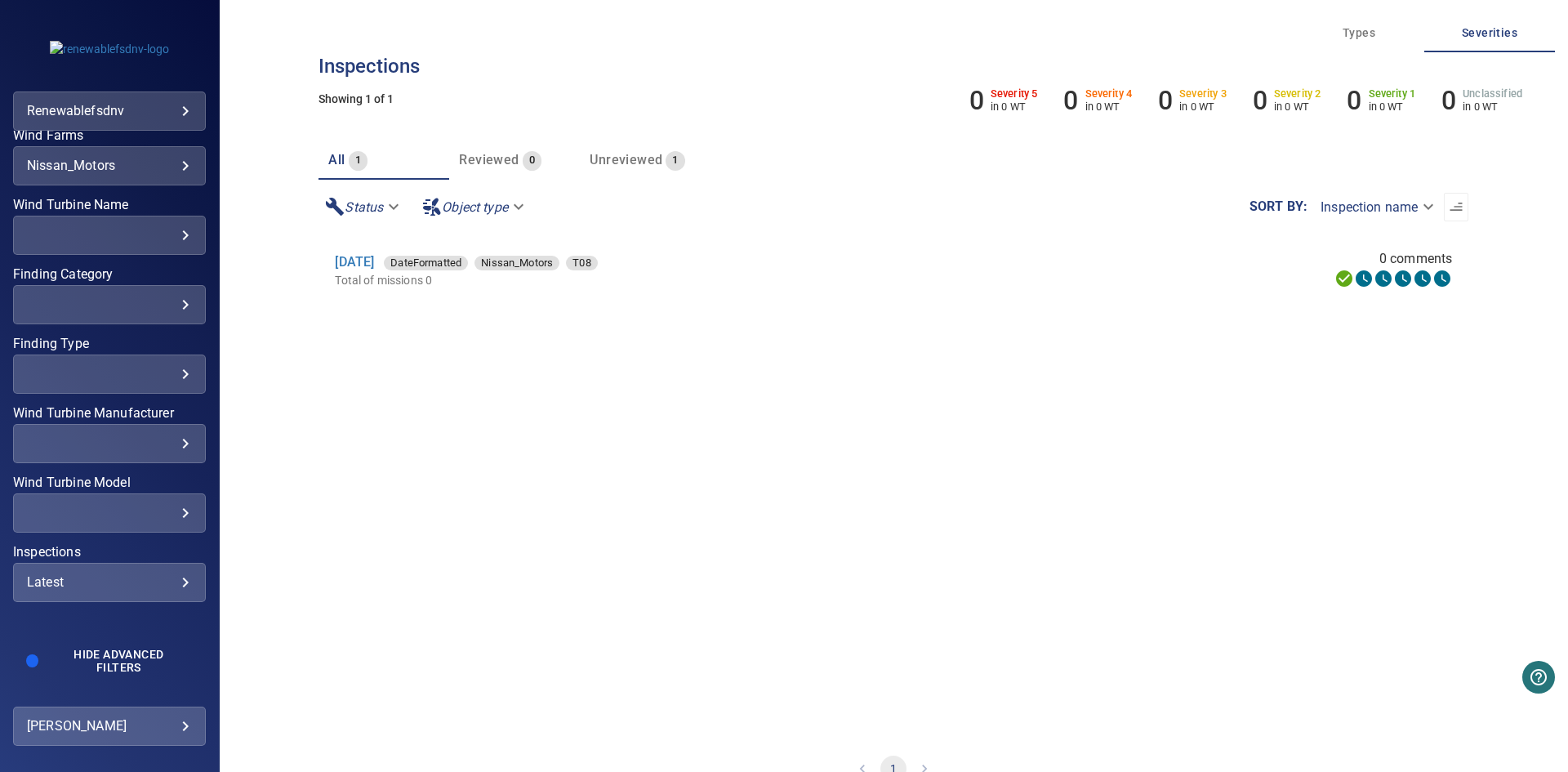
click at [143, 571] on div "Latest ****** ​" at bounding box center [109, 582] width 193 height 39
click at [307, 600] on span "Latest" at bounding box center [301, 593] width 37 height 20
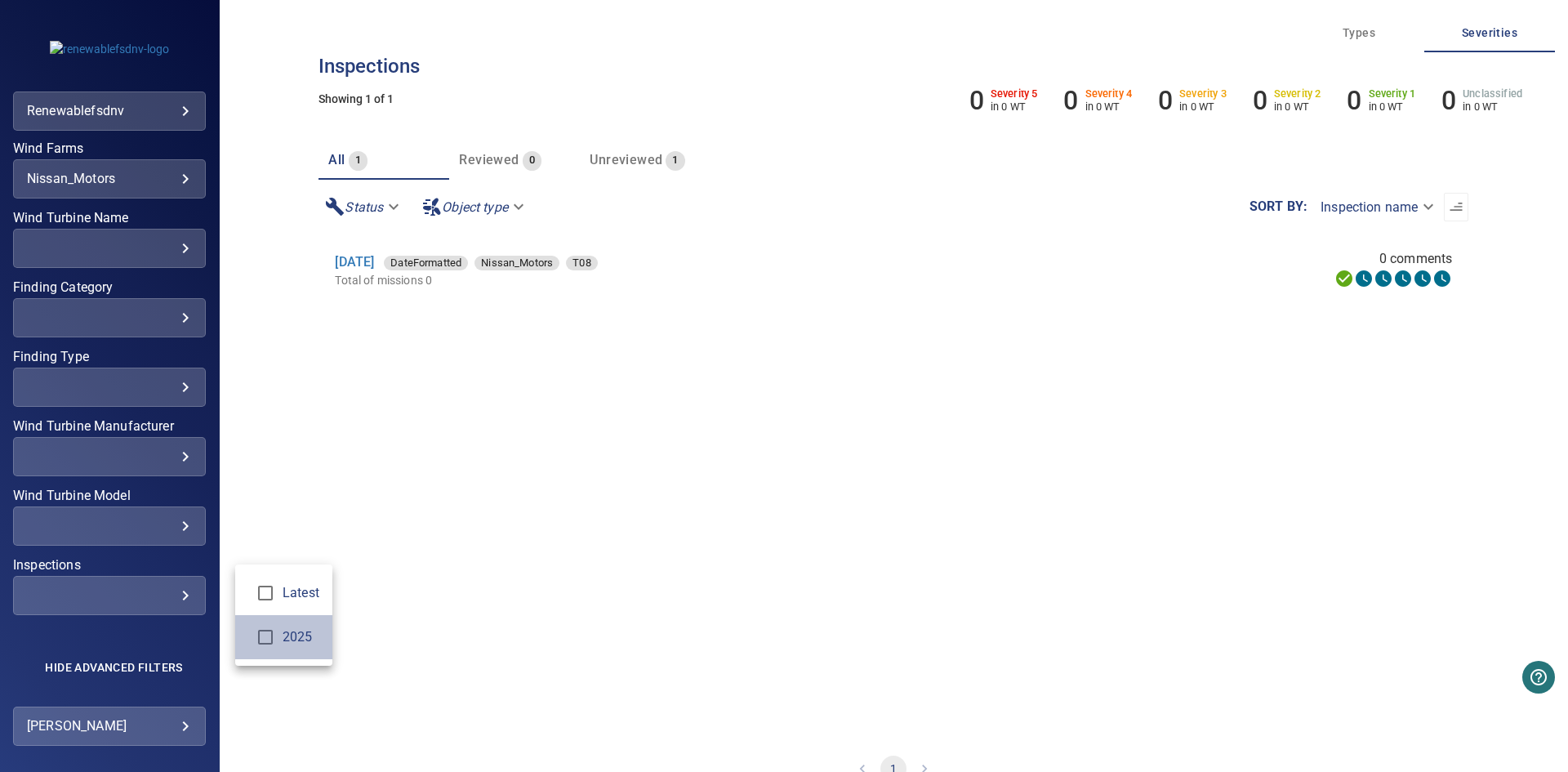
click at [290, 648] on li "2025" at bounding box center [284, 637] width 98 height 44
type input "****"
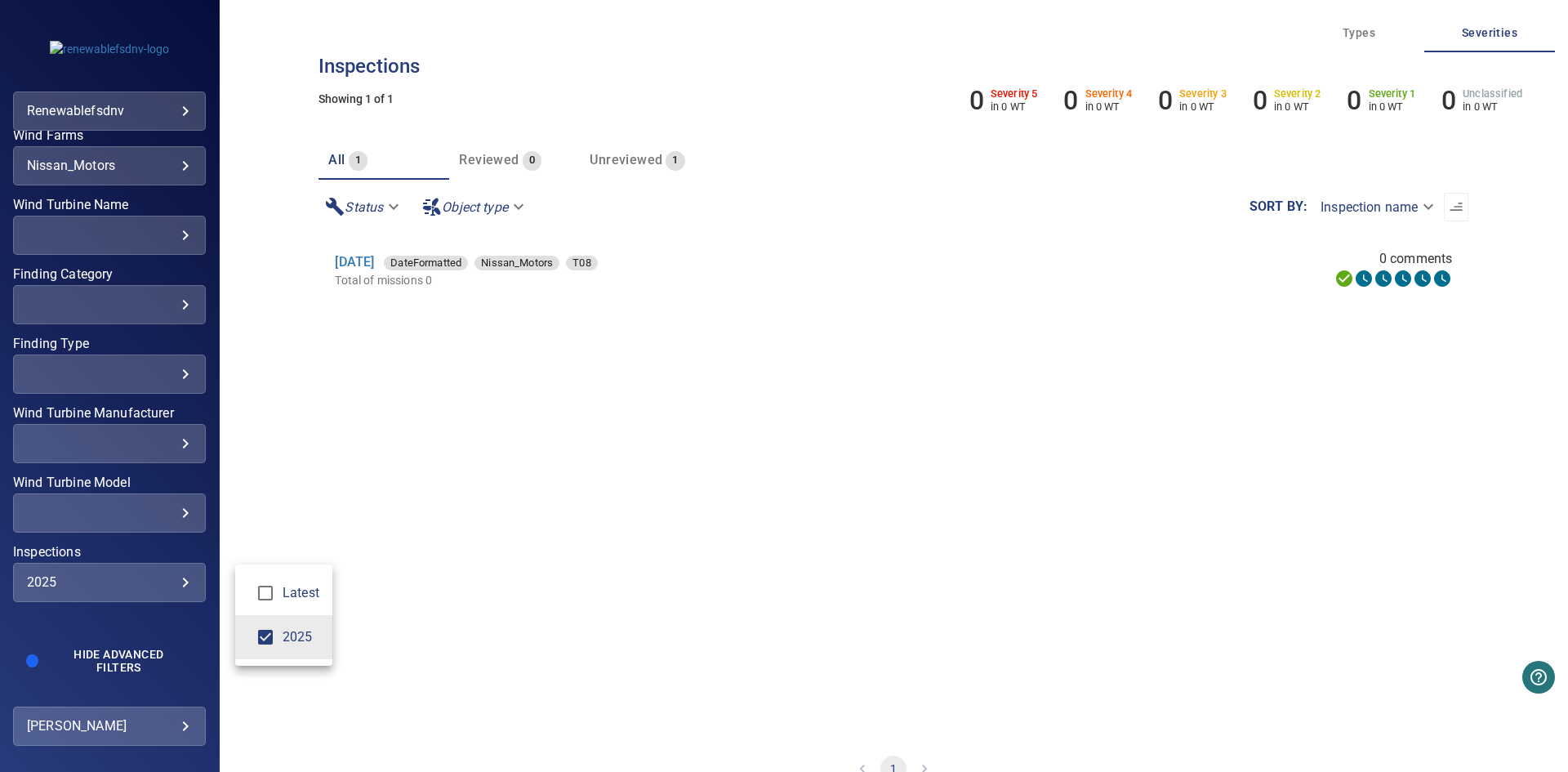
click at [321, 548] on div "Inspections" at bounding box center [784, 386] width 1568 height 772
click at [483, 347] on section "16 Sep 2025 DateFormatted Nissan_Motors T08 Total of missions 0 0 comments" at bounding box center [894, 485] width 1150 height 502
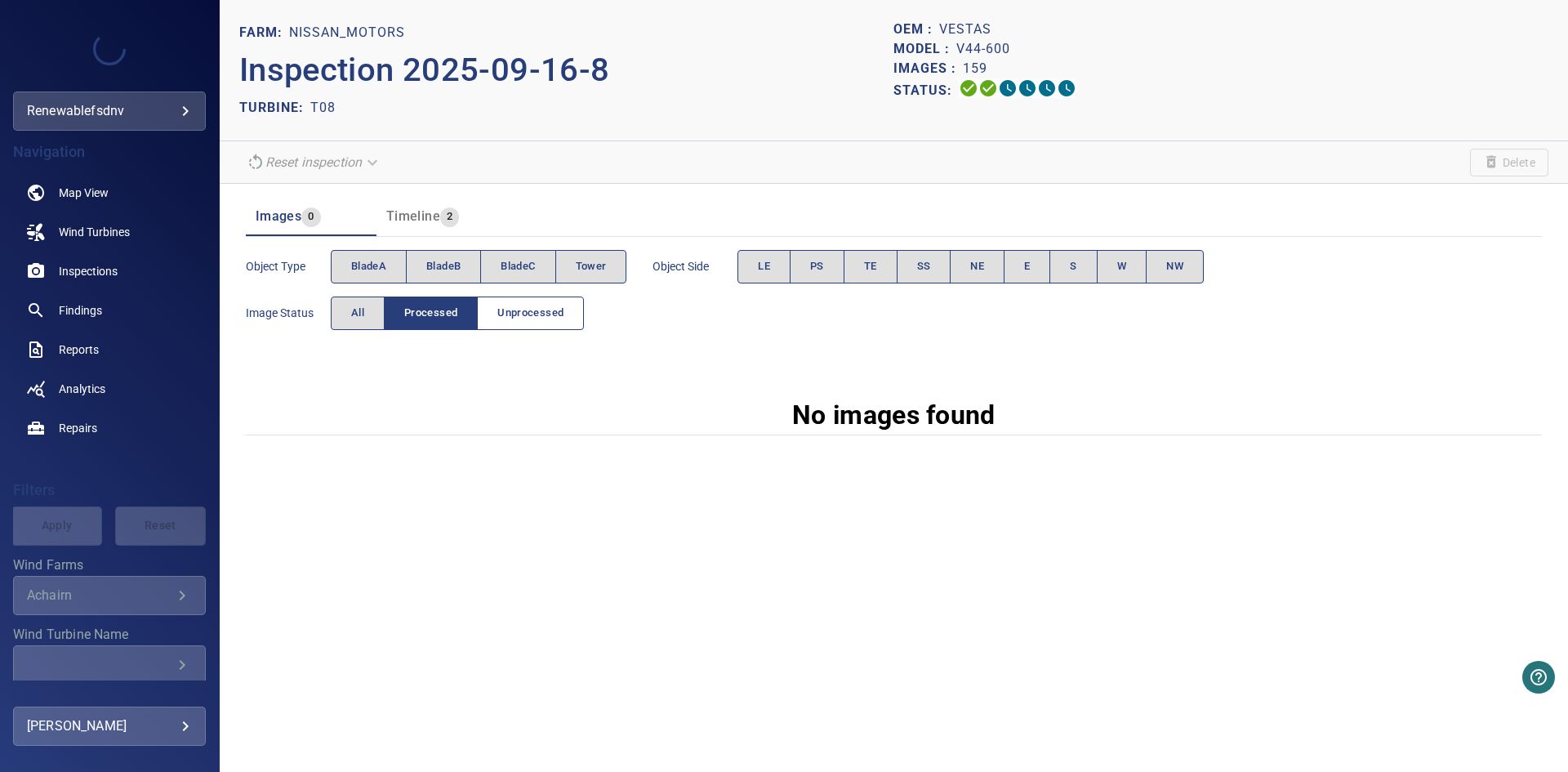
click at [508, 296] on button "Unprocessed" at bounding box center [530, 313] width 107 height 33
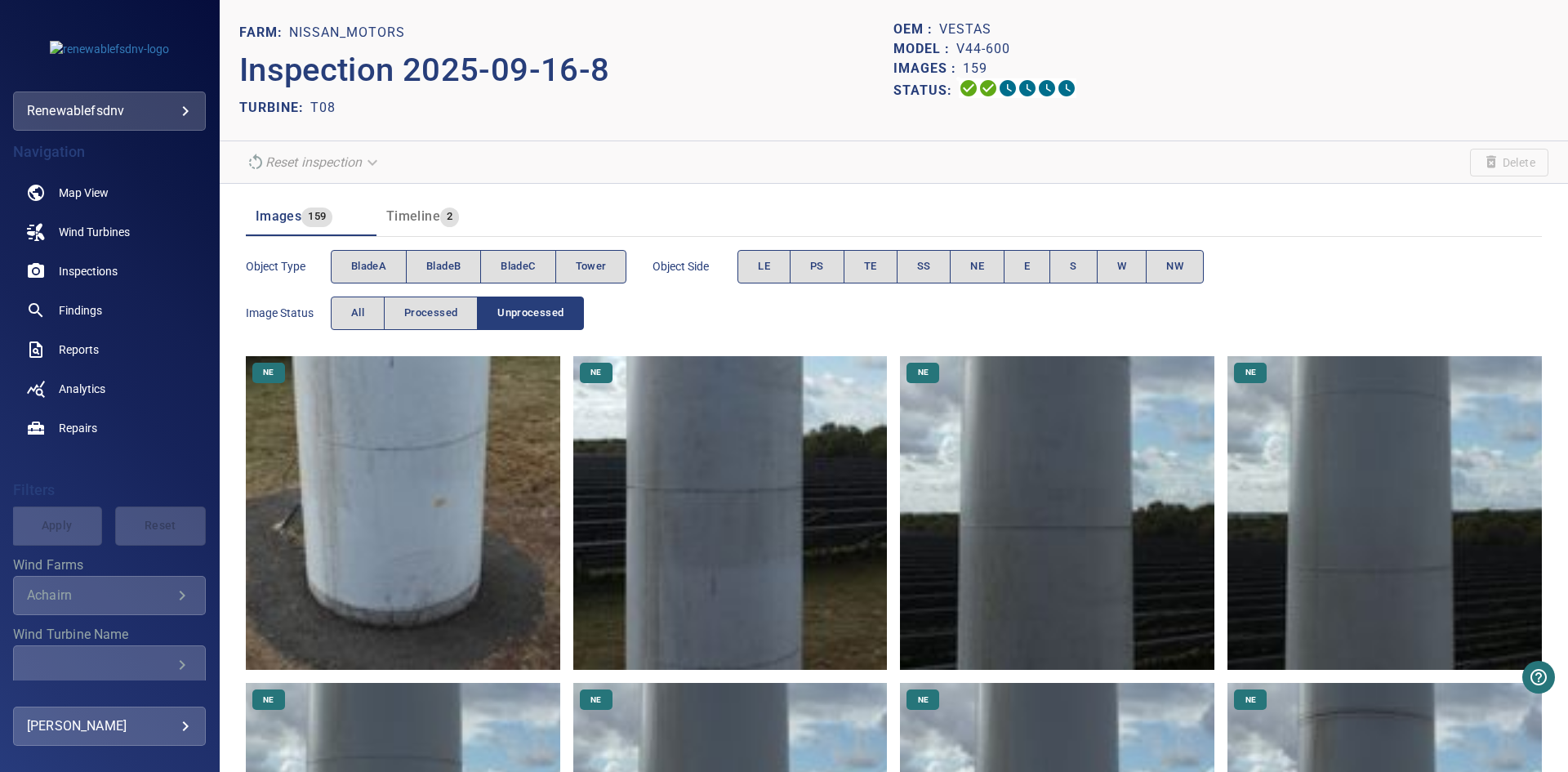
click at [505, 523] on img at bounding box center [402, 513] width 314 height 314
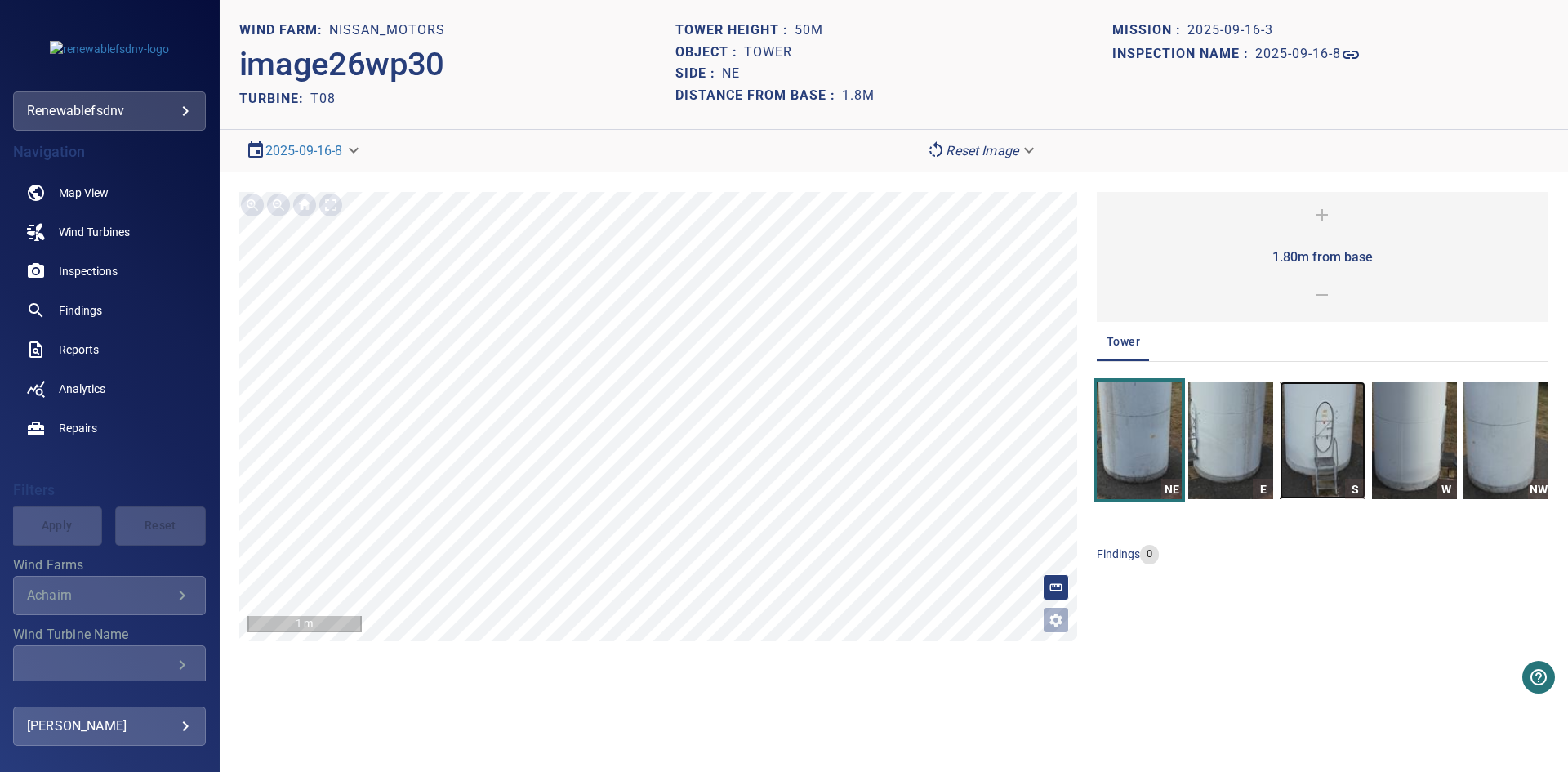
click at [1330, 448] on img "button" at bounding box center [1322, 440] width 85 height 117
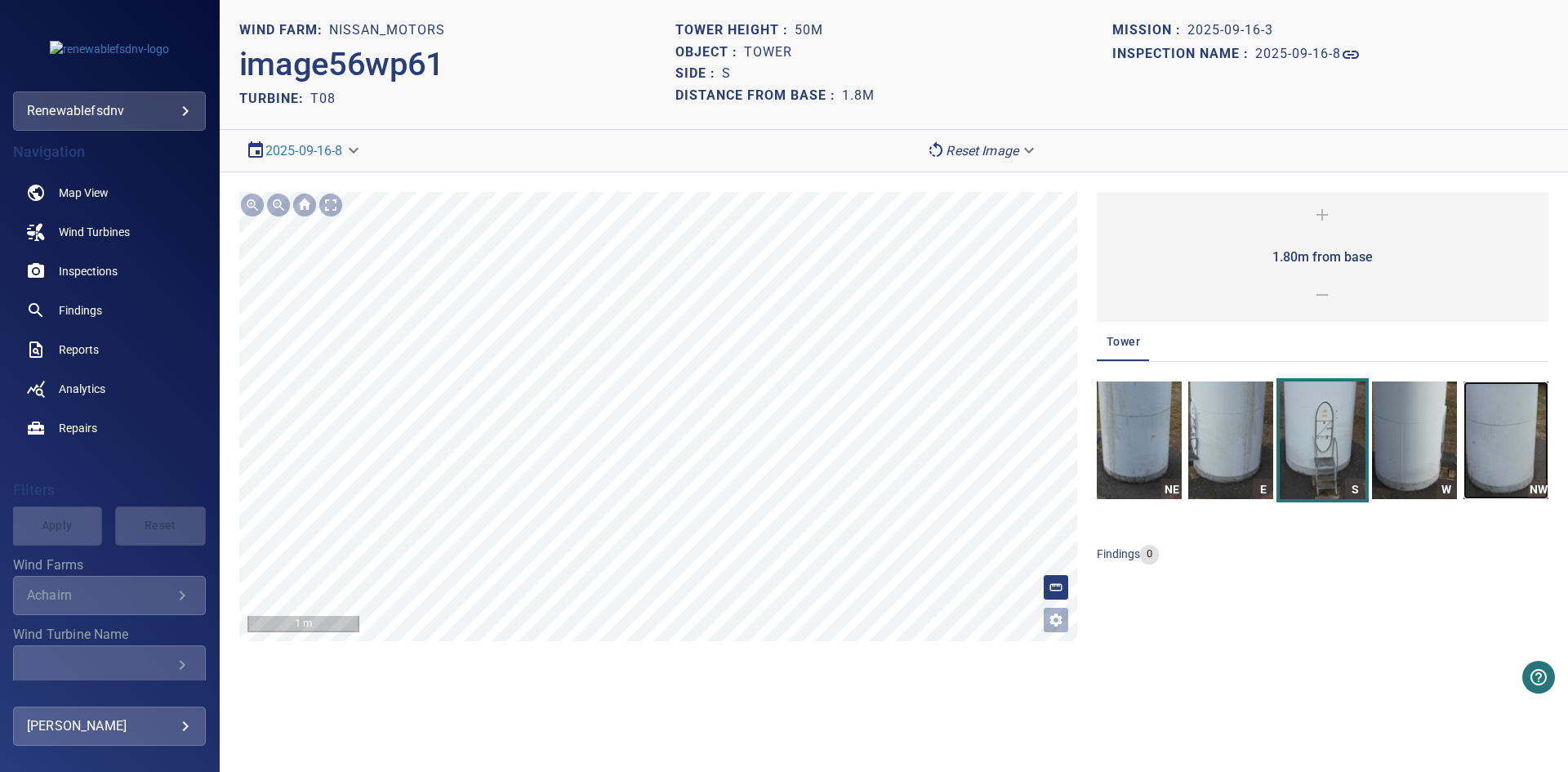
click at [1512, 440] on img "button" at bounding box center [1505, 440] width 85 height 117
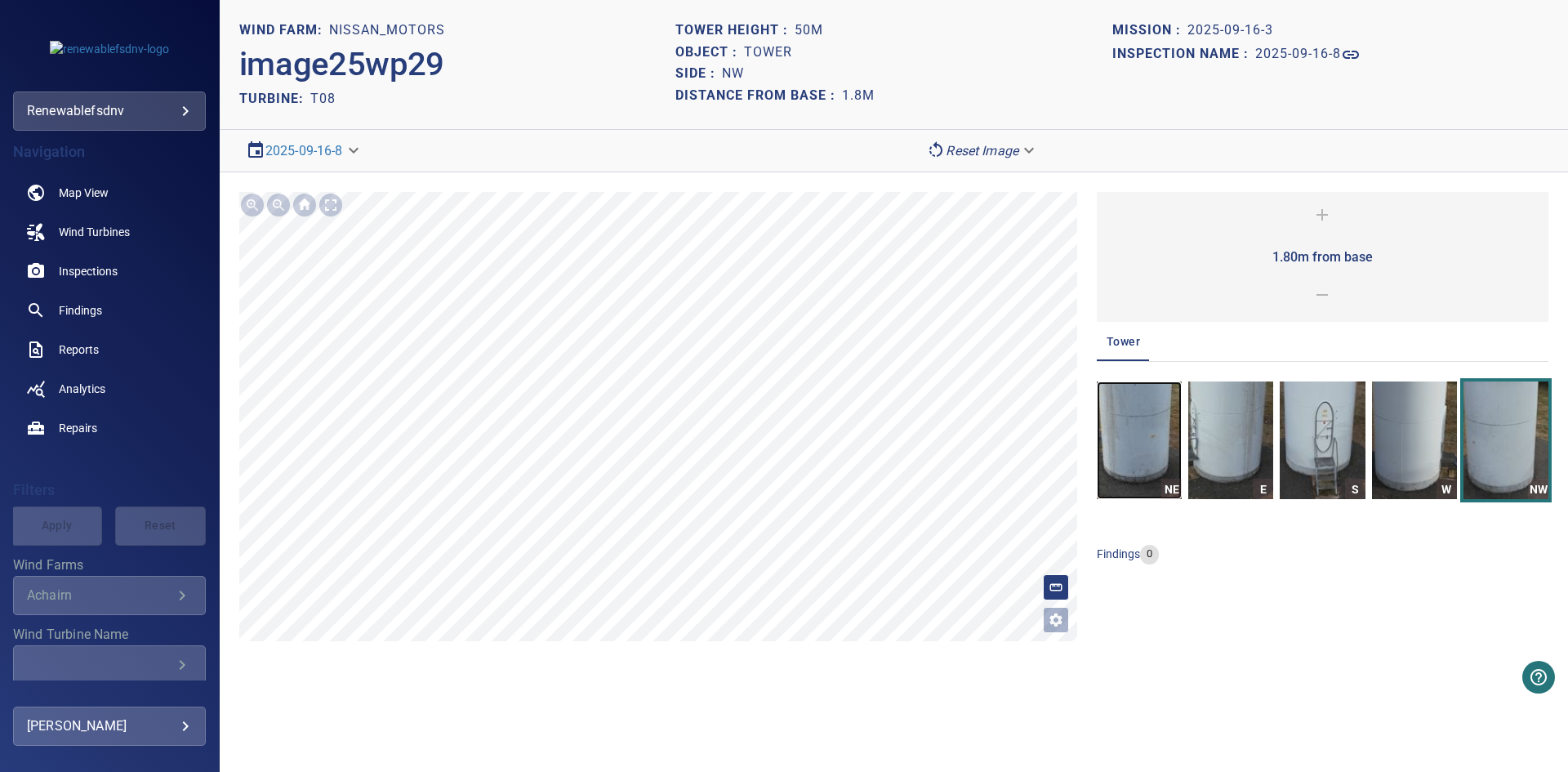
click at [1128, 441] on img "button" at bounding box center [1139, 440] width 85 height 117
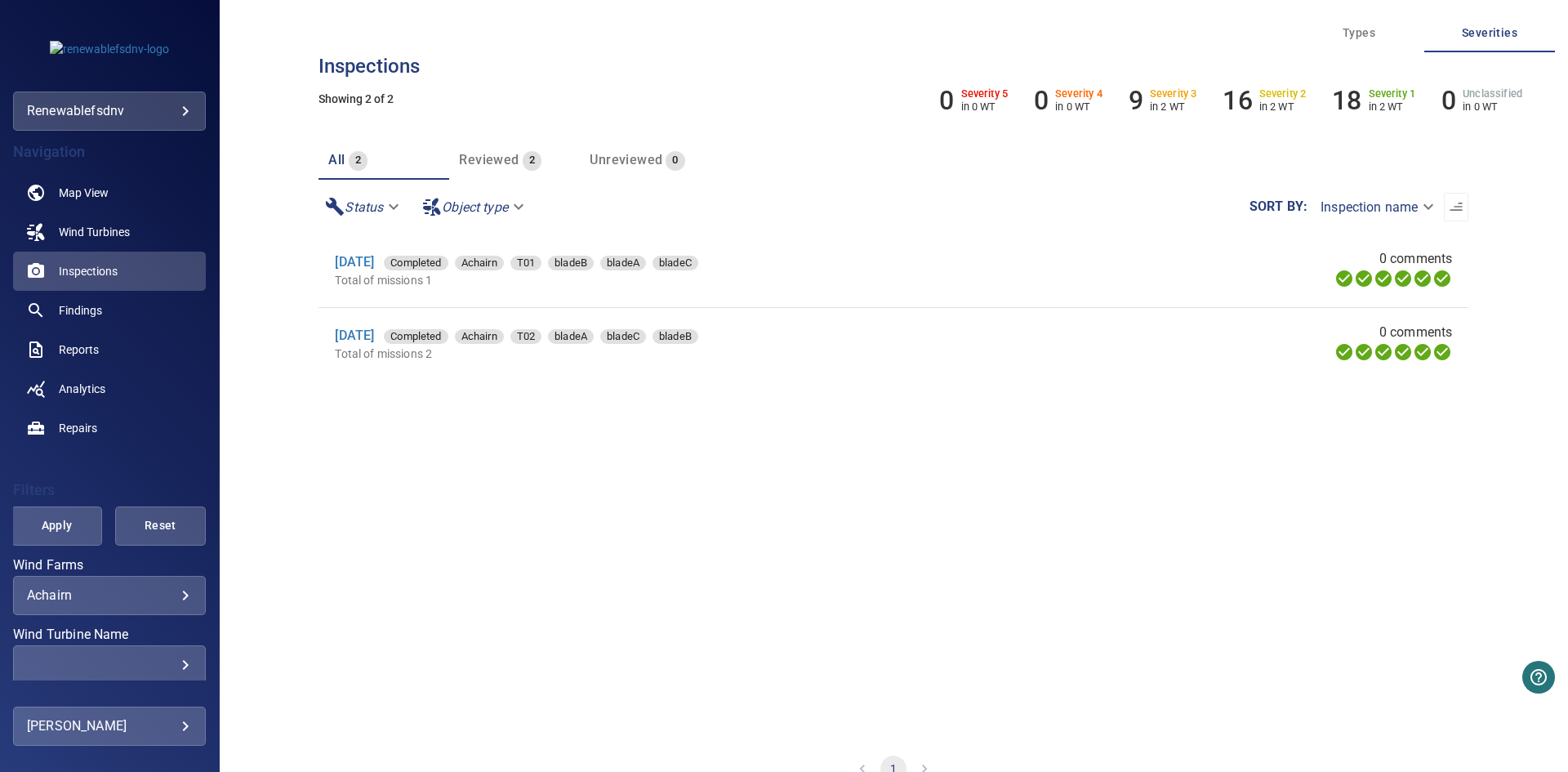
click at [175, 616] on div "Wind Farms Achairn ******* ​ Wind Turbine Name ​ ​ Finding Category ​ ​ Finding…" at bounding box center [109, 698] width 193 height 278
click at [175, 601] on body "**********" at bounding box center [784, 386] width 1568 height 772
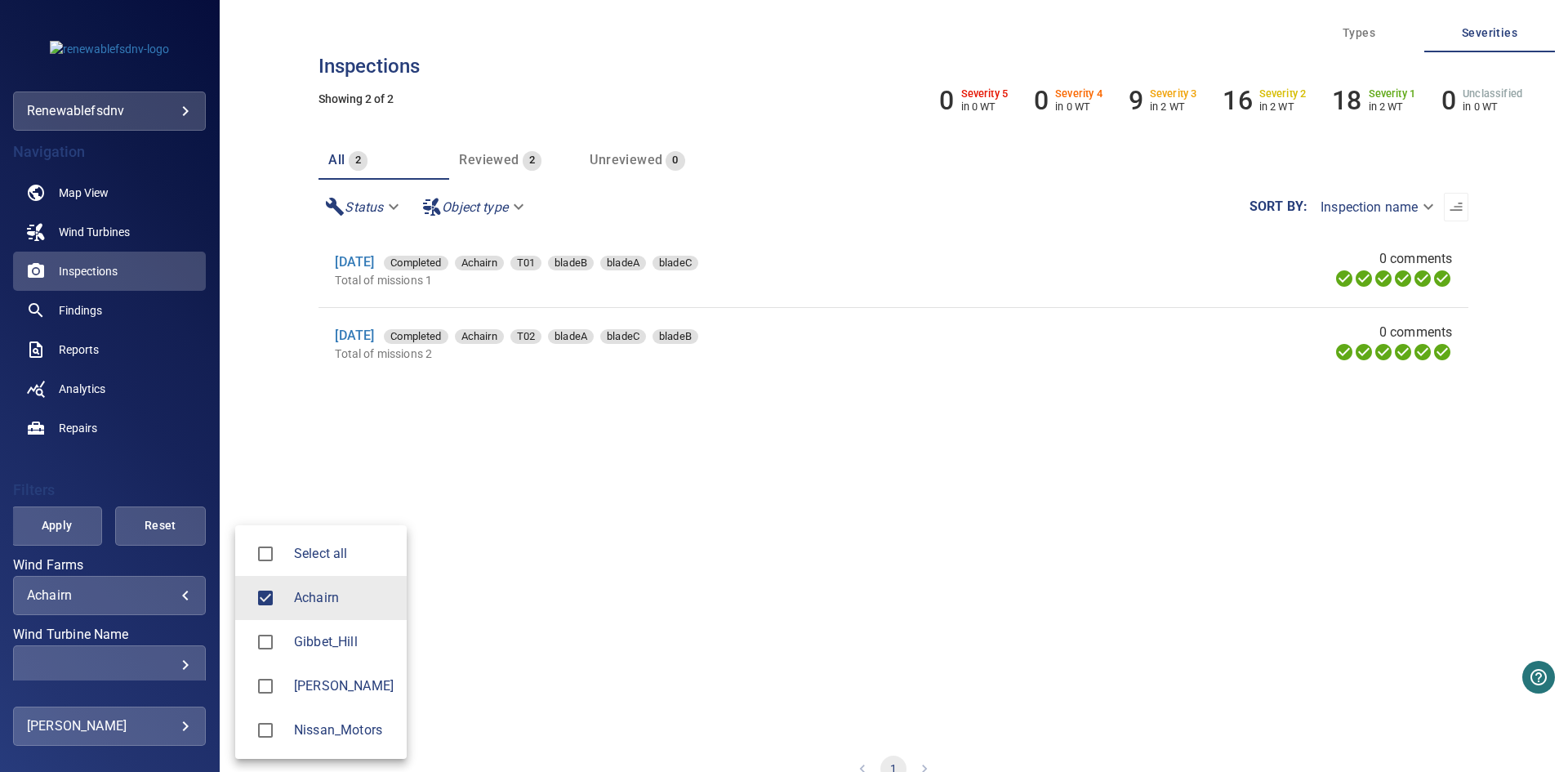
click at [330, 726] on span "Nissan_Motors" at bounding box center [343, 730] width 99 height 20
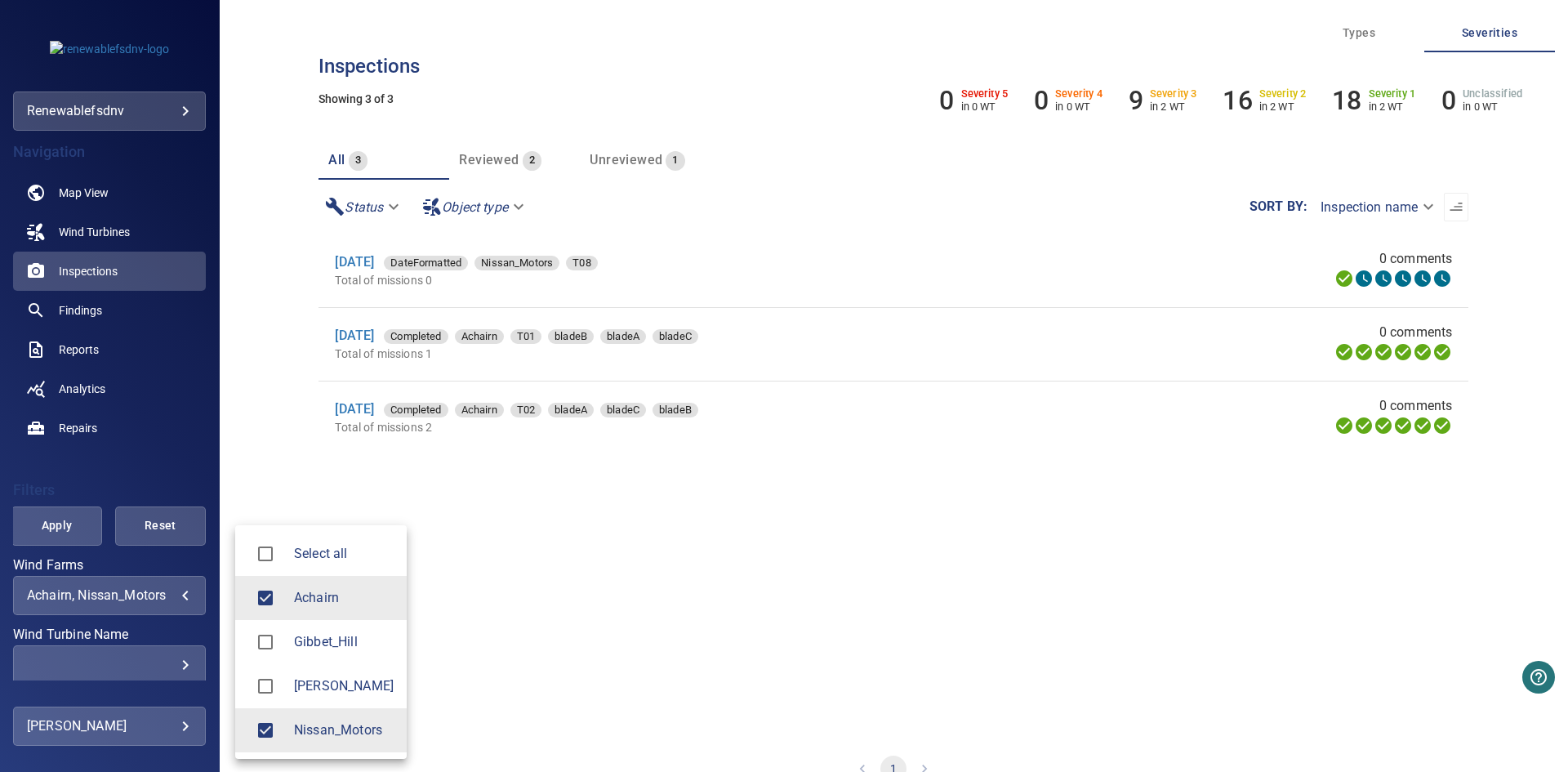
click at [340, 596] on span "Achairn" at bounding box center [343, 598] width 99 height 20
type input "**********"
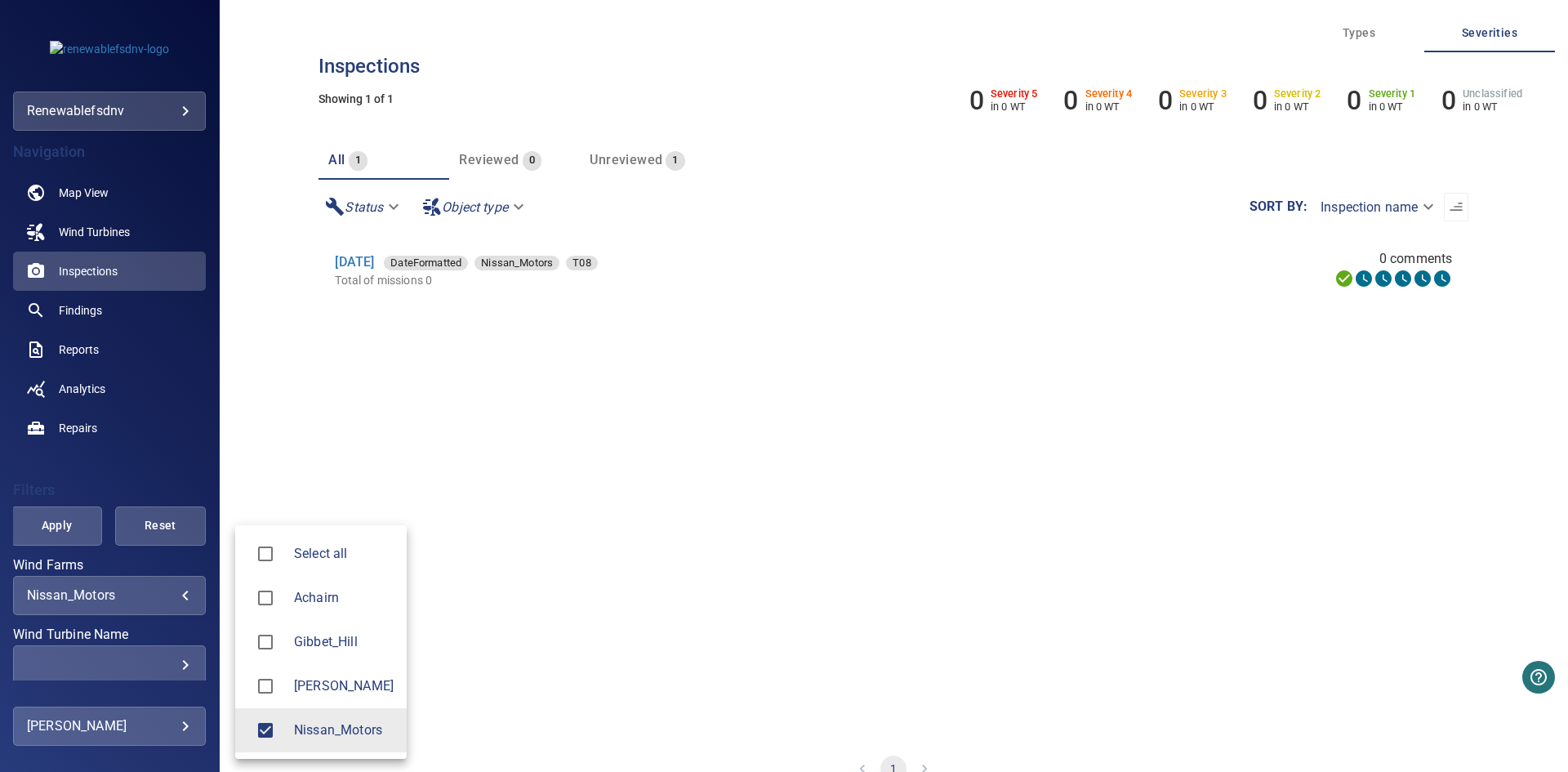
click at [608, 516] on div at bounding box center [784, 386] width 1568 height 772
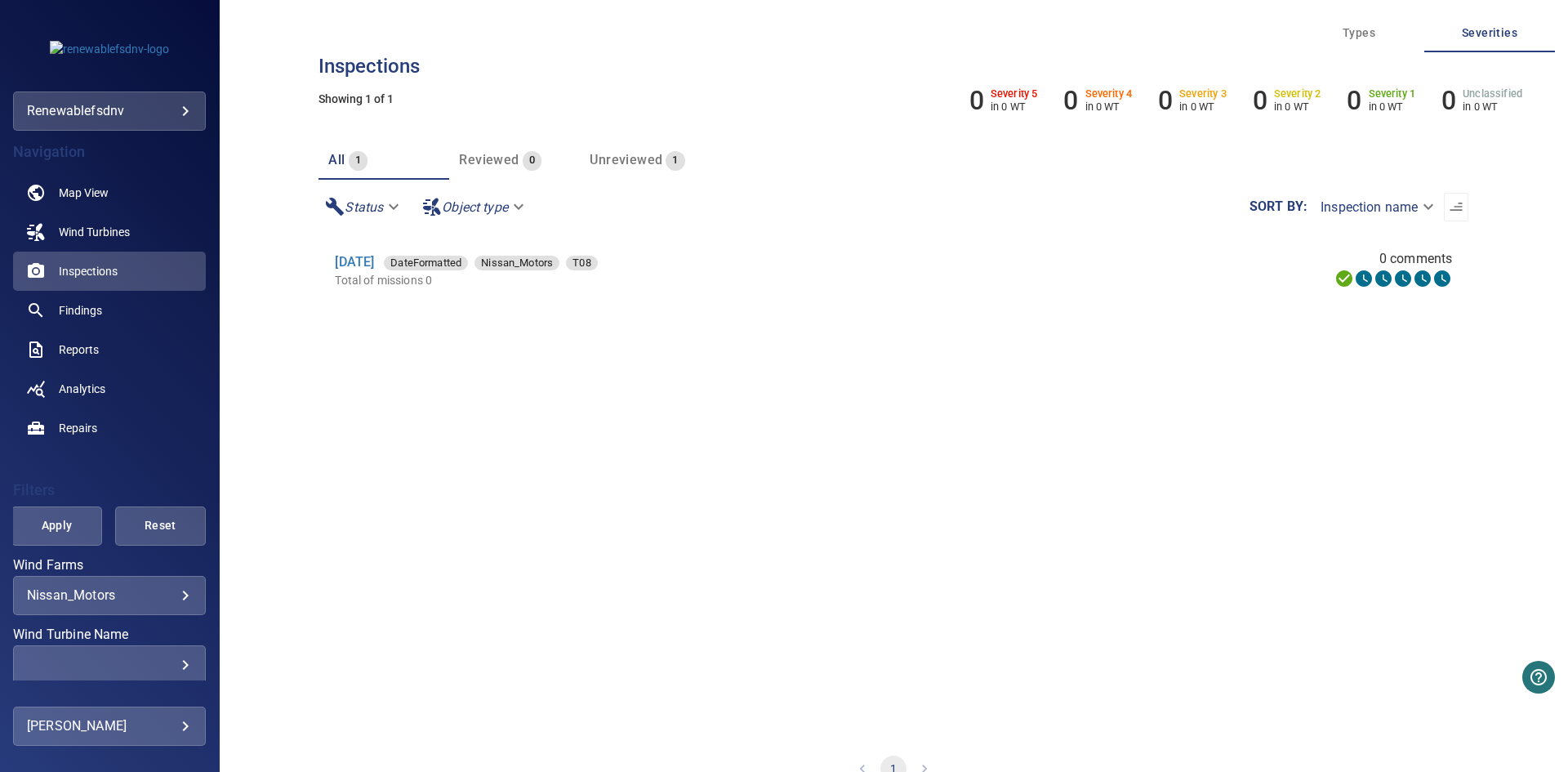
click at [642, 159] on span "Unreviewed" at bounding box center [625, 159] width 73 height 15
click at [373, 273] on p "Total of missions 0" at bounding box center [651, 280] width 633 height 16
click at [374, 261] on link "16 Sep 2025" at bounding box center [355, 262] width 39 height 15
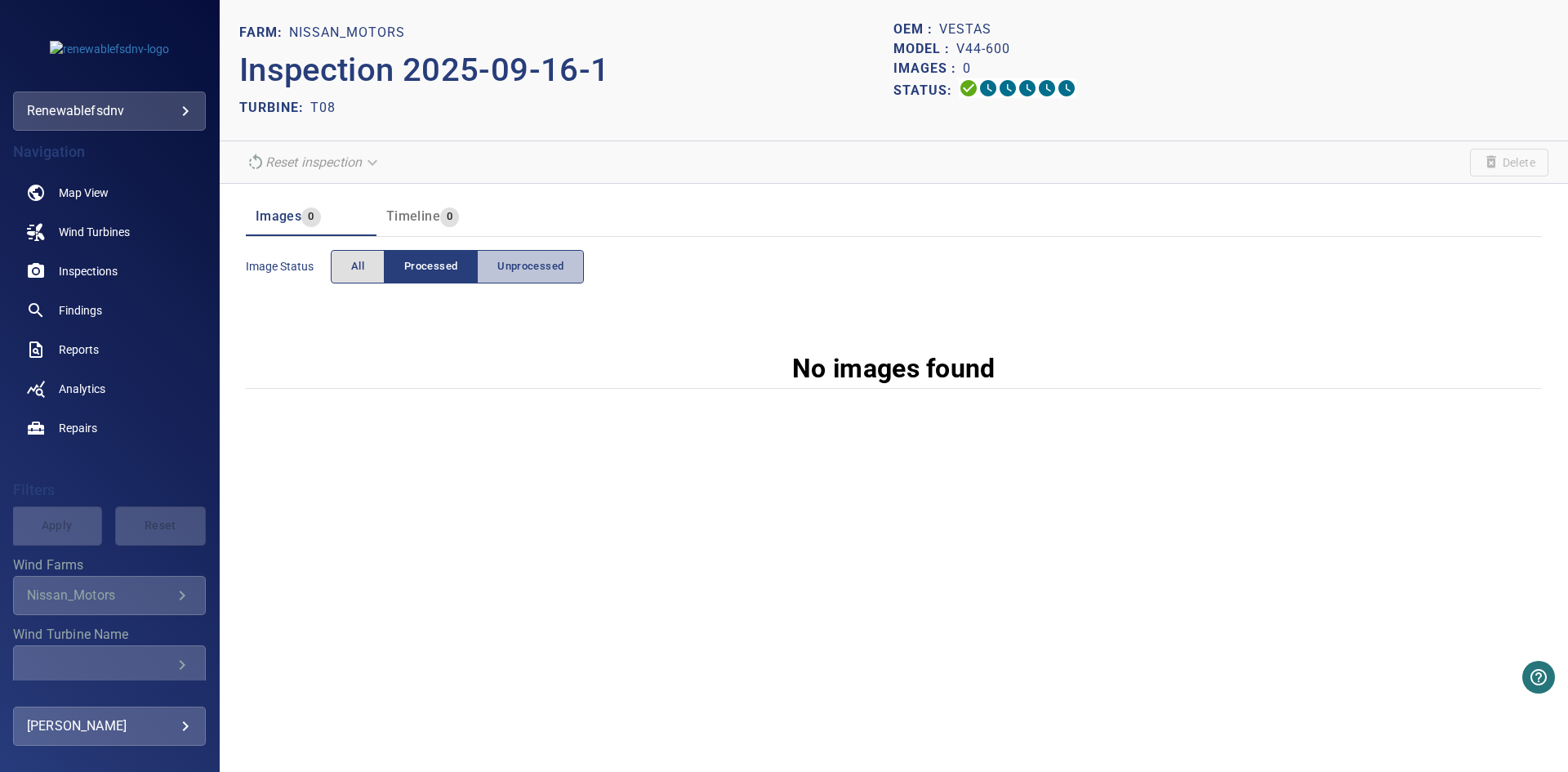
click at [546, 273] on span "Unprocessed" at bounding box center [530, 266] width 66 height 19
click at [414, 212] on span "Timeline" at bounding box center [413, 216] width 54 height 15
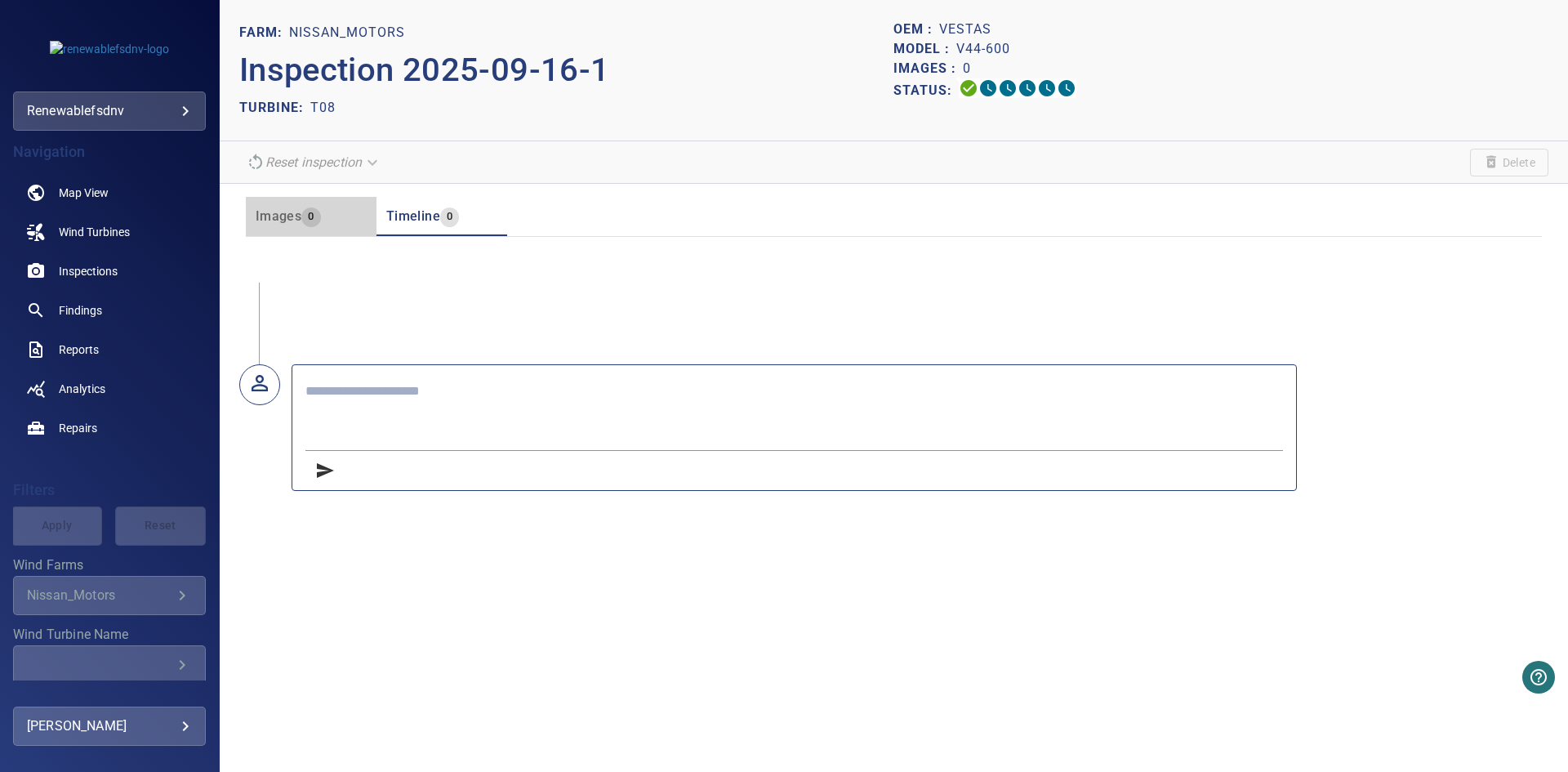
click at [286, 217] on span "Images" at bounding box center [278, 216] width 46 height 15
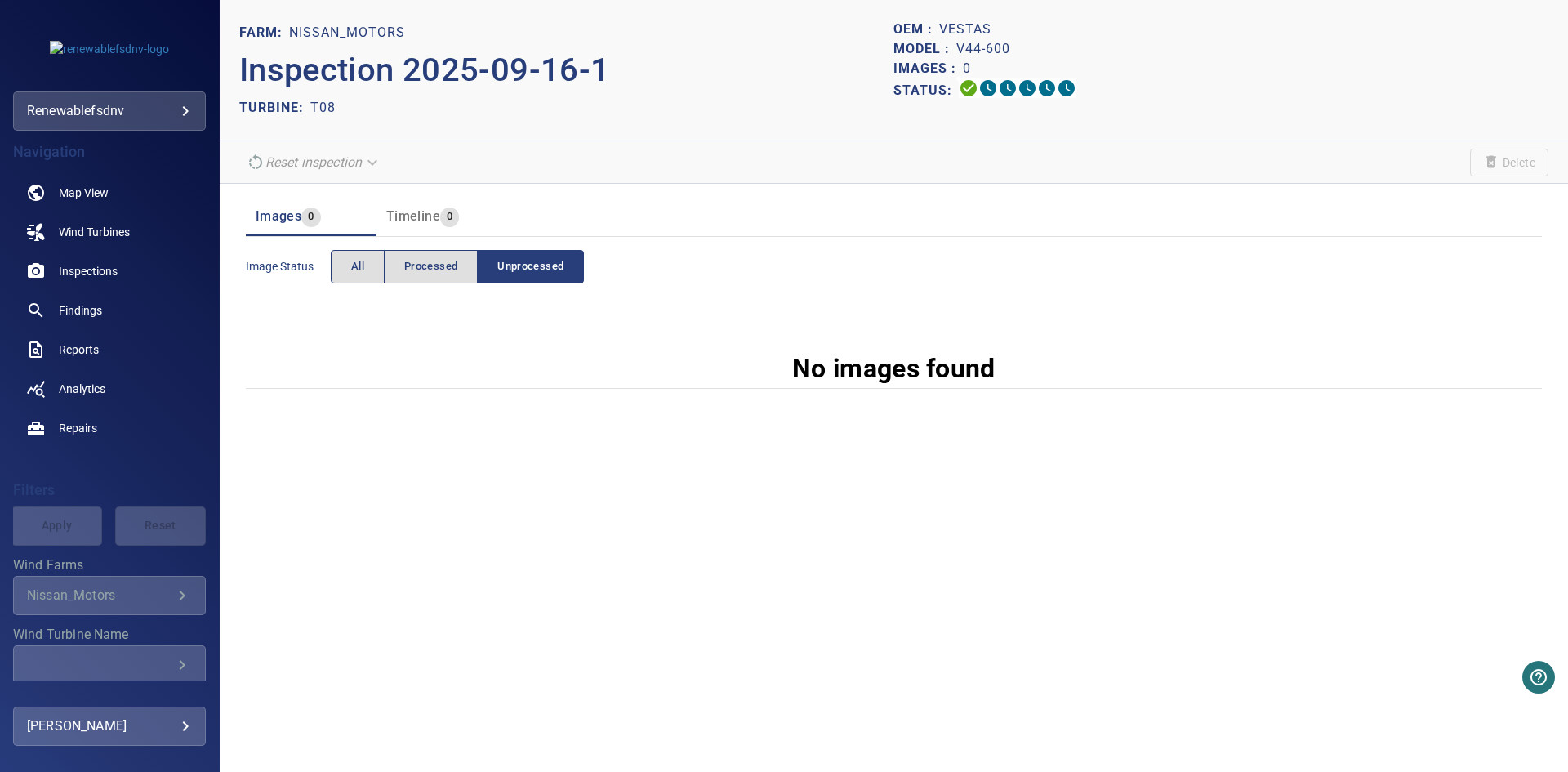
click at [377, 290] on div "Image Status All Processed Unprocessed" at bounding box center [893, 266] width 1296 height 60
click at [373, 277] on button "All" at bounding box center [357, 266] width 54 height 33
click at [433, 273] on span "Processed" at bounding box center [430, 266] width 53 height 19
click at [557, 262] on span "Unprocessed" at bounding box center [530, 266] width 66 height 19
drag, startPoint x: 394, startPoint y: 280, endPoint x: 394, endPoint y: 267, distance: 13.0
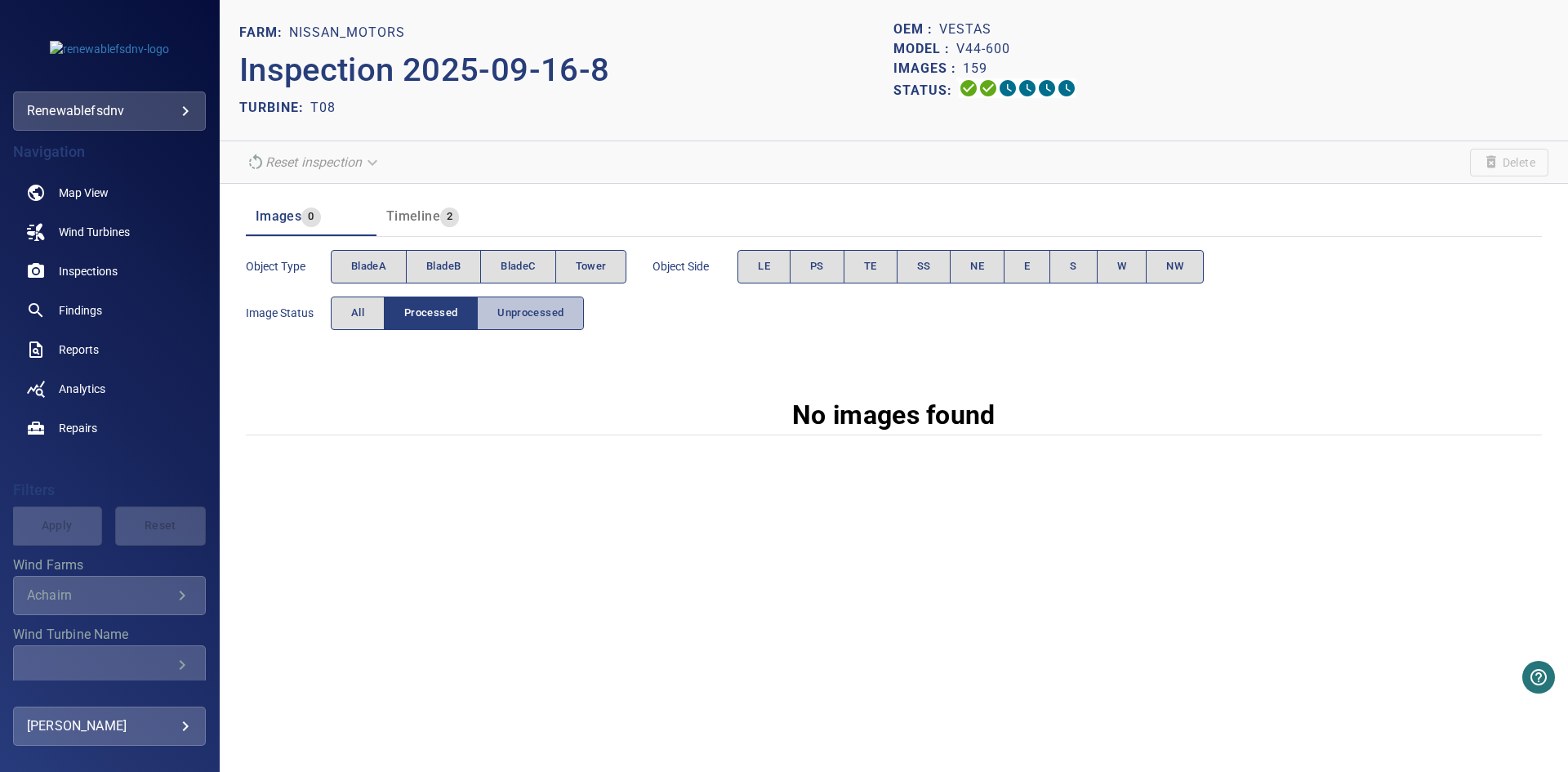
click at [543, 313] on span "Unprocessed" at bounding box center [530, 313] width 66 height 19
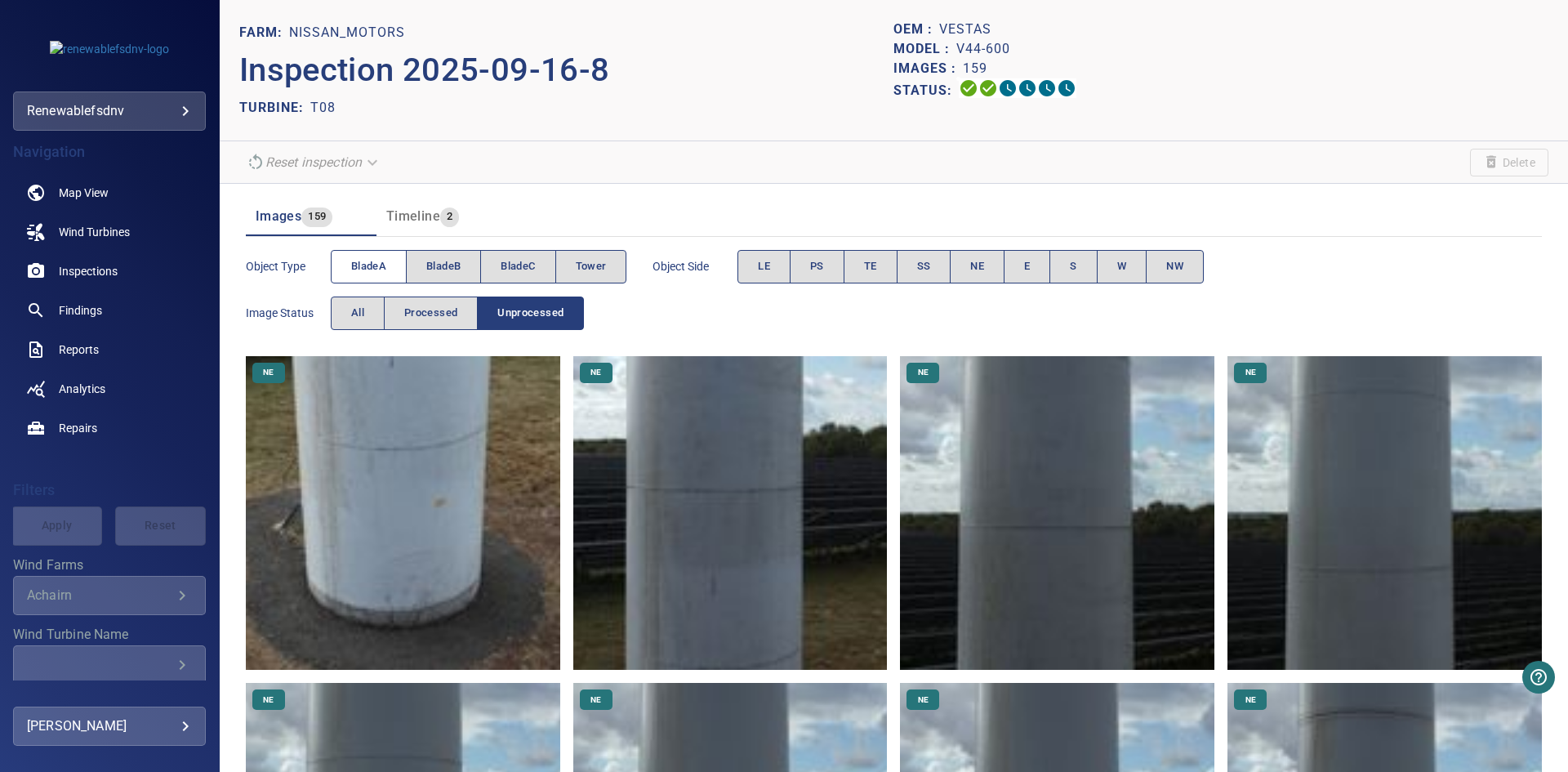
click at [387, 272] on button "bladeA" at bounding box center [368, 266] width 76 height 33
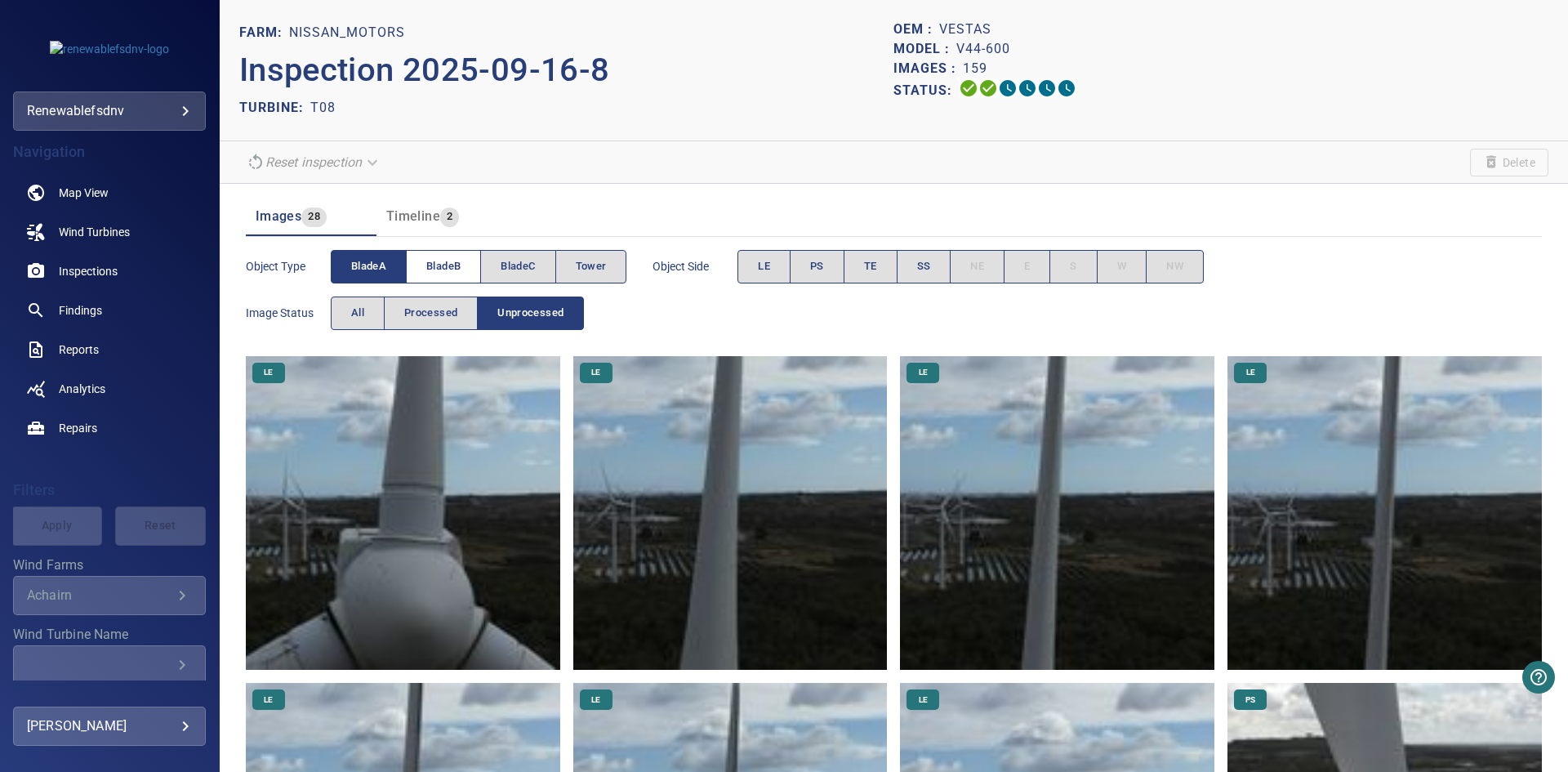
click at [422, 258] on button "bladeB" at bounding box center [443, 266] width 75 height 33
click at [503, 266] on span "bladeC" at bounding box center [518, 266] width 34 height 19
click at [592, 264] on span "Tower" at bounding box center [591, 266] width 31 height 19
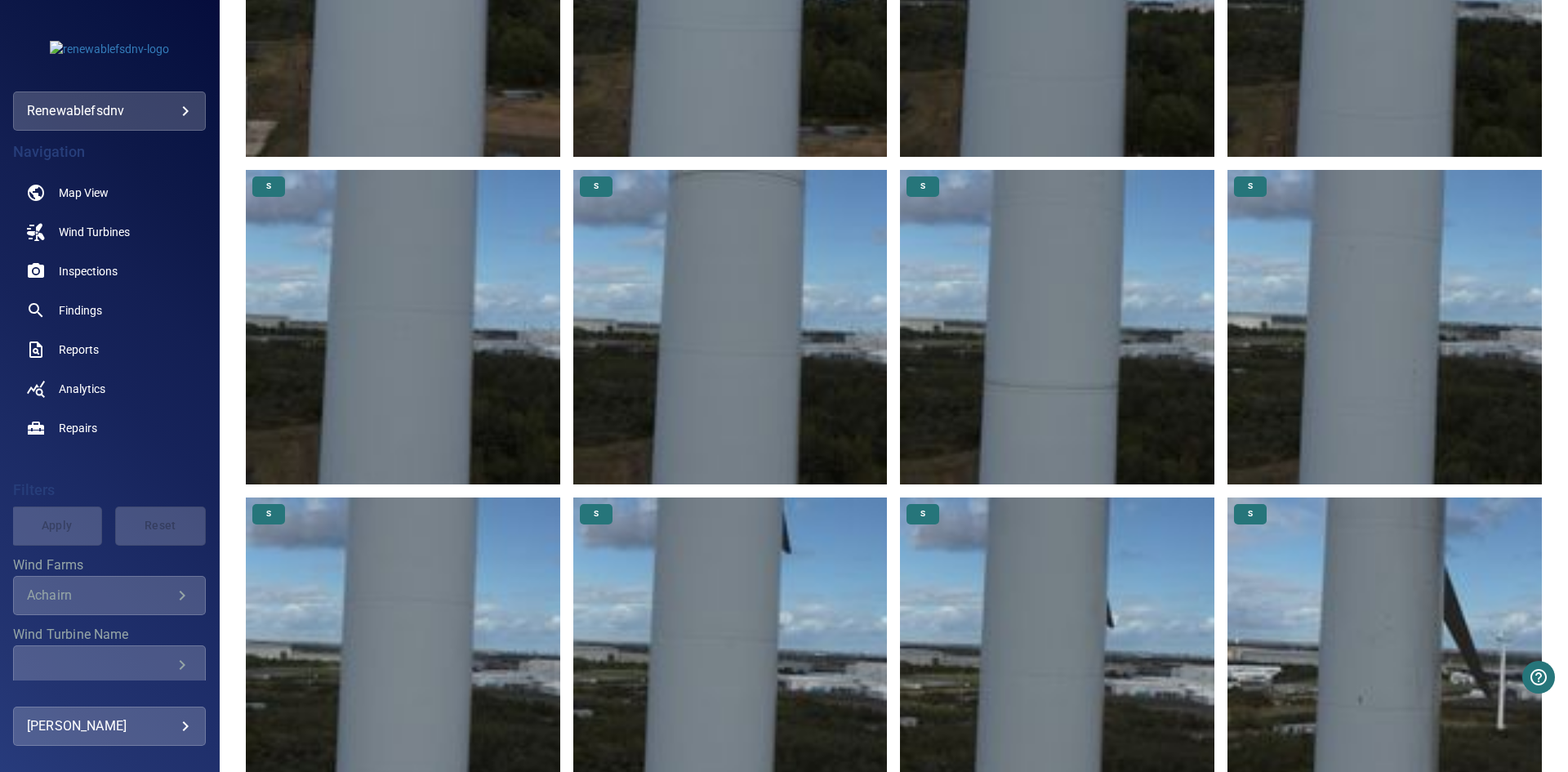
scroll to position [3512, 0]
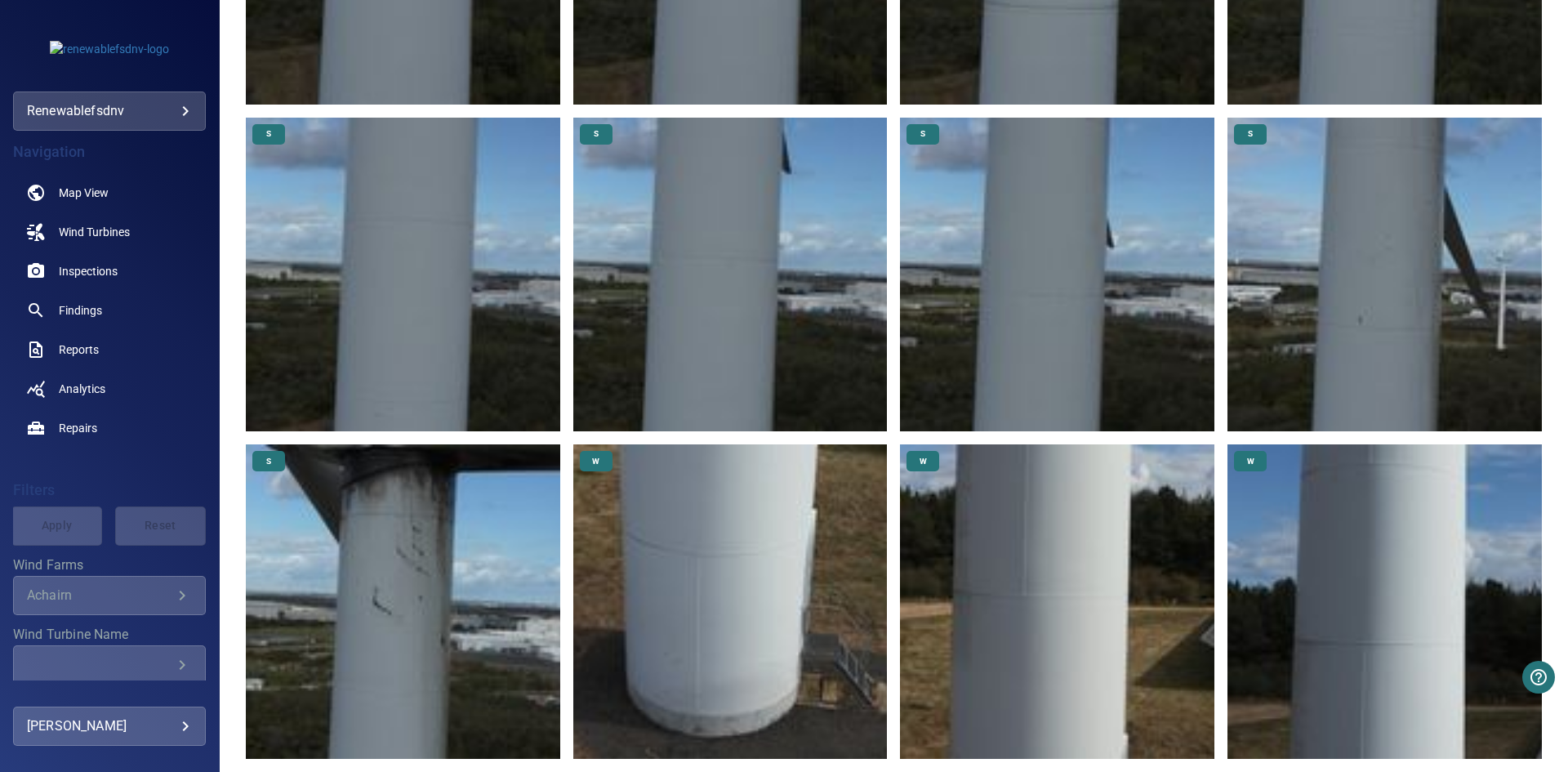
click at [463, 543] on img at bounding box center [402, 601] width 314 height 314
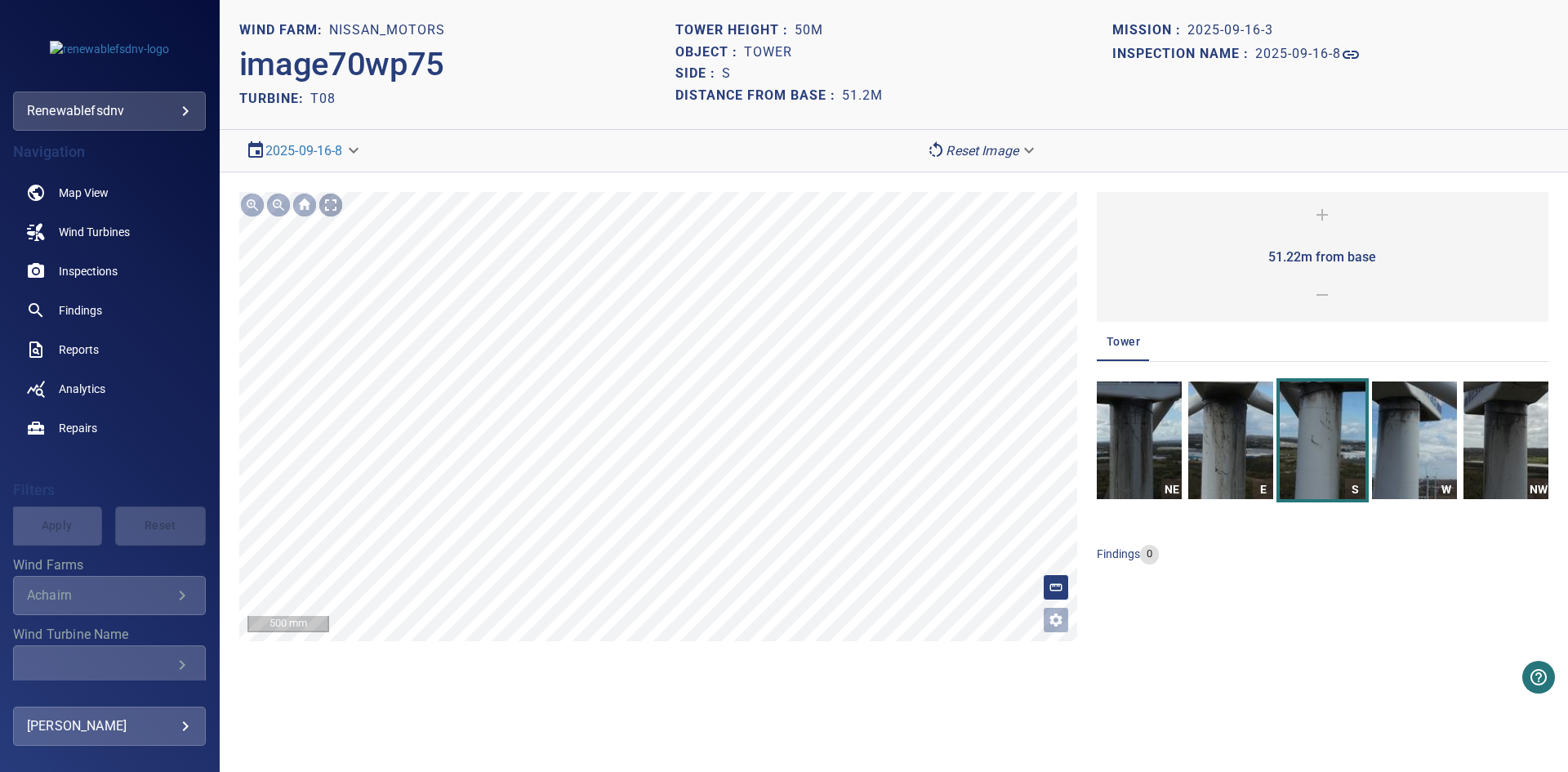
click at [326, 209] on div at bounding box center [330, 204] width 26 height 26
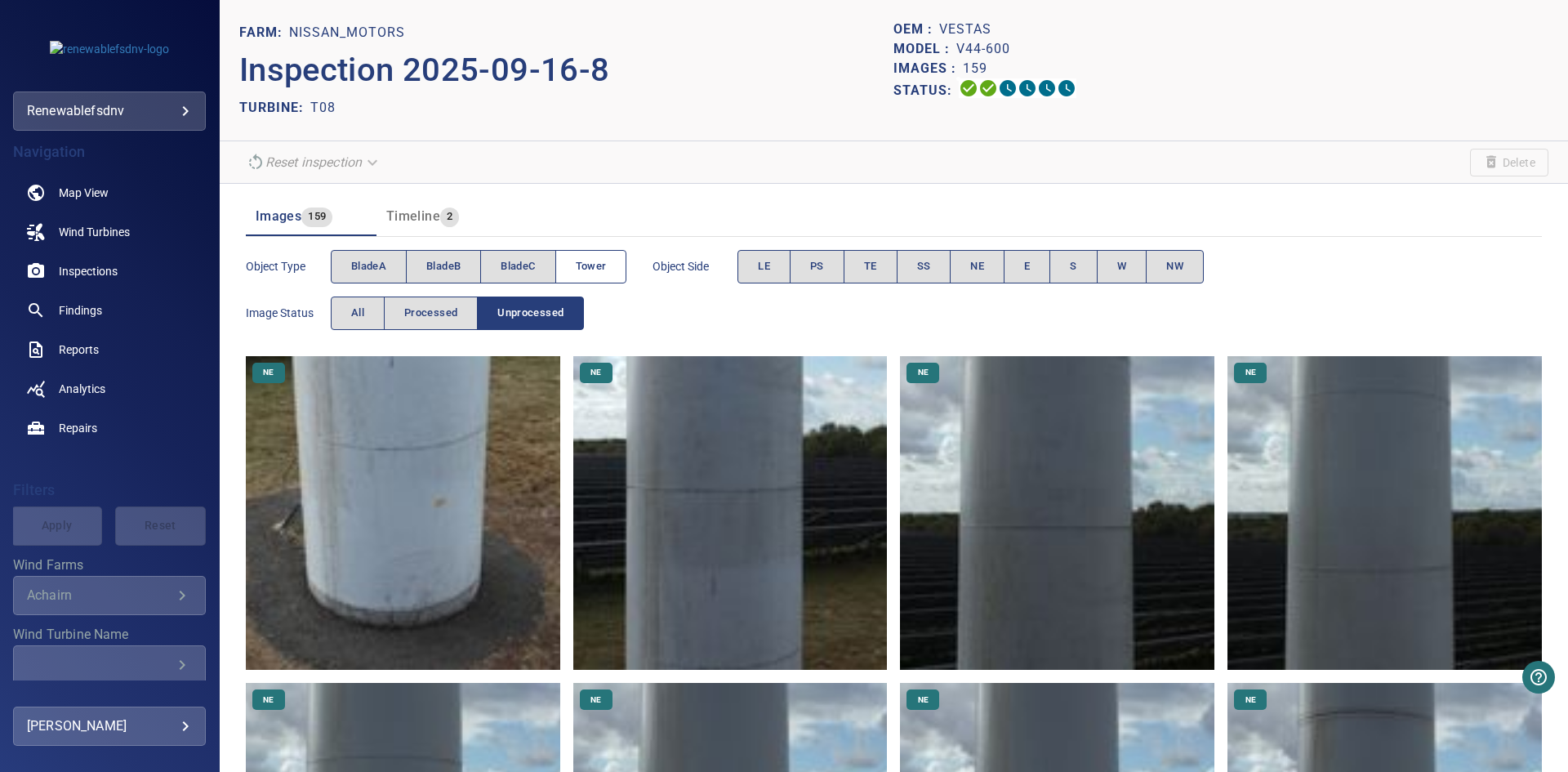
click at [585, 257] on span "Tower" at bounding box center [591, 266] width 31 height 19
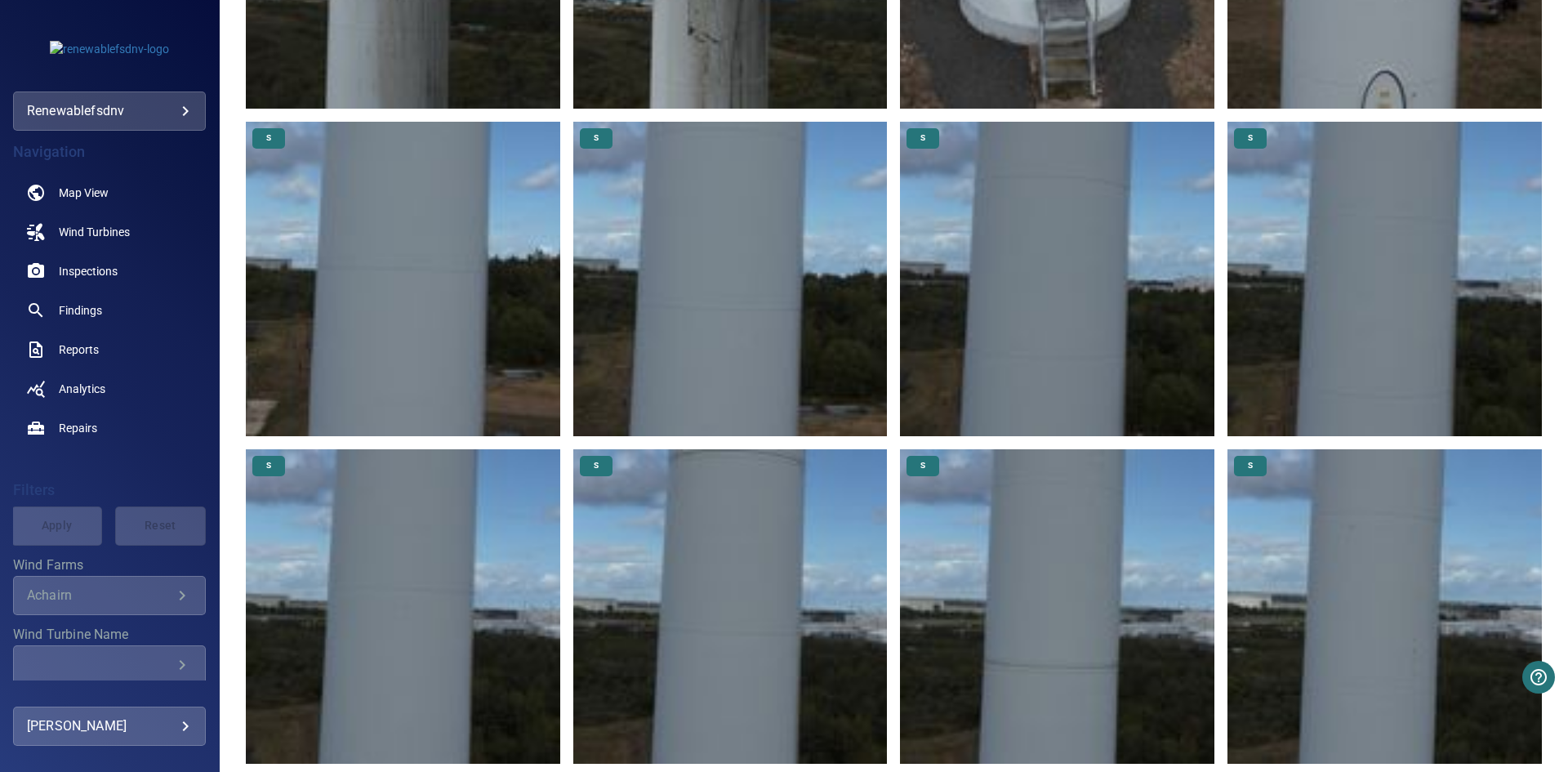
scroll to position [2506, 0]
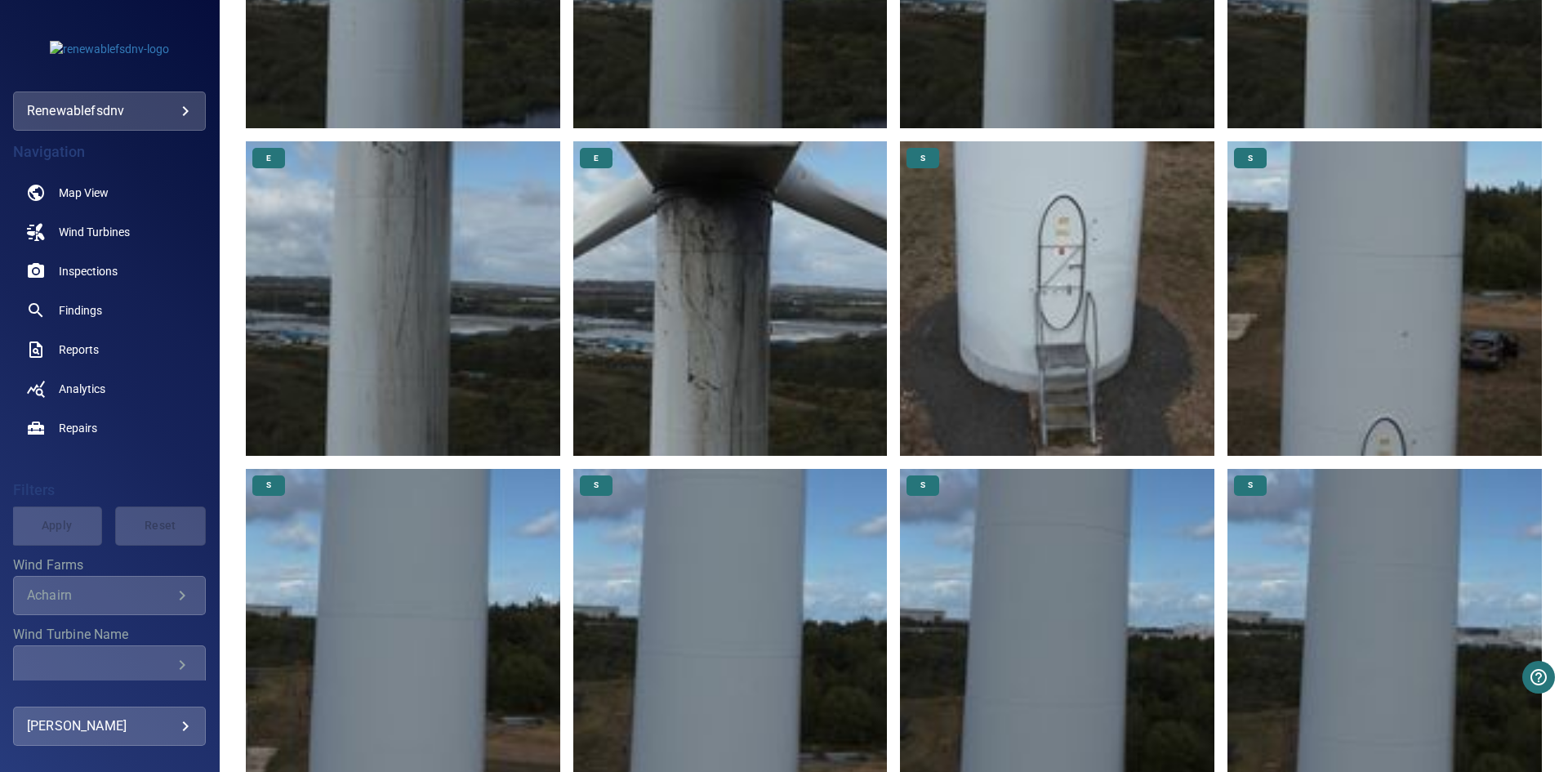
click at [744, 259] on img at bounding box center [730, 298] width 314 height 314
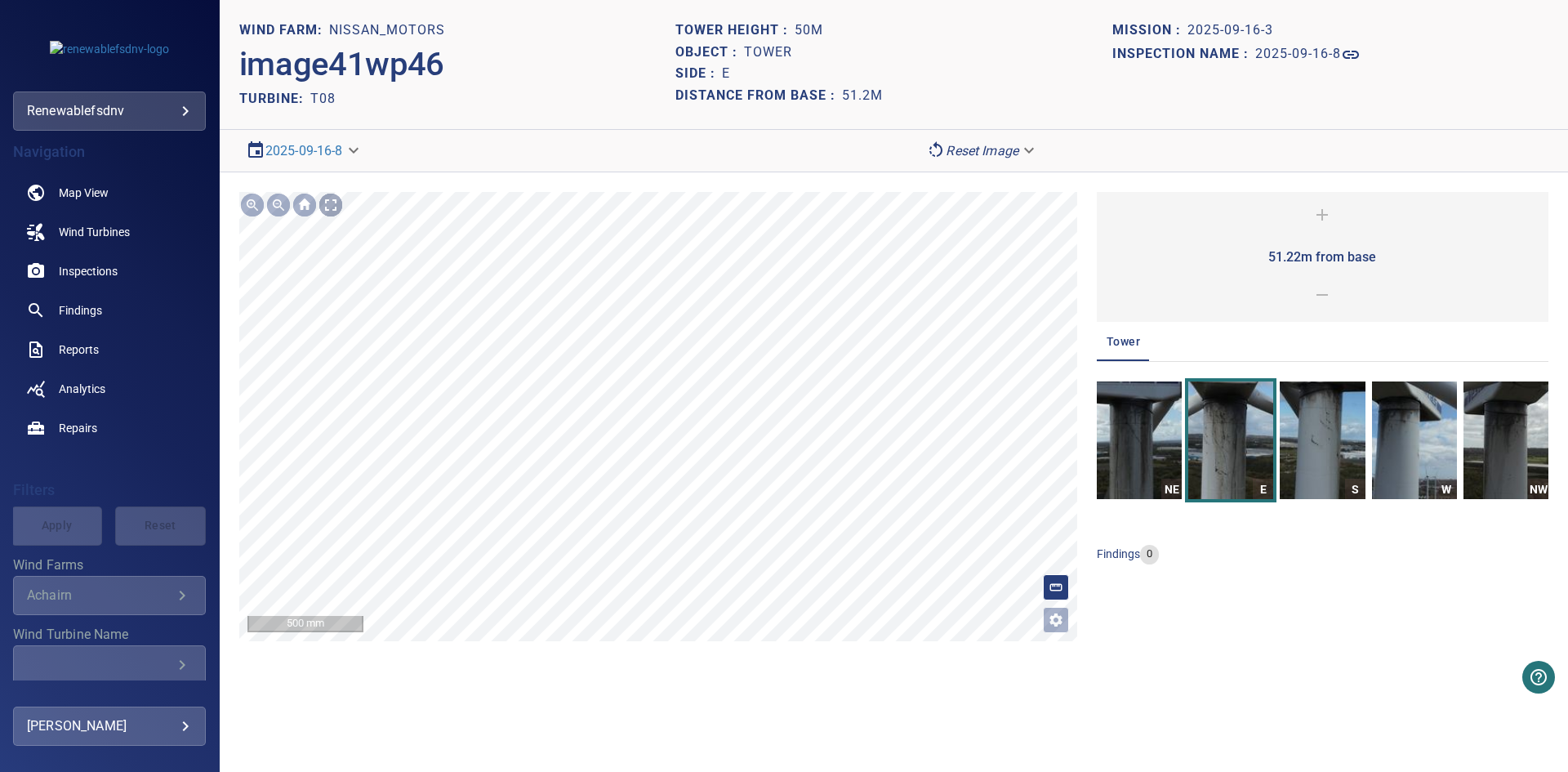
click at [333, 207] on div at bounding box center [330, 204] width 26 height 26
click at [1128, 447] on img "button" at bounding box center [1139, 440] width 85 height 117
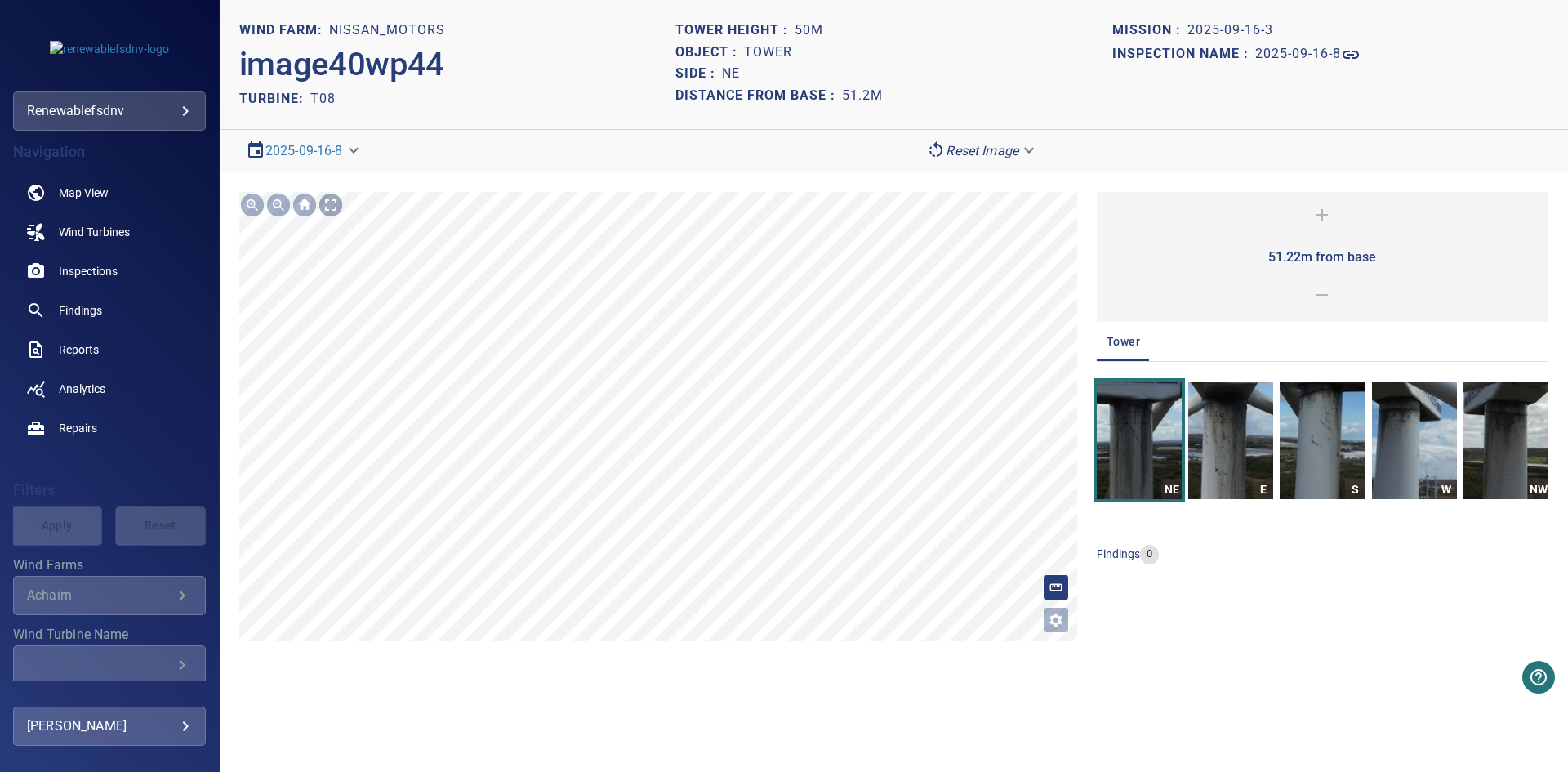
click at [337, 207] on div at bounding box center [330, 204] width 26 height 26
click at [357, 152] on body "**********" at bounding box center [784, 386] width 1568 height 772
click at [425, 116] on div at bounding box center [784, 386] width 1568 height 772
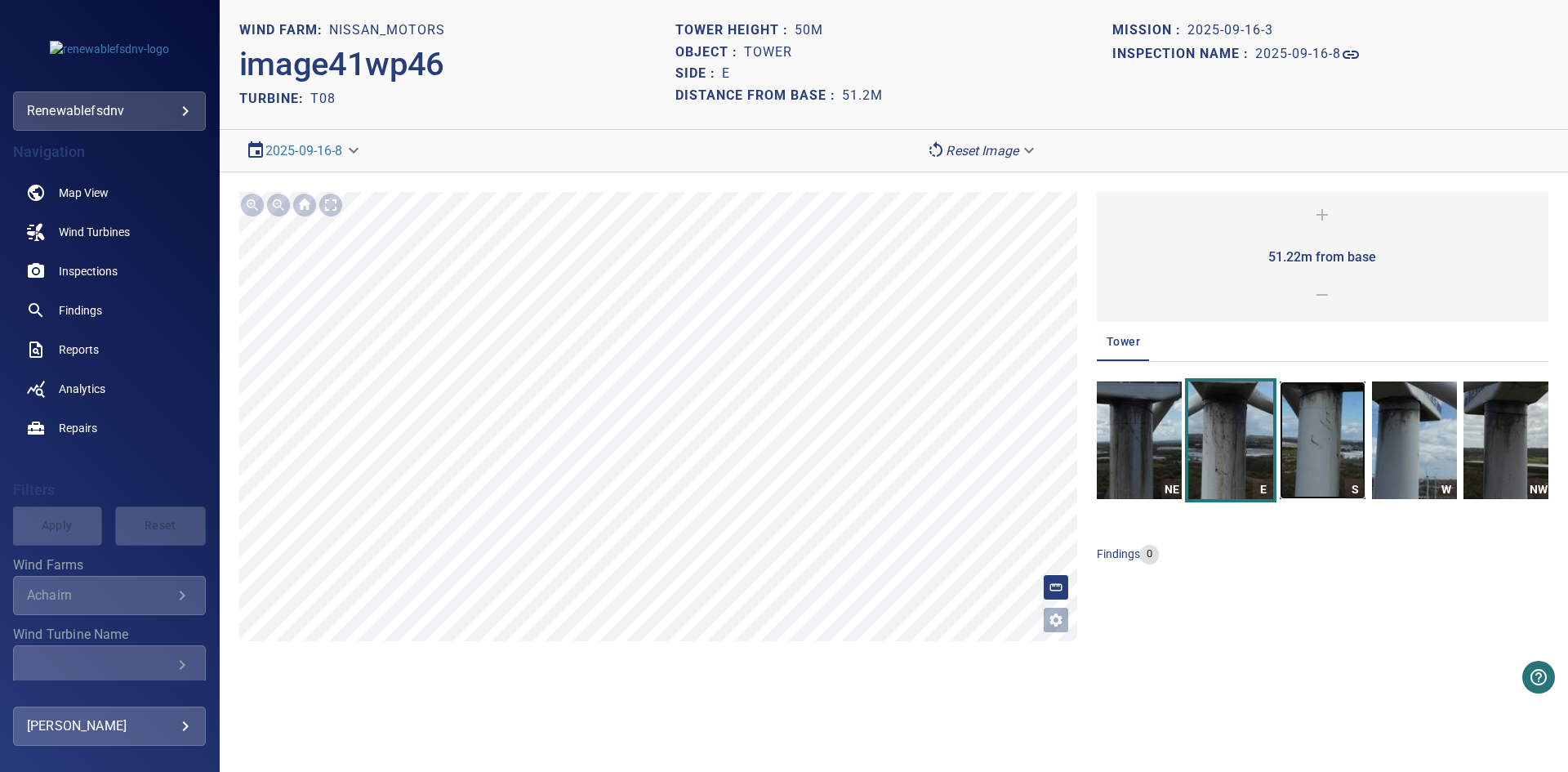
click at [1319, 459] on img "button" at bounding box center [1322, 440] width 85 height 117
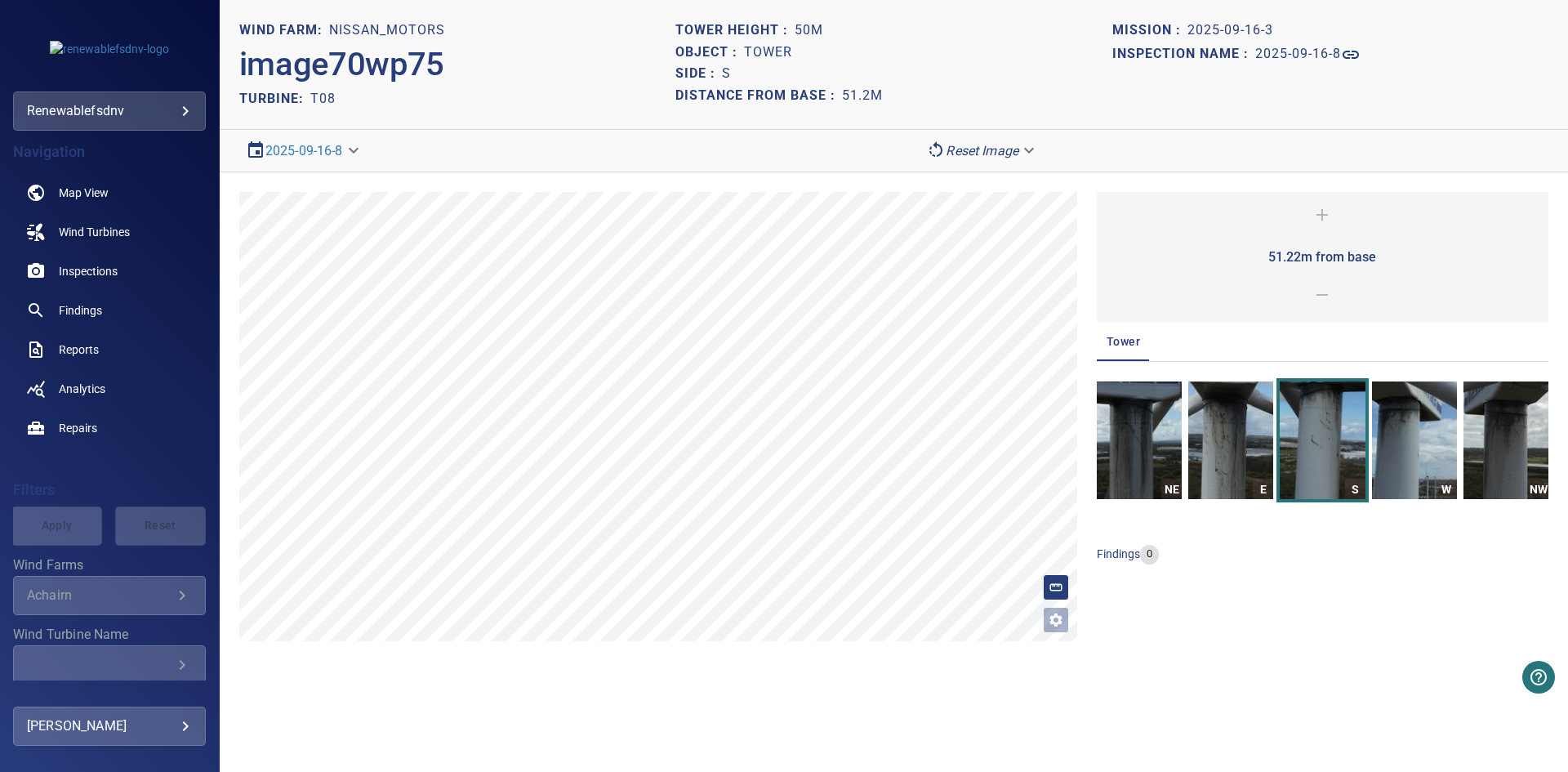
click at [329, 206] on div at bounding box center [330, 204] width 26 height 26
click at [1222, 442] on img "button" at bounding box center [1230, 440] width 85 height 117
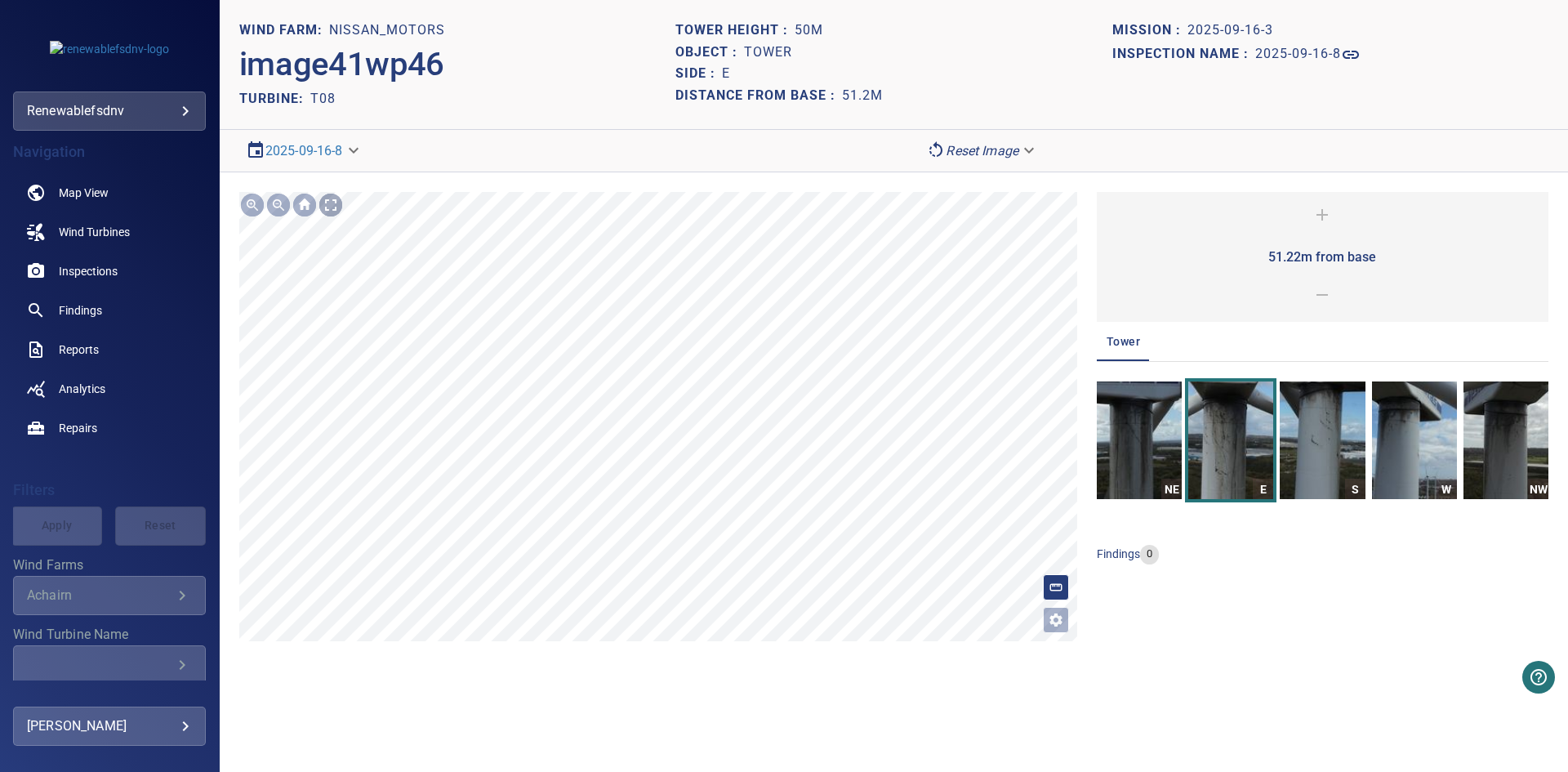
click at [332, 207] on div at bounding box center [330, 204] width 26 height 26
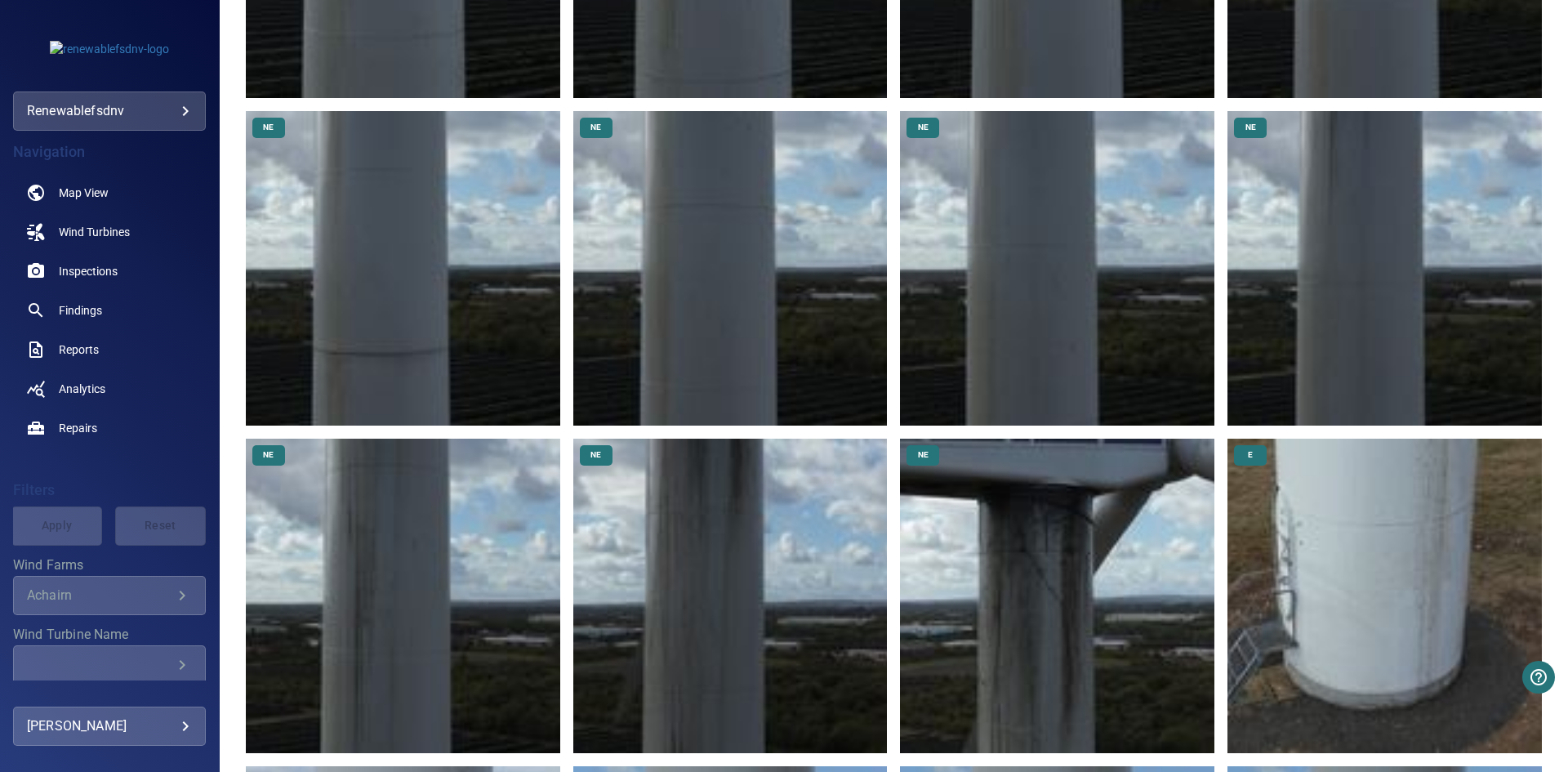
scroll to position [1144, 0]
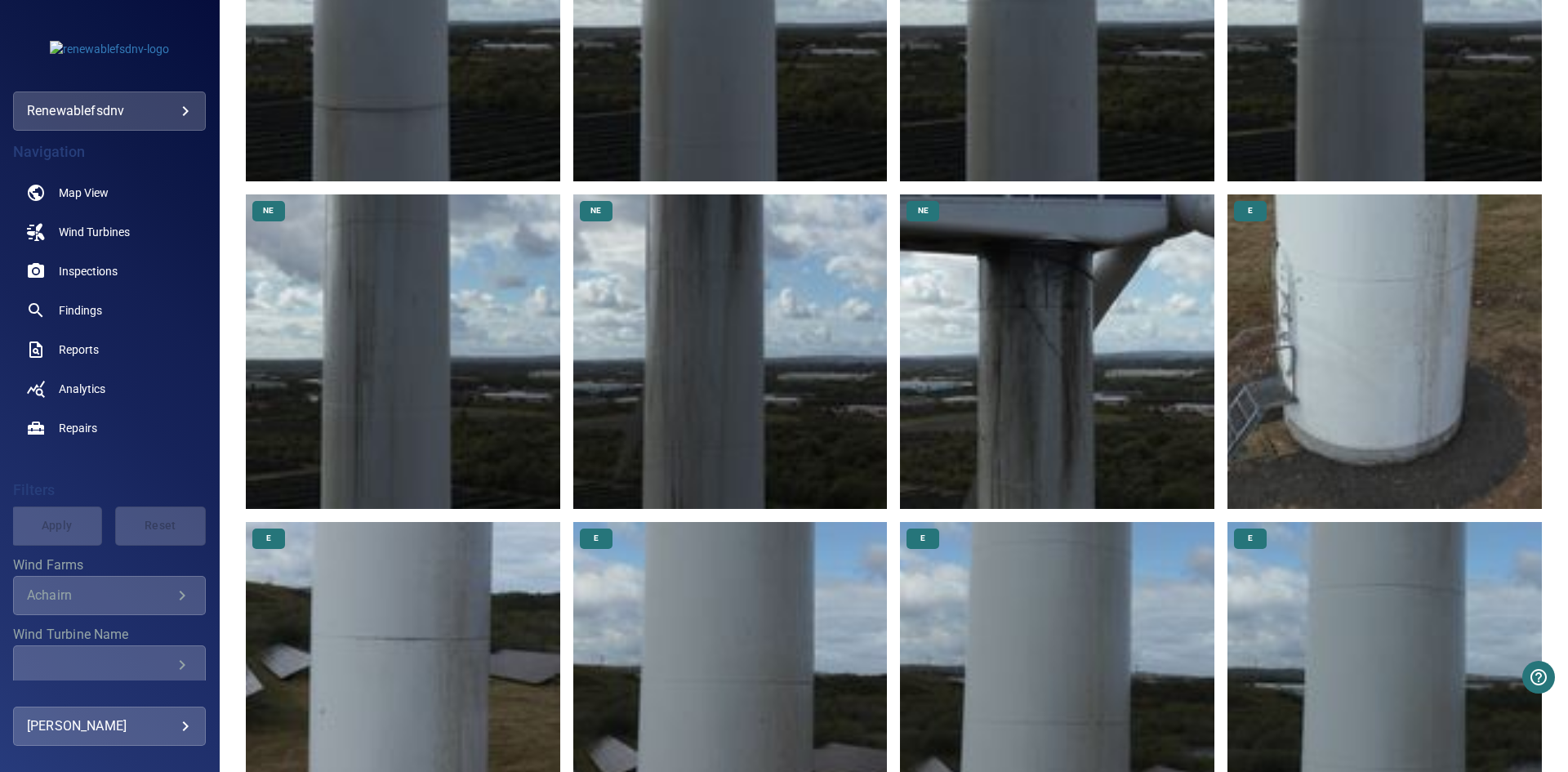
click at [969, 402] on img at bounding box center [1057, 351] width 314 height 314
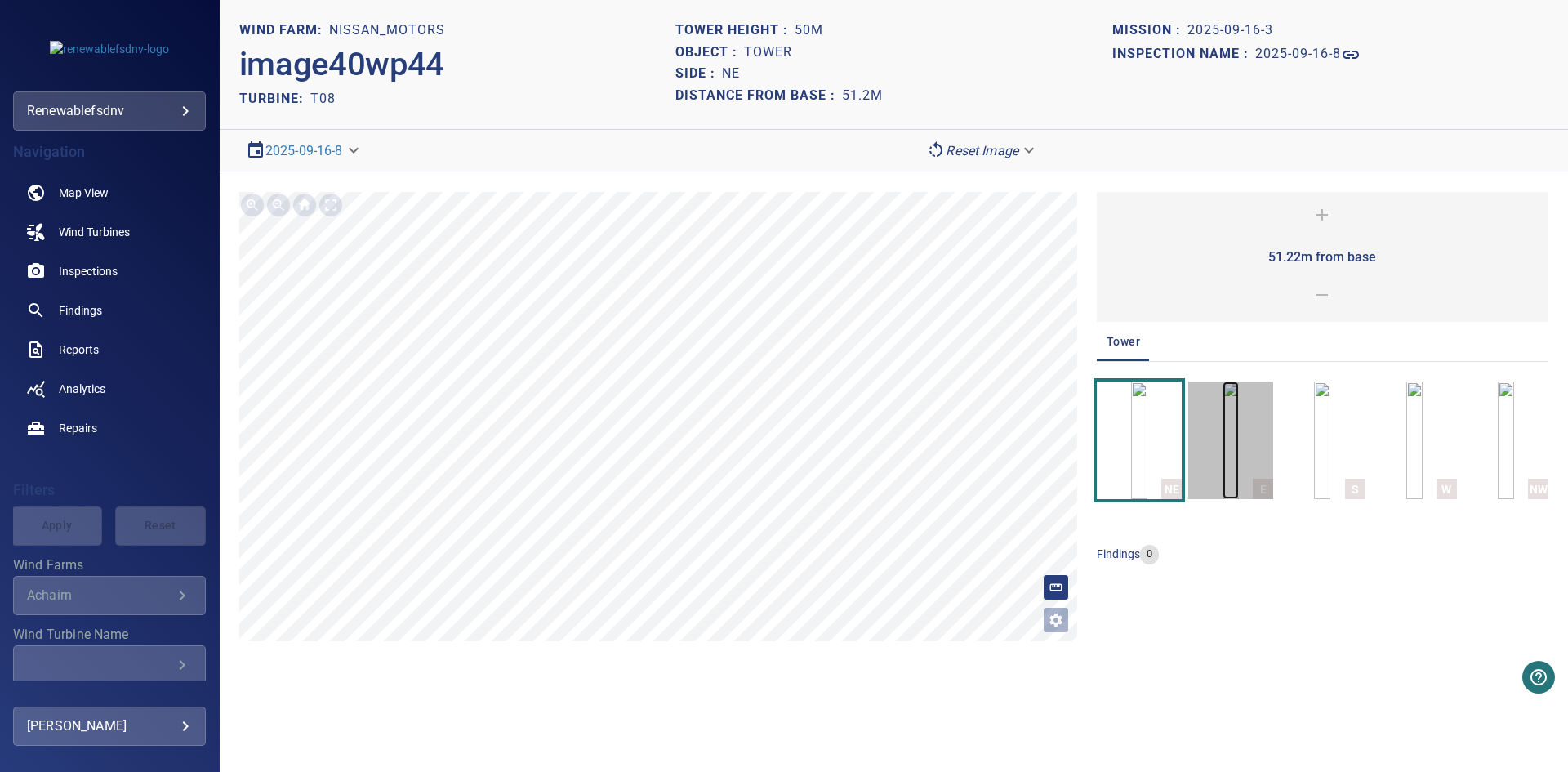
click at [1238, 450] on img "button" at bounding box center [1230, 440] width 16 height 117
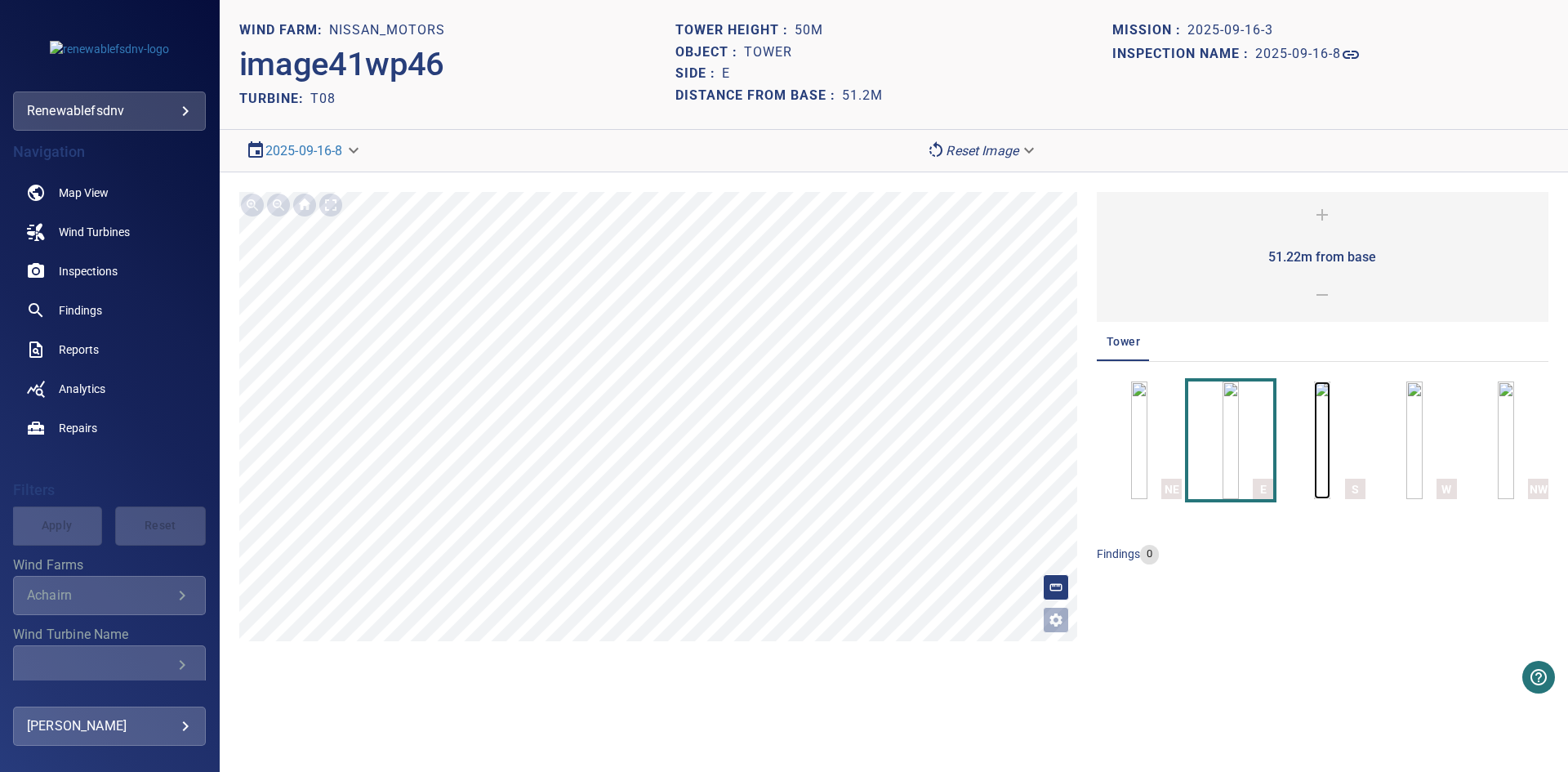
click at [1315, 453] on img "button" at bounding box center [1322, 440] width 16 height 117
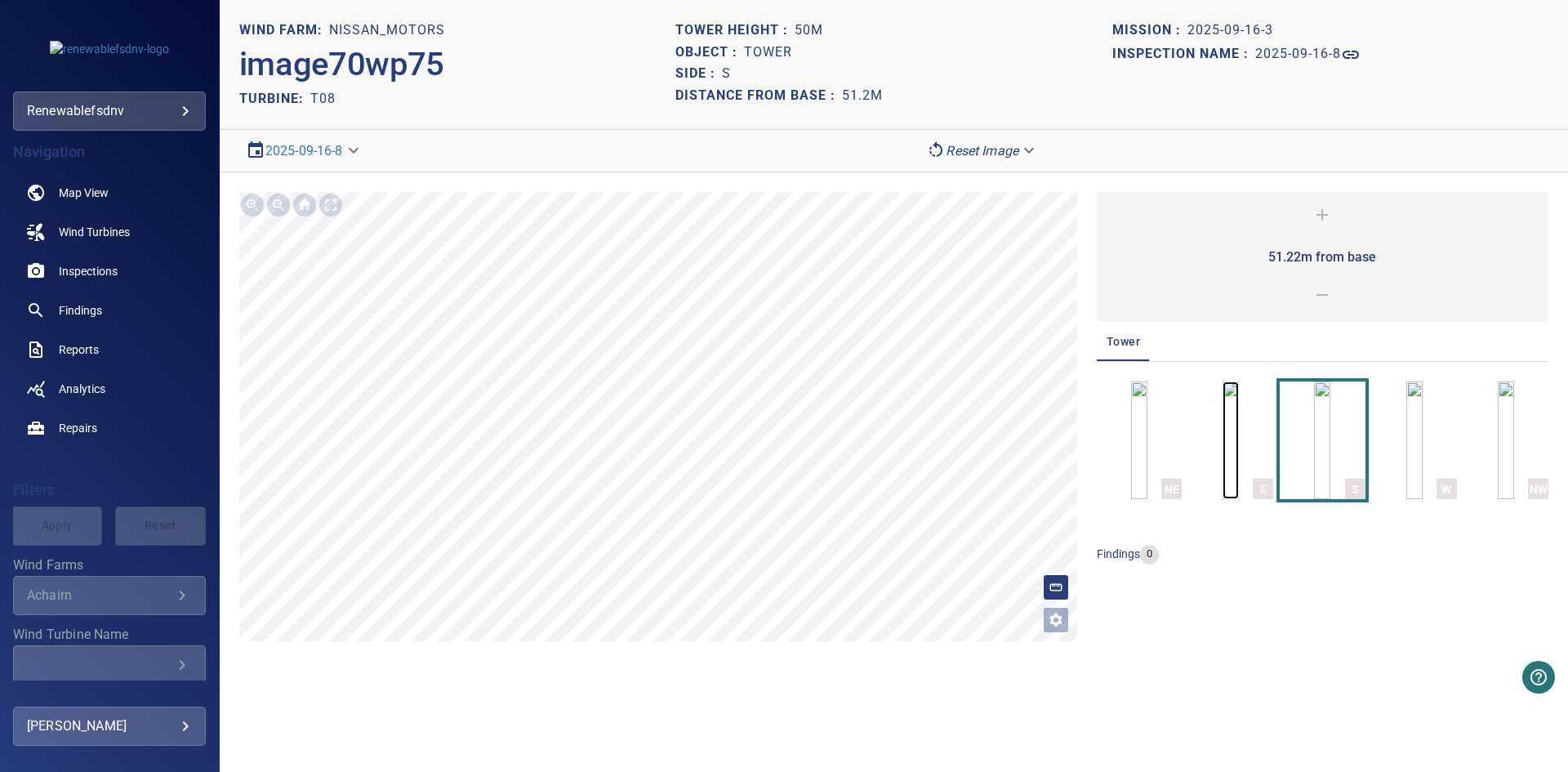
click at [1230, 437] on img "button" at bounding box center [1230, 440] width 16 height 117
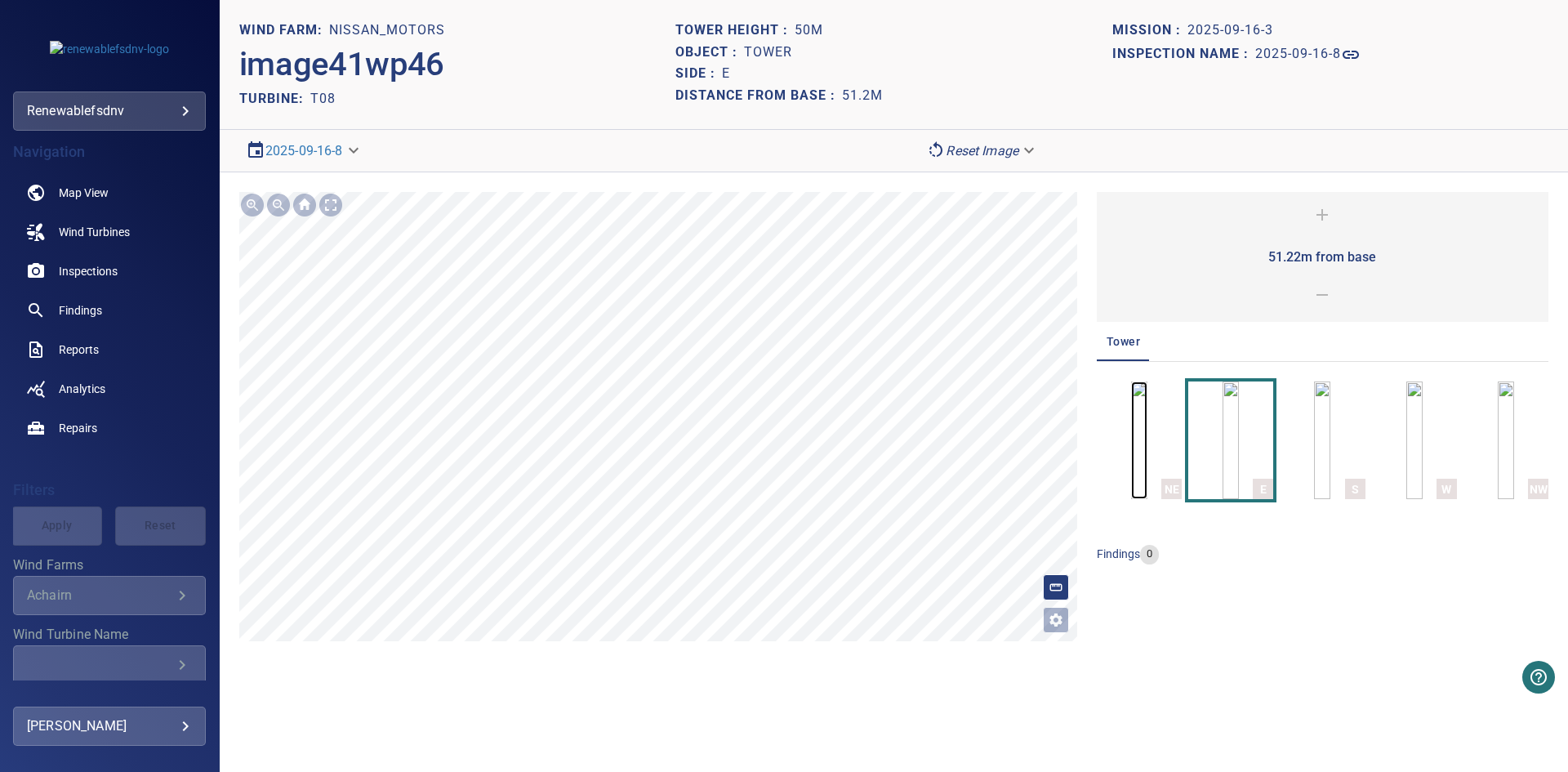
click at [1131, 448] on img "button" at bounding box center [1139, 440] width 16 height 117
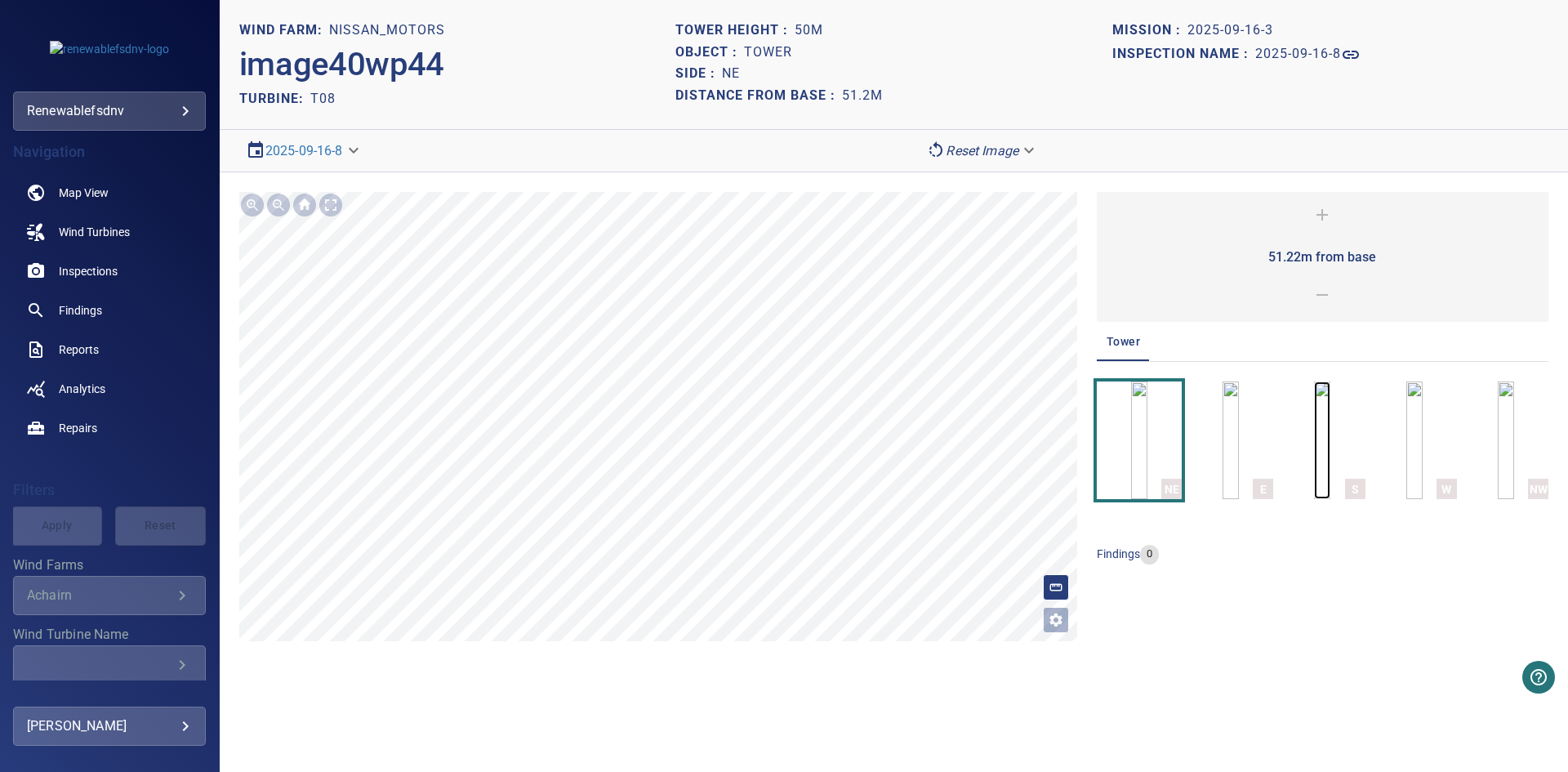
click at [1325, 426] on img "button" at bounding box center [1322, 440] width 16 height 117
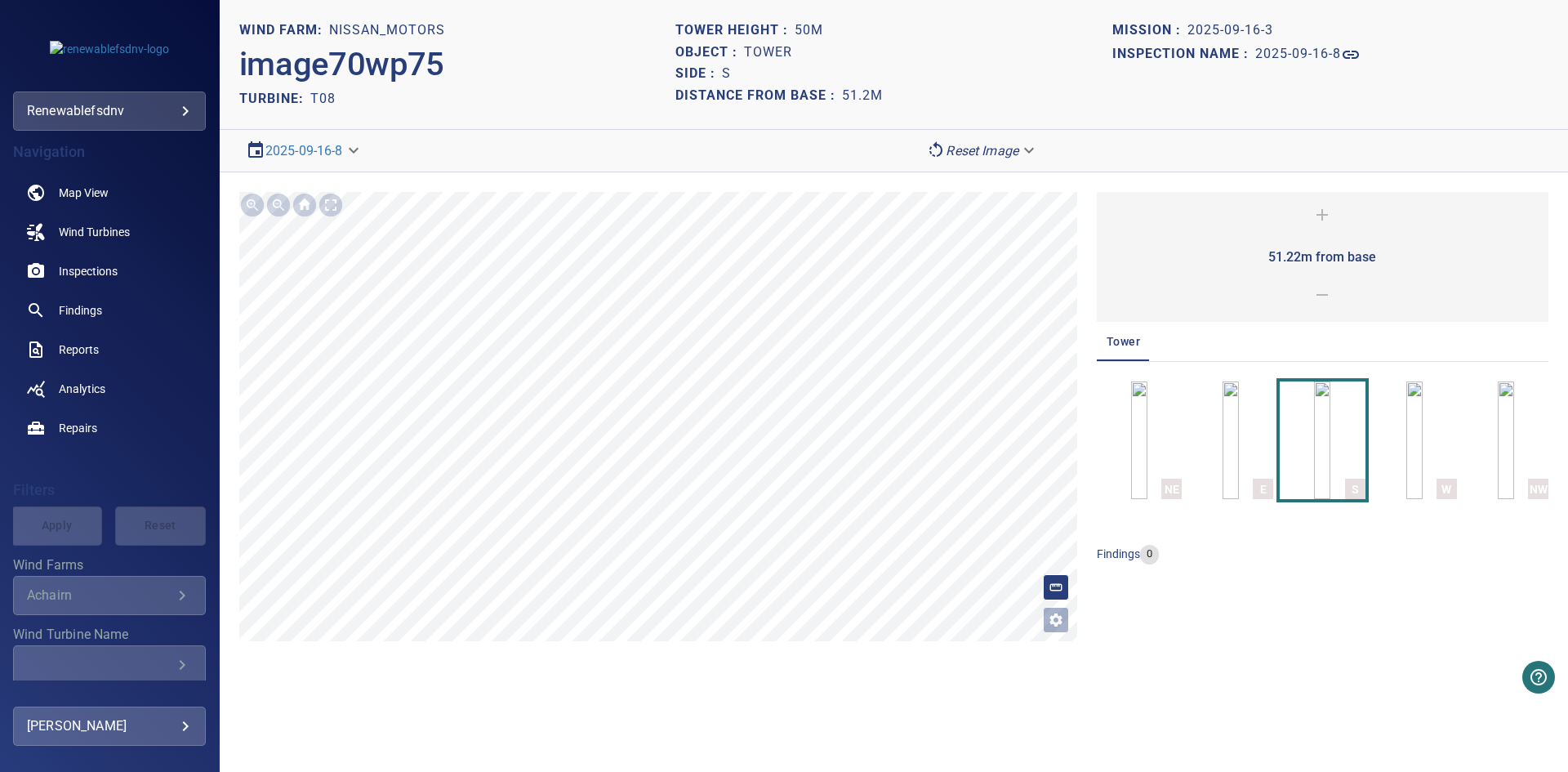
click at [325, 213] on div at bounding box center [330, 204] width 26 height 26
